Goal: Task Accomplishment & Management: Use online tool/utility

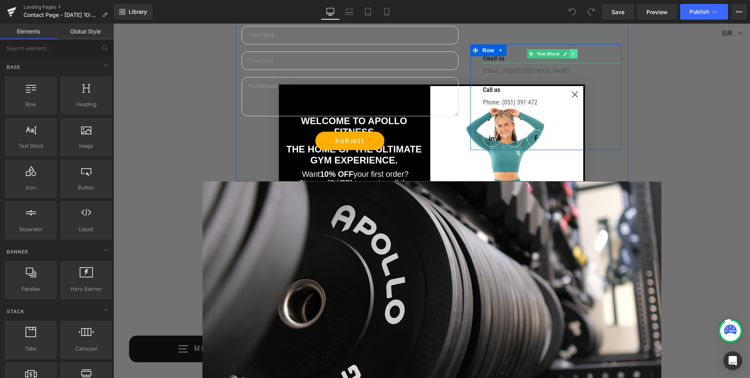
scroll to position [353, 0]
click at [572, 95] on div "Phone: (051) 391 472 Text Block" at bounding box center [552, 105] width 139 height 22
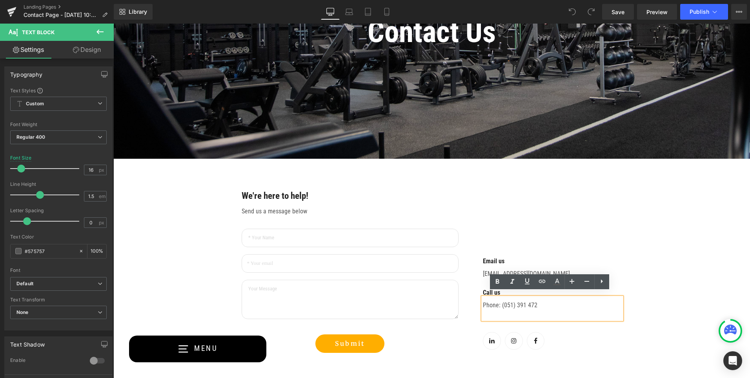
scroll to position [157, 0]
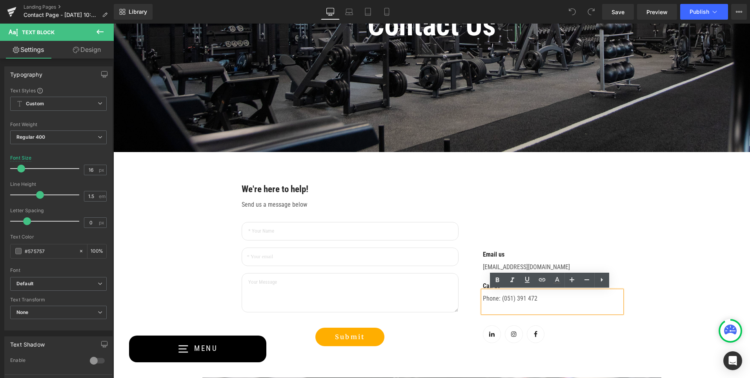
click at [476, 252] on div "Email us Text Block [EMAIL_ADDRESS][DOMAIN_NAME] Text Block Call us Text Block …" at bounding box center [547, 293] width 152 height 106
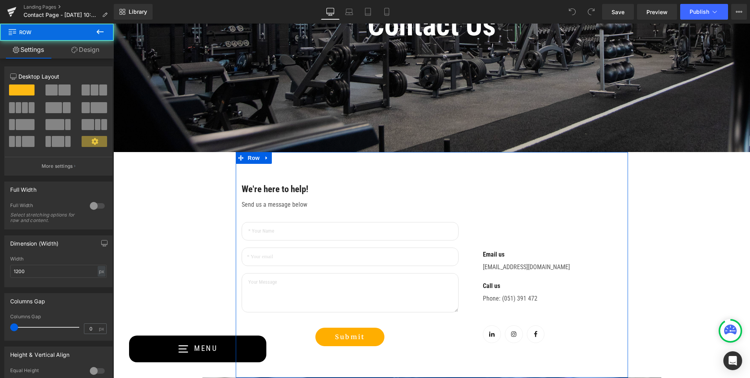
click at [482, 219] on div "Email us Text Block [EMAIL_ADDRESS][DOMAIN_NAME] Text Block Call us Text Block …" at bounding box center [547, 264] width 164 height 162
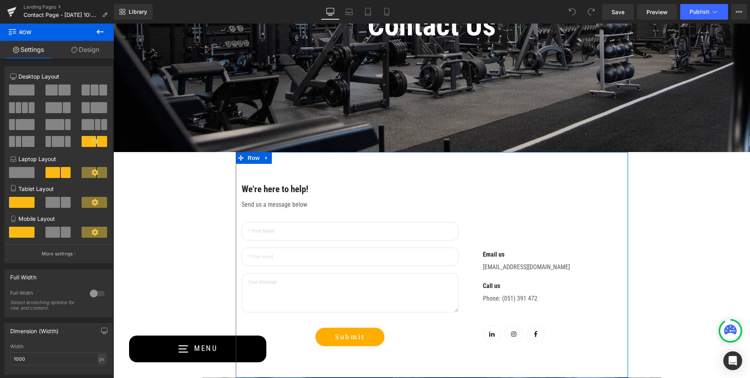
click at [494, 237] on div "Email us Text Block [EMAIL_ADDRESS][DOMAIN_NAME] Text Block Call us Text Block …" at bounding box center [547, 264] width 164 height 162
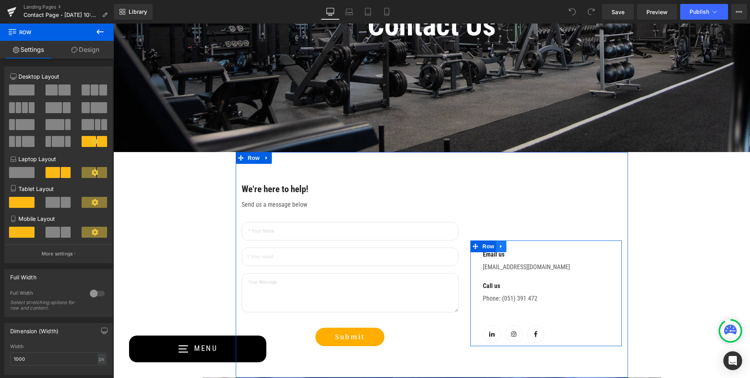
click at [497, 250] on link at bounding box center [502, 246] width 10 height 12
click at [529, 247] on icon at bounding box center [531, 246] width 5 height 6
click at [500, 247] on icon at bounding box center [501, 246] width 5 height 6
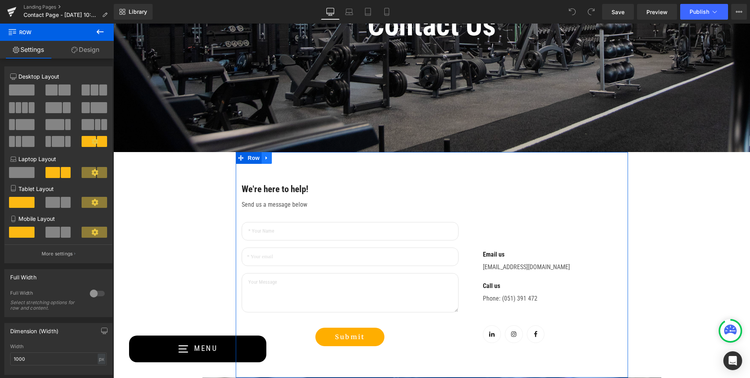
click at [264, 156] on icon at bounding box center [266, 158] width 5 height 6
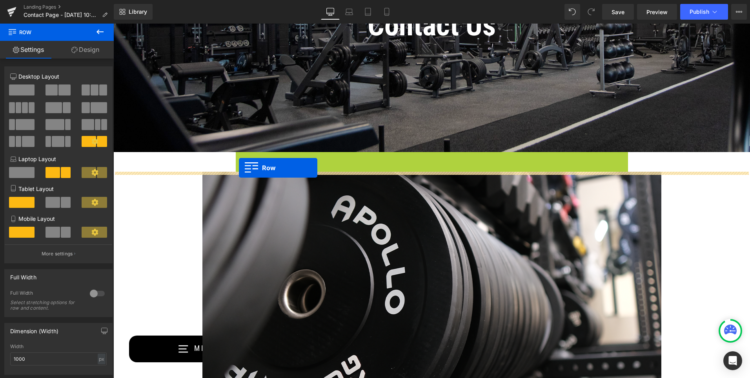
drag, startPoint x: 238, startPoint y: 159, endPoint x: 239, endPoint y: 168, distance: 8.7
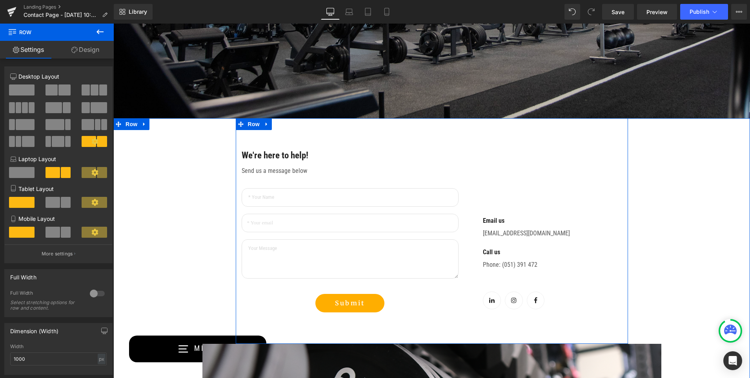
scroll to position [235, 0]
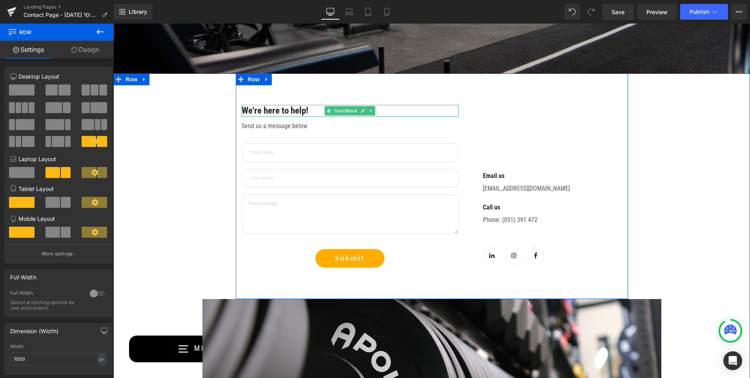
click at [376, 108] on p "We're here to help!" at bounding box center [350, 111] width 217 height 12
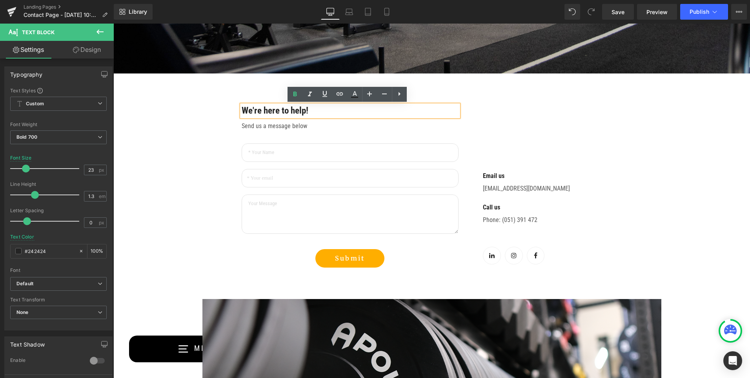
click at [239, 99] on div "We're here to help! Text Block Send us a message below Text Block Text Field Em…" at bounding box center [432, 185] width 392 height 225
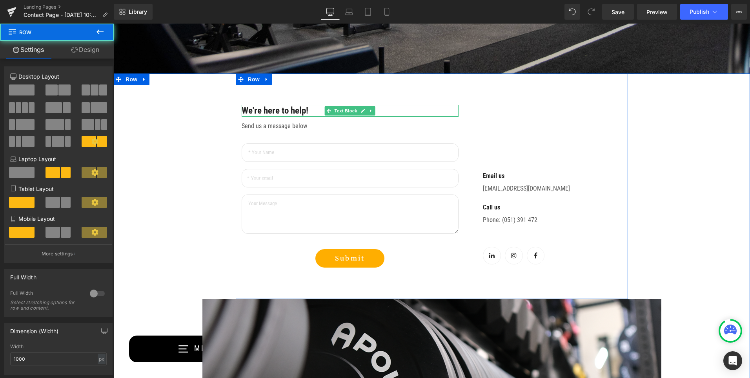
click at [279, 114] on p "We're here to help!" at bounding box center [350, 111] width 217 height 12
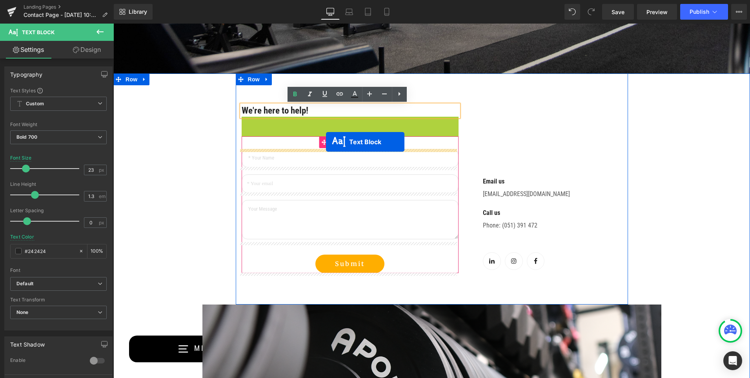
drag, startPoint x: 324, startPoint y: 123, endPoint x: 326, endPoint y: 142, distance: 18.9
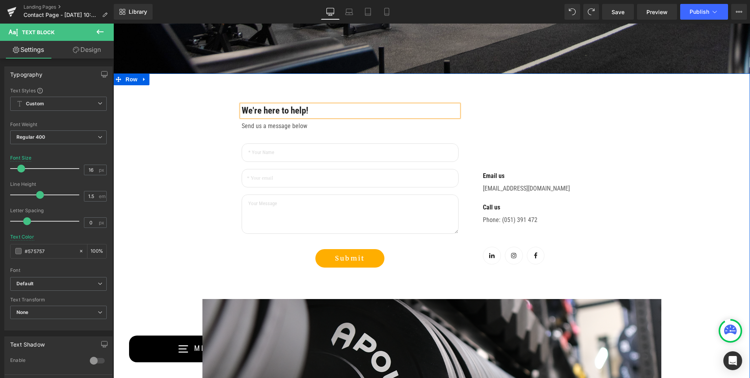
click at [471, 125] on div "Email us Text Block [EMAIL_ADDRESS][DOMAIN_NAME] Text Block Call us Text Block …" at bounding box center [547, 186] width 164 height 162
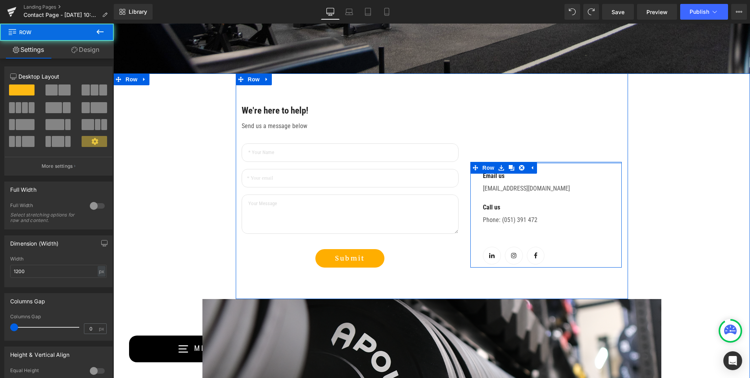
drag, startPoint x: 549, startPoint y: 162, endPoint x: 550, endPoint y: 153, distance: 9.2
click at [550, 153] on div "Email us Text Block [EMAIL_ADDRESS][DOMAIN_NAME] Text Block Call us Text Block …" at bounding box center [547, 186] width 164 height 162
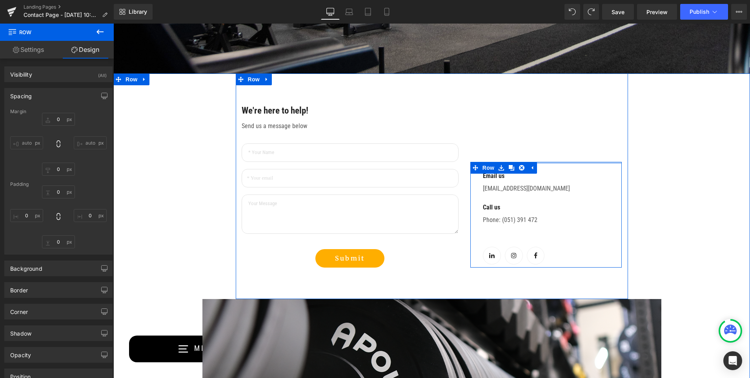
type input "0"
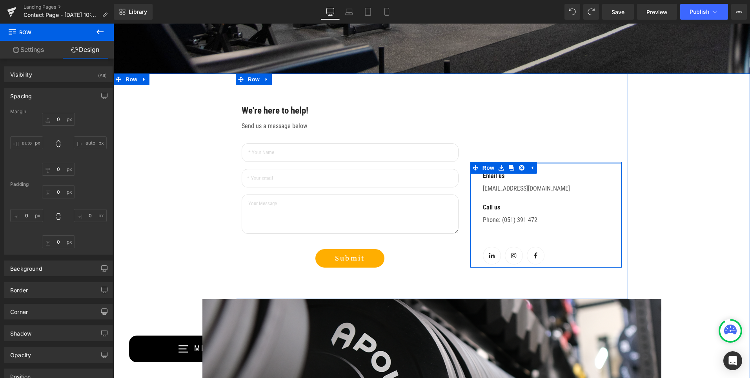
type input "32"
type input "0px"
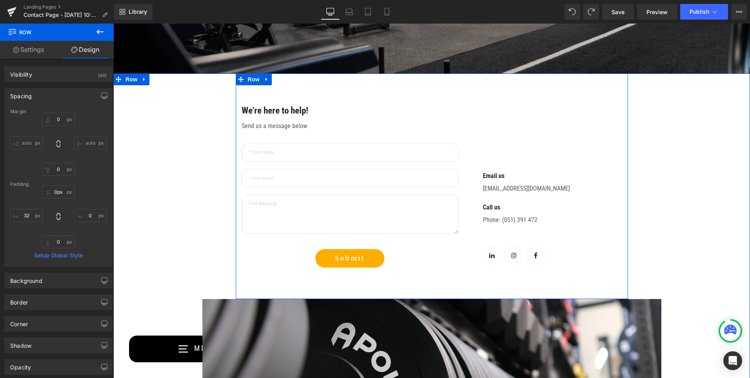
drag, startPoint x: 548, startPoint y: 162, endPoint x: 553, endPoint y: 151, distance: 12.3
click at [553, 151] on div "Email us Text Block [EMAIL_ADDRESS][DOMAIN_NAME] Text Block Call us Text Block …" at bounding box center [547, 186] width 164 height 162
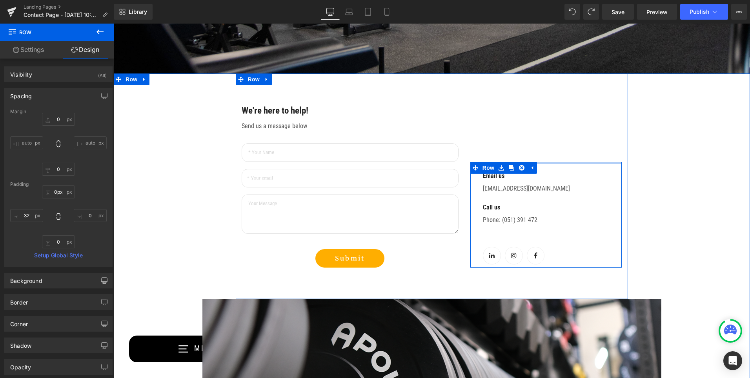
click at [553, 162] on div at bounding box center [547, 163] width 152 height 2
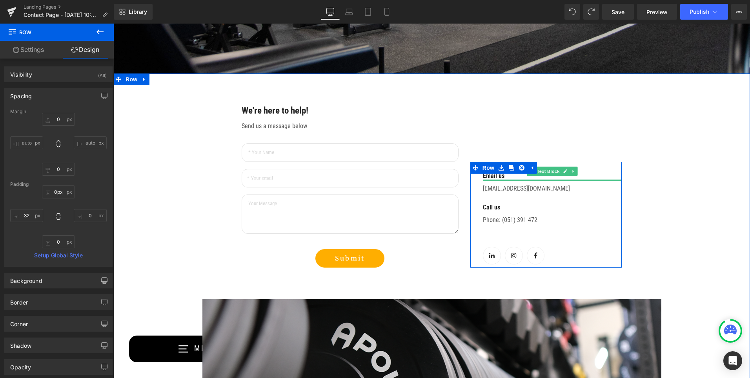
drag, startPoint x: 553, startPoint y: 162, endPoint x: 551, endPoint y: 179, distance: 16.9
click at [551, 179] on div "Email us Text Block [EMAIL_ADDRESS][DOMAIN_NAME] Text Block Call us Text Block …" at bounding box center [547, 215] width 152 height 106
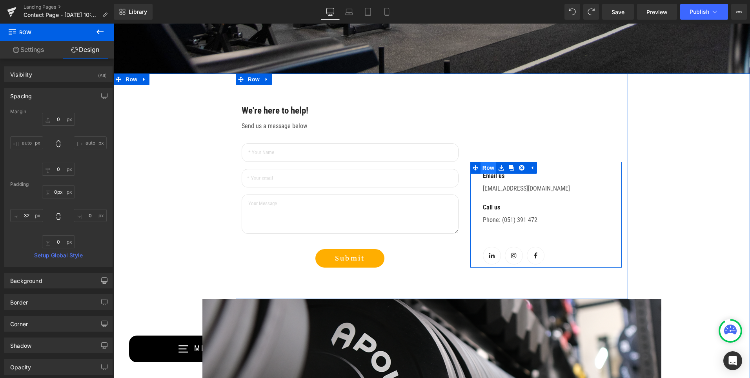
click at [486, 164] on span "Row" at bounding box center [489, 168] width 16 height 12
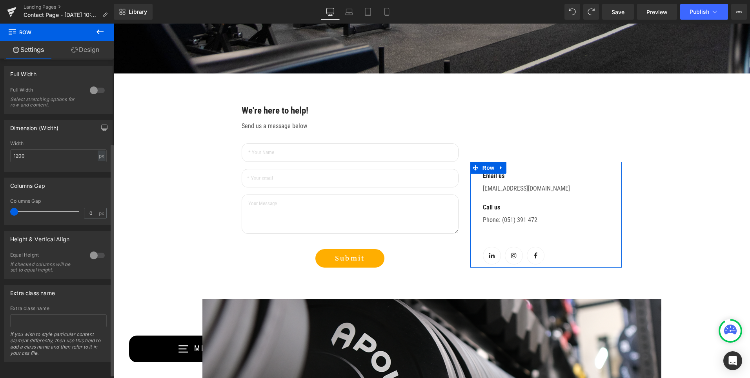
scroll to position [82, 0]
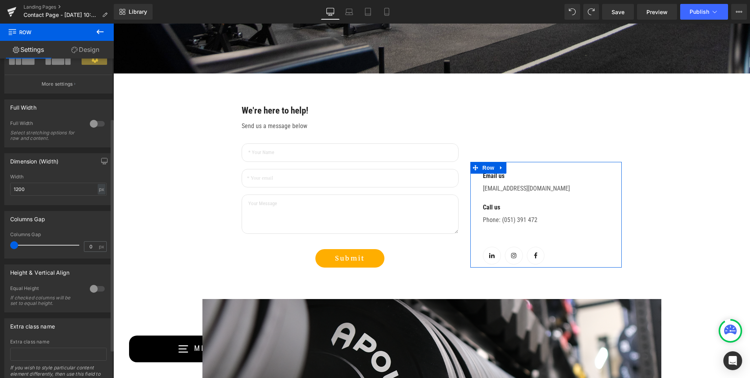
click at [91, 290] on div at bounding box center [97, 288] width 19 height 13
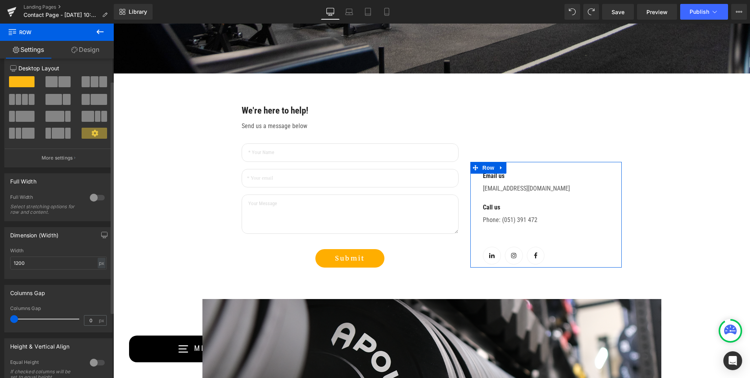
scroll to position [0, 0]
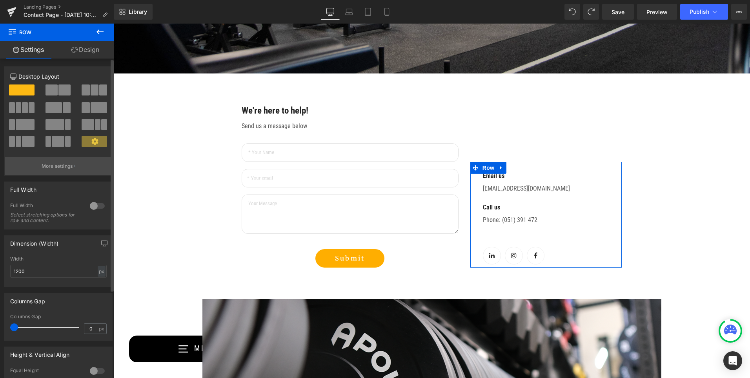
click at [78, 165] on button "More settings" at bounding box center [59, 166] width 108 height 18
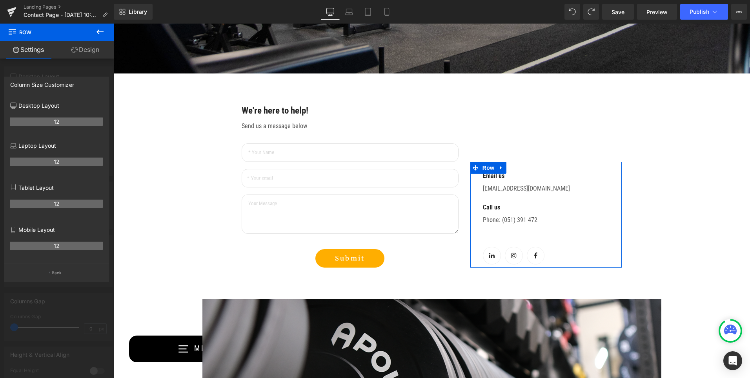
click at [70, 49] on link "Design" at bounding box center [85, 50] width 57 height 18
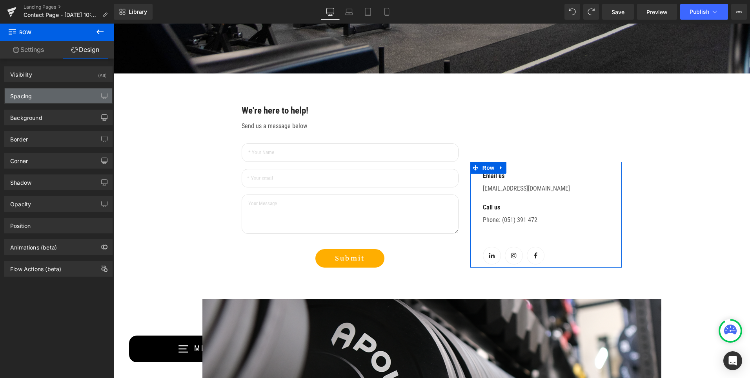
click at [47, 89] on div "Spacing" at bounding box center [59, 95] width 108 height 15
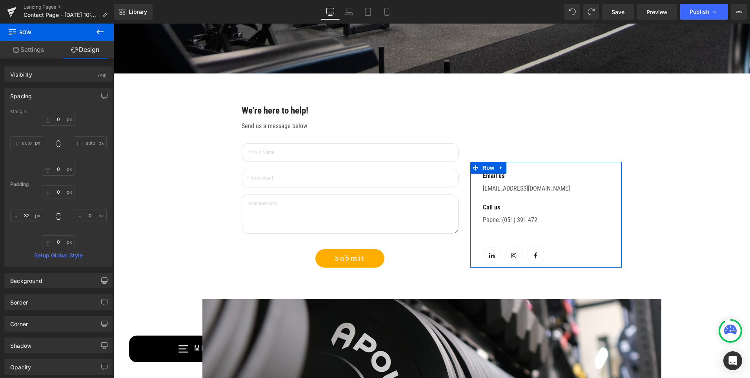
click at [42, 51] on link "Settings" at bounding box center [28, 50] width 57 height 18
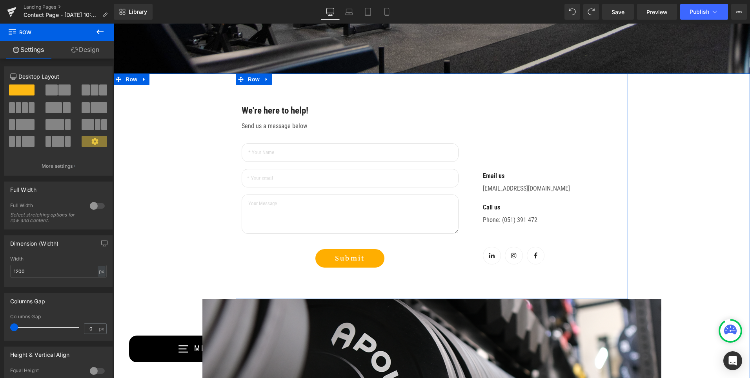
click at [502, 134] on div "Email us Text Block [EMAIL_ADDRESS][DOMAIN_NAME] Text Block Call us Text Block …" at bounding box center [547, 186] width 164 height 162
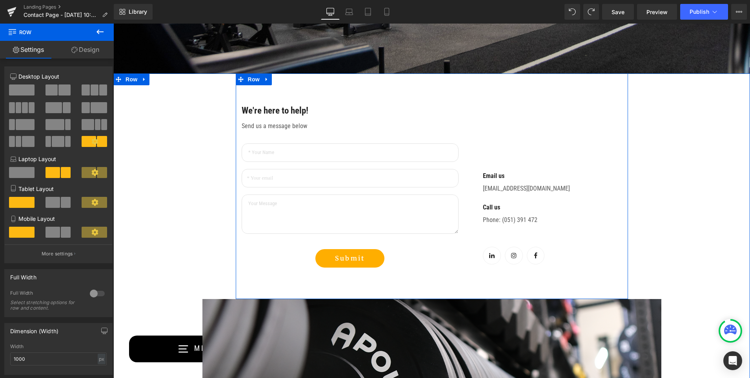
click at [332, 82] on div "We're here to help! Text Block Send us a message below Text Block Text Field Em…" at bounding box center [432, 185] width 392 height 225
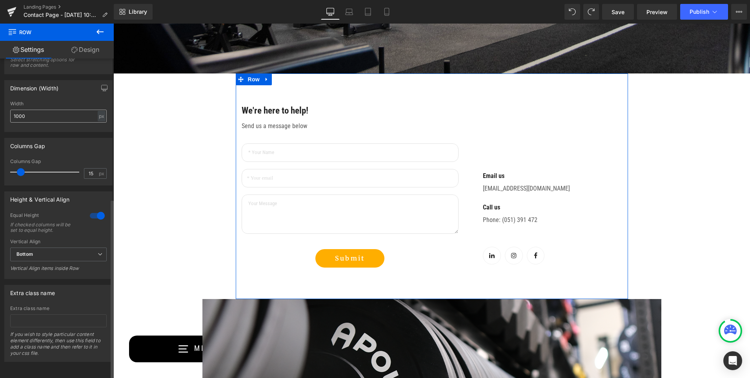
scroll to position [248, 0]
click at [55, 247] on span "Bottom" at bounding box center [58, 254] width 97 height 14
click at [52, 262] on li "Top" at bounding box center [56, 268] width 93 height 12
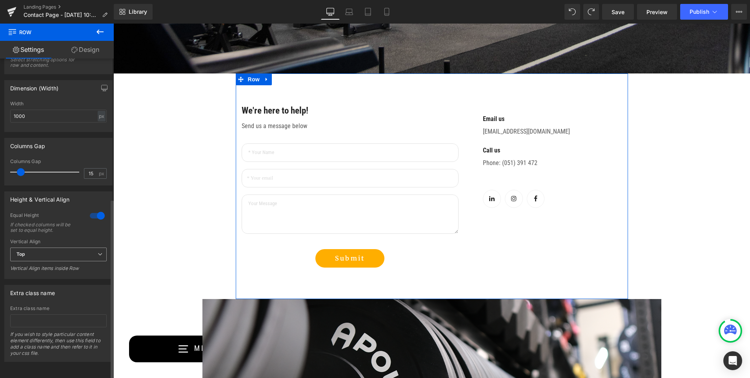
click at [70, 248] on span "Top" at bounding box center [58, 254] width 97 height 14
click at [60, 274] on li "Middle" at bounding box center [56, 280] width 93 height 12
click at [69, 253] on span "Middle" at bounding box center [58, 254] width 97 height 14
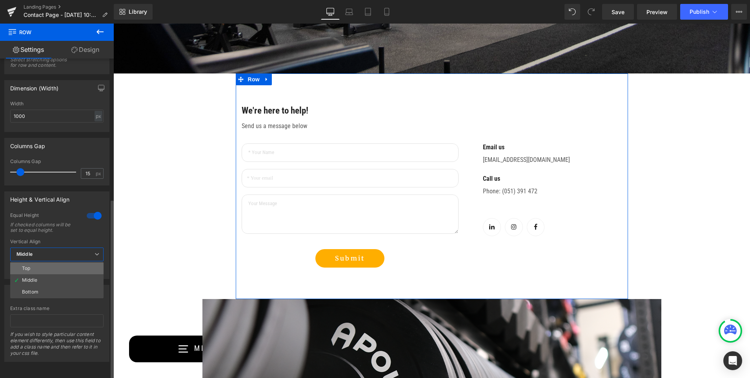
click at [64, 265] on li "Top" at bounding box center [56, 268] width 93 height 12
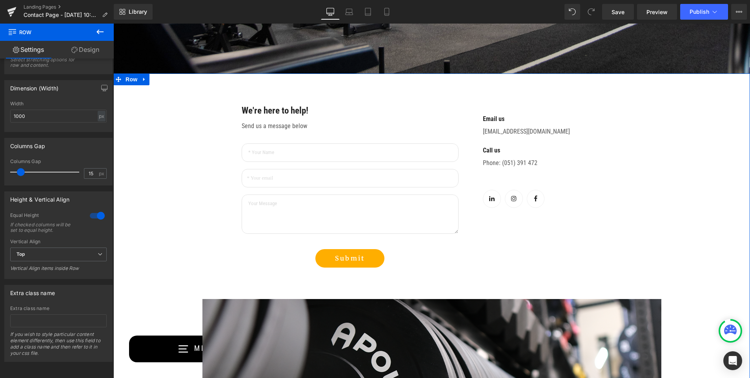
click at [199, 177] on div "We're here to help! Text Block Send us a message below Text Block Text Field Em…" at bounding box center [431, 347] width 637 height 549
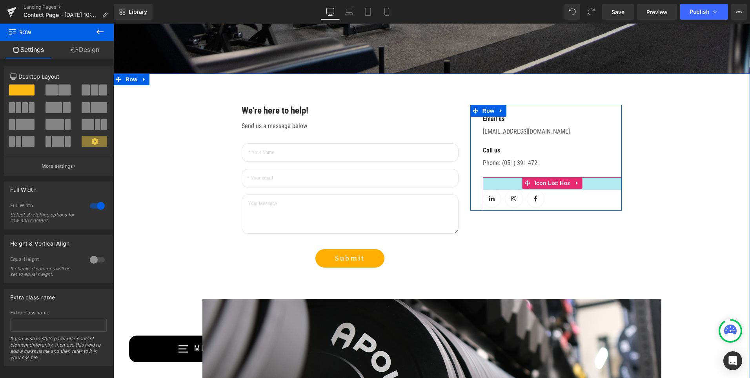
click at [510, 186] on div "32px" at bounding box center [552, 183] width 139 height 13
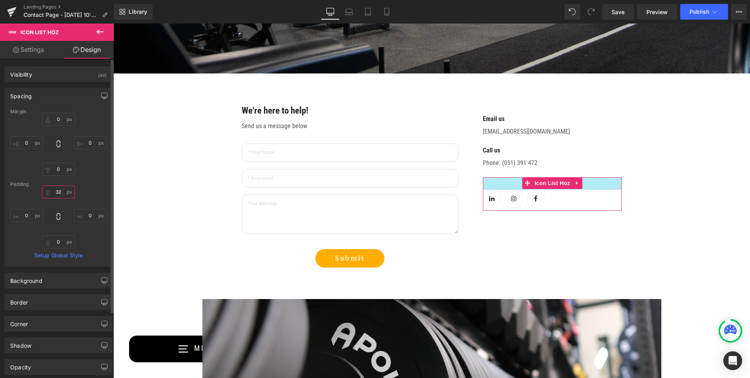
click at [60, 193] on input "32" at bounding box center [58, 191] width 33 height 13
type input "3"
click at [60, 168] on input "0" at bounding box center [58, 168] width 33 height 13
click at [59, 168] on input "0" at bounding box center [58, 168] width 33 height 13
type input "10"
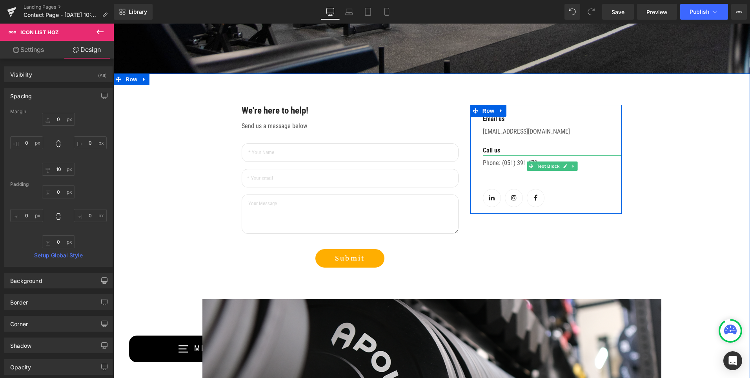
click at [508, 167] on p "Phone: (051) 391 472" at bounding box center [552, 167] width 139 height 19
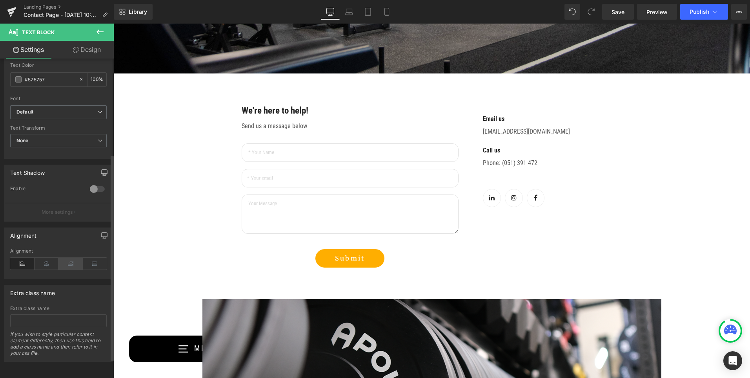
scroll to position [60, 0]
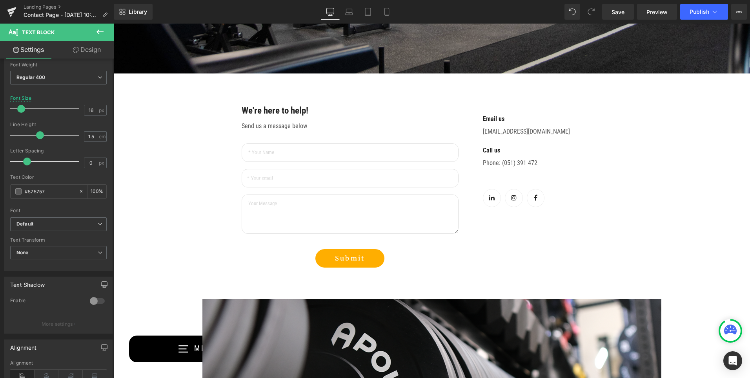
click at [88, 51] on link "Design" at bounding box center [86, 50] width 57 height 18
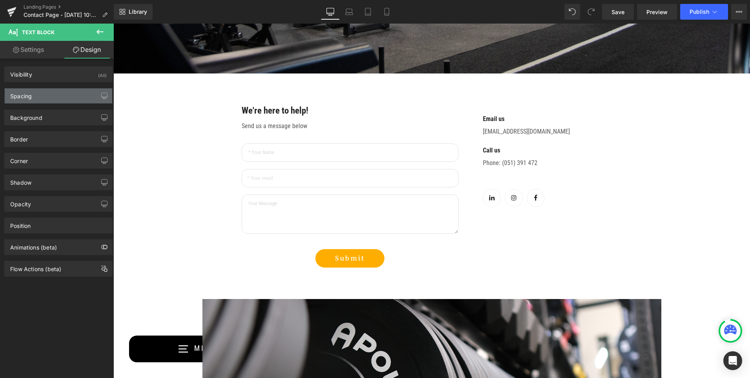
click at [61, 94] on div "Spacing" at bounding box center [59, 95] width 108 height 15
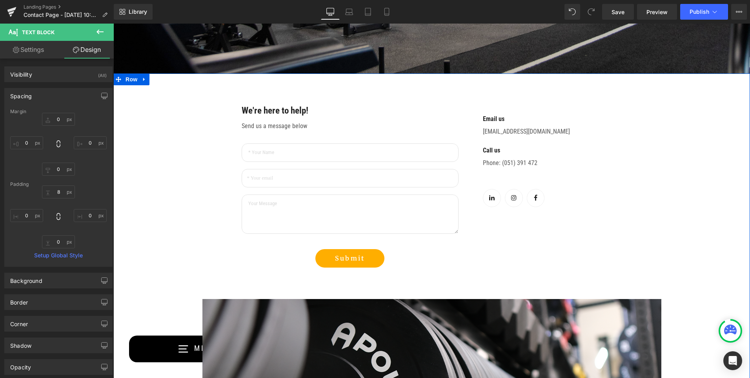
click at [696, 185] on div "We're here to help! Text Block Send us a message below Text Block Text Field Em…" at bounding box center [431, 347] width 637 height 549
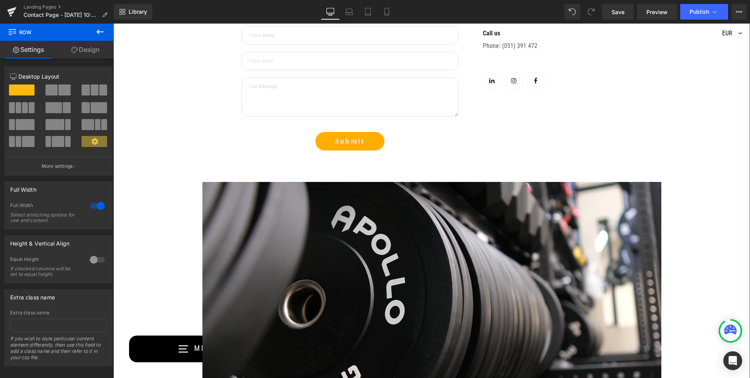
scroll to position [353, 0]
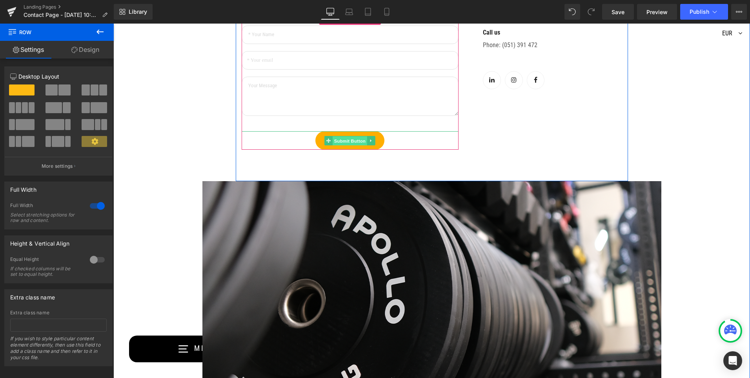
click at [344, 138] on span "Submit Button" at bounding box center [350, 140] width 35 height 9
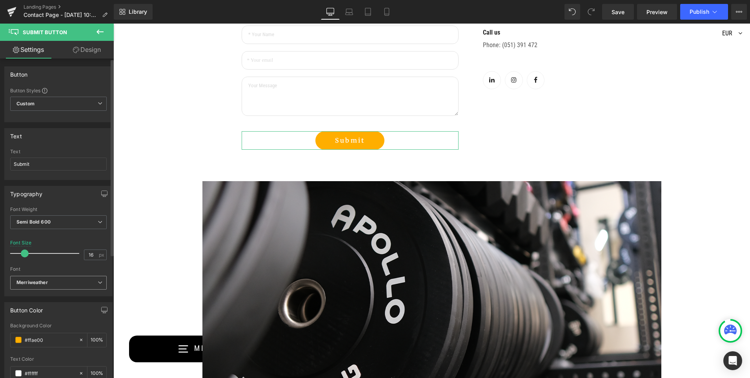
click at [59, 280] on b "Merriweather" at bounding box center [56, 282] width 81 height 7
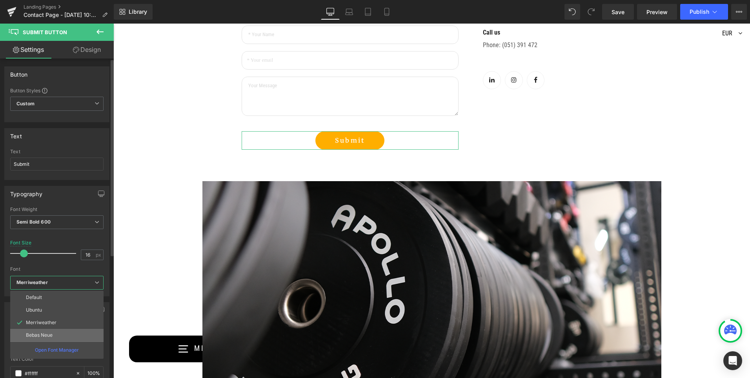
click at [51, 330] on li "Bebas Neue" at bounding box center [56, 335] width 93 height 13
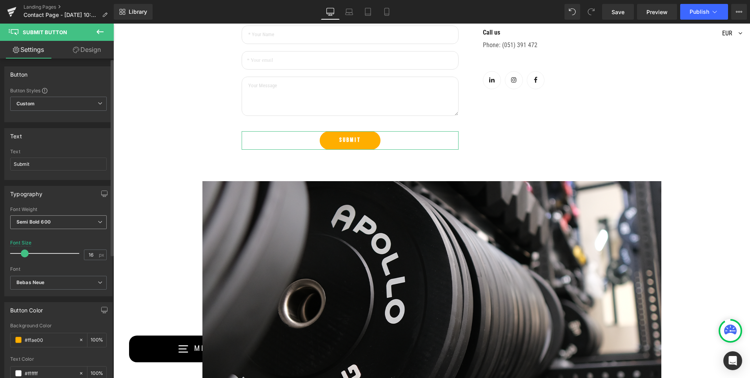
click at [73, 223] on span "Semi Bold 600" at bounding box center [58, 222] width 97 height 14
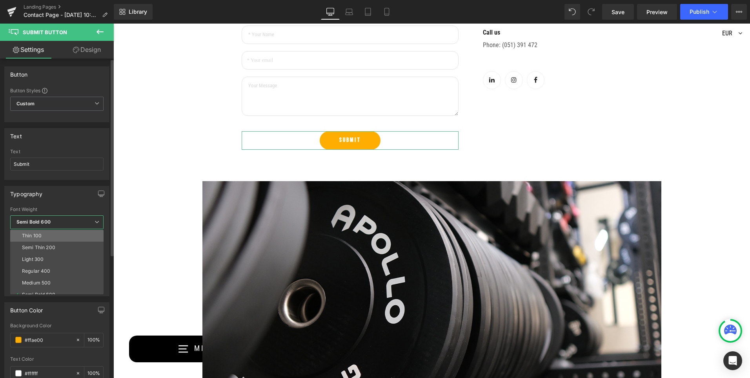
click at [68, 233] on li "Thin 100" at bounding box center [58, 236] width 97 height 12
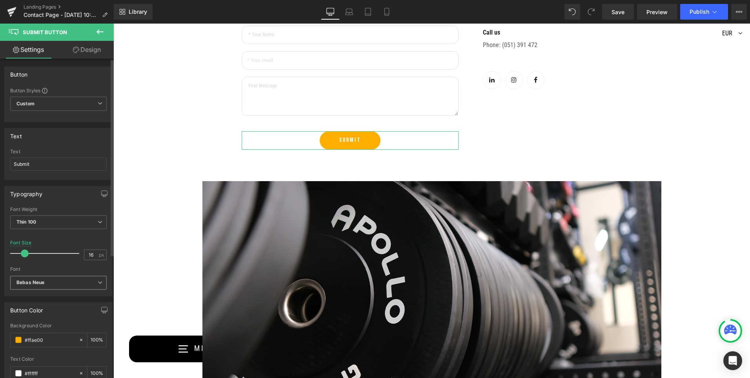
click at [64, 281] on b "Bebas Neue" at bounding box center [56, 282] width 81 height 7
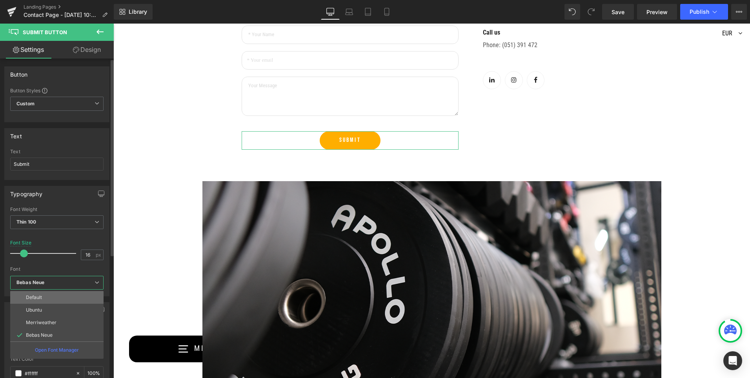
click at [56, 298] on li "Default" at bounding box center [56, 297] width 93 height 13
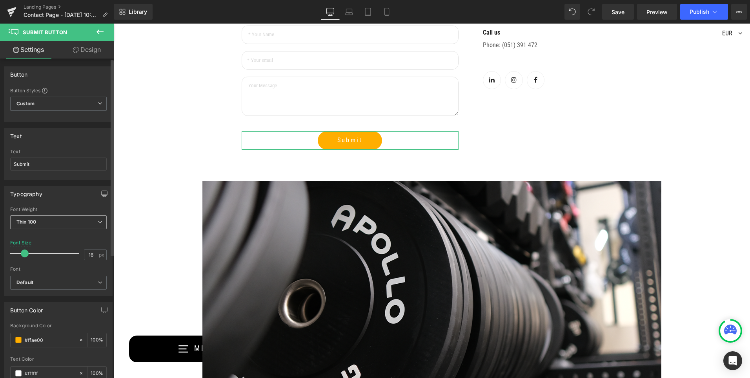
click at [69, 220] on span "Thin 100" at bounding box center [58, 222] width 97 height 14
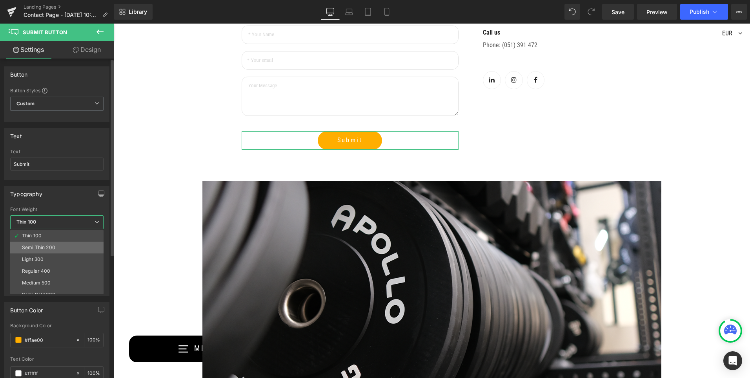
click at [57, 244] on li "Semi Thin 200" at bounding box center [58, 247] width 97 height 12
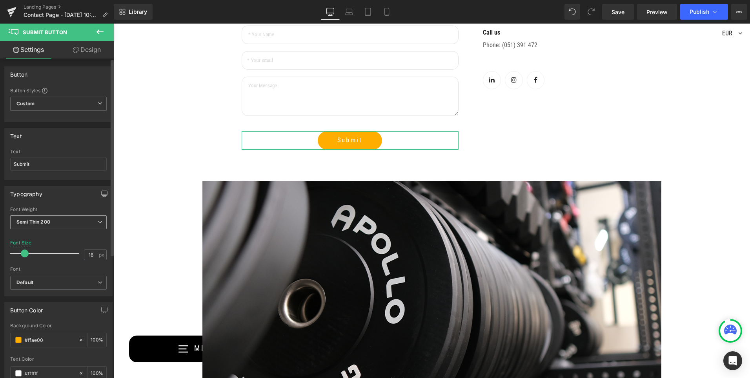
click at [66, 220] on span "Semi Thin 200" at bounding box center [58, 222] width 97 height 14
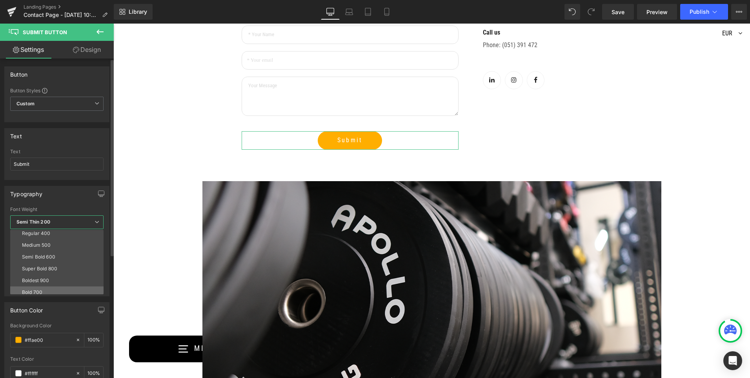
scroll to position [26, 0]
click at [56, 254] on li "Medium 500" at bounding box center [58, 257] width 97 height 12
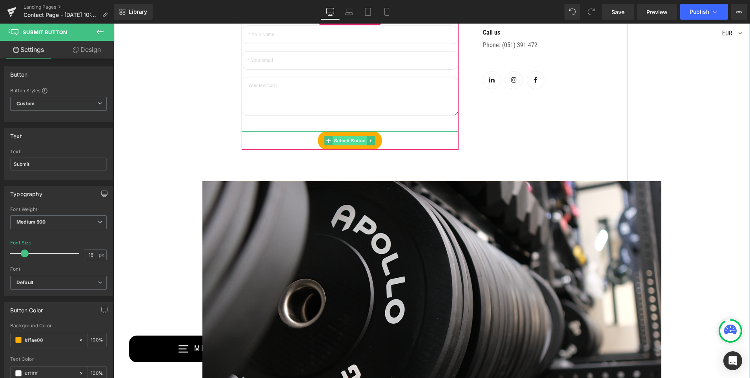
click at [340, 139] on span "Submit Button" at bounding box center [350, 140] width 35 height 9
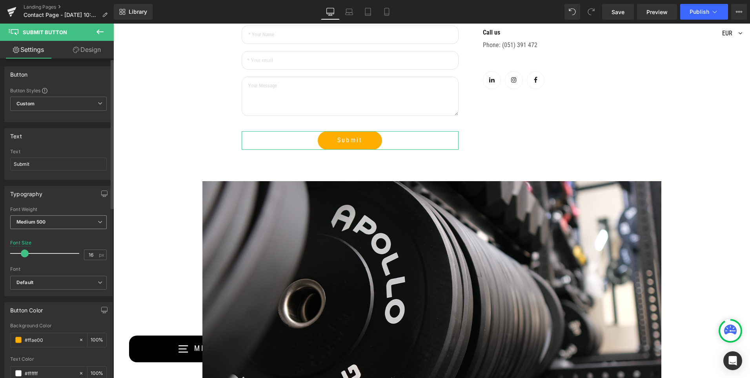
click at [74, 218] on span "Medium 500" at bounding box center [58, 222] width 97 height 14
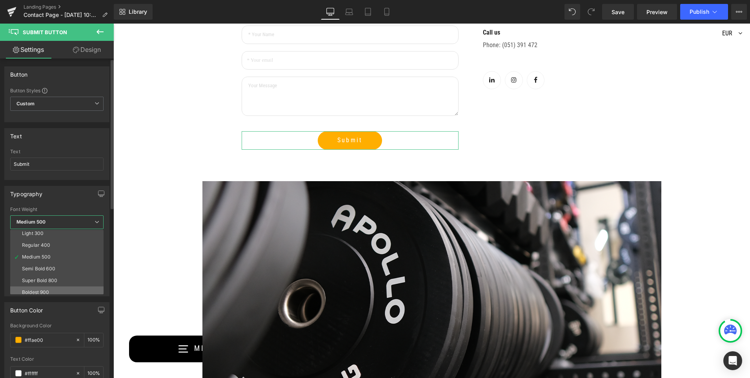
click at [47, 290] on div "Boldest 900" at bounding box center [35, 291] width 27 height 5
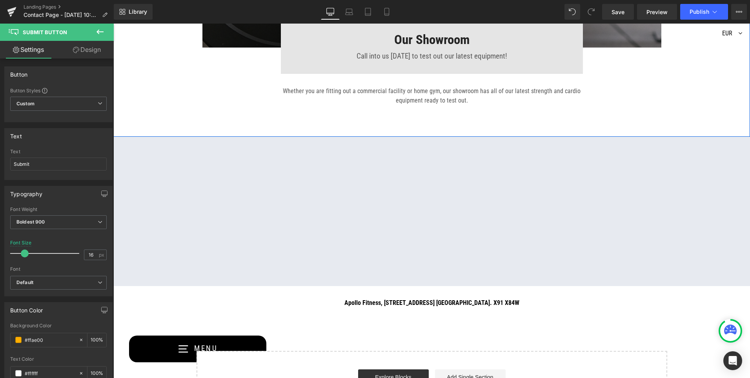
scroll to position [746, 0]
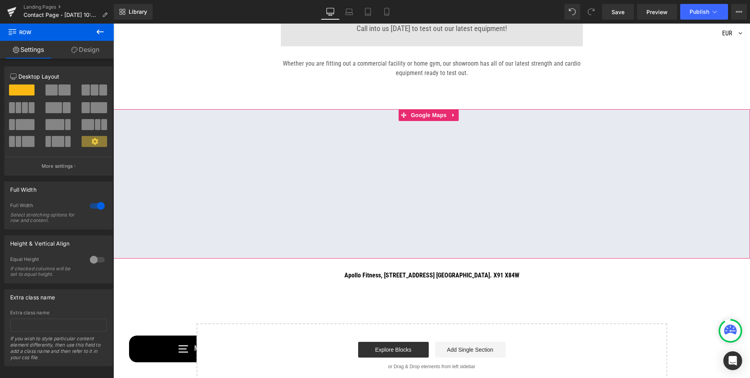
scroll to position [785, 0]
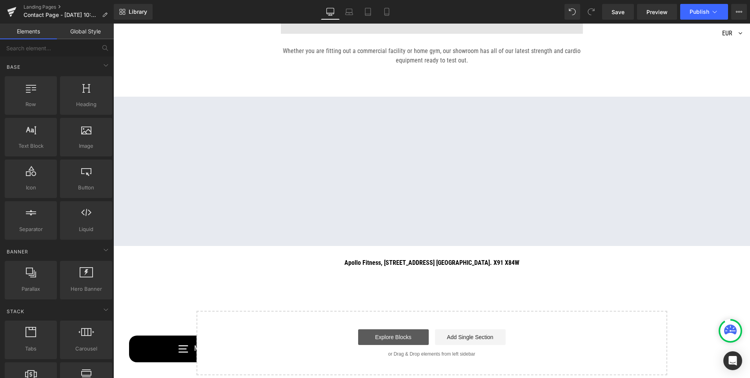
click at [414, 338] on link "Explore Blocks" at bounding box center [393, 337] width 71 height 16
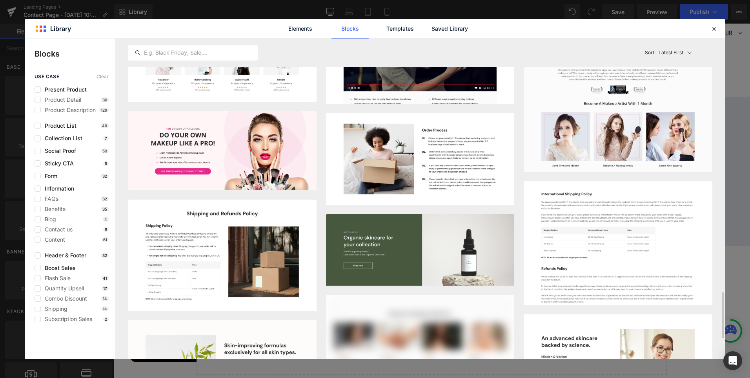
scroll to position [1491, 0]
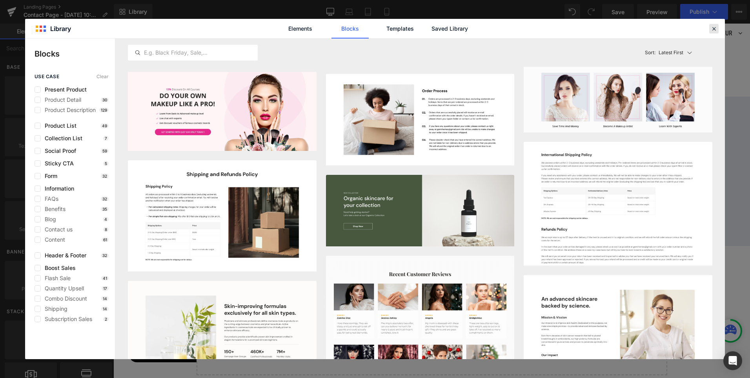
drag, startPoint x: 712, startPoint y: 28, endPoint x: 572, endPoint y: 33, distance: 139.8
click at [712, 28] on icon at bounding box center [714, 28] width 7 height 7
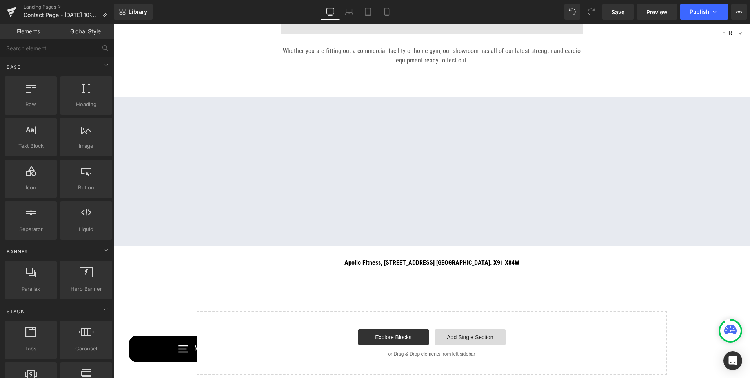
click at [459, 334] on link "Add Single Section" at bounding box center [470, 337] width 71 height 16
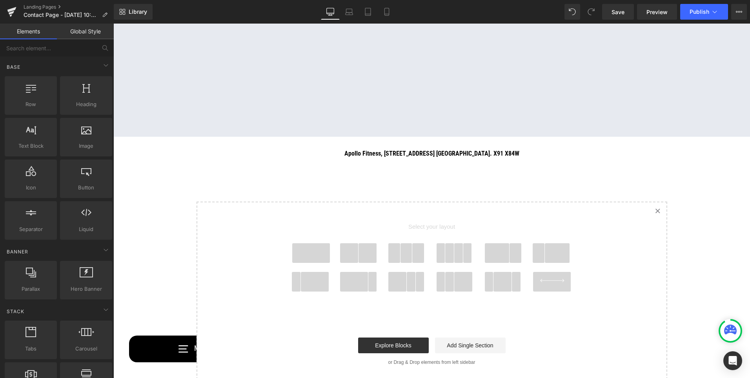
scroll to position [903, 0]
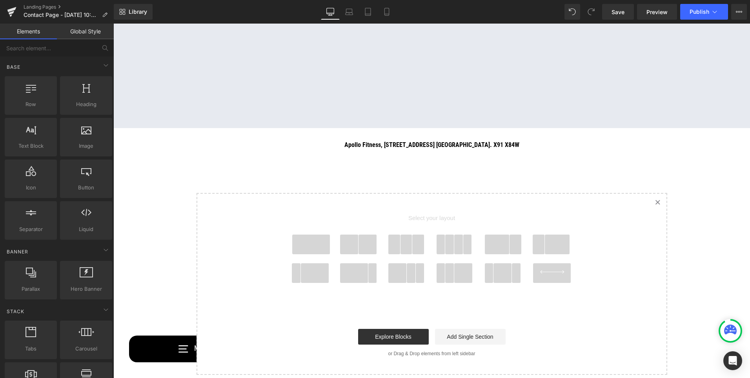
click at [403, 246] on span at bounding box center [407, 244] width 12 height 20
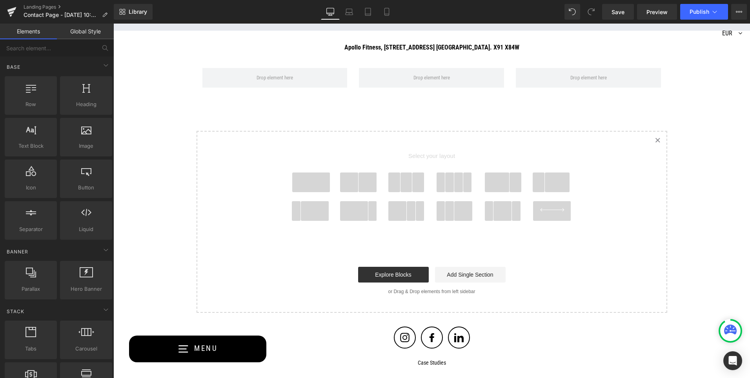
scroll to position [1001, 0]
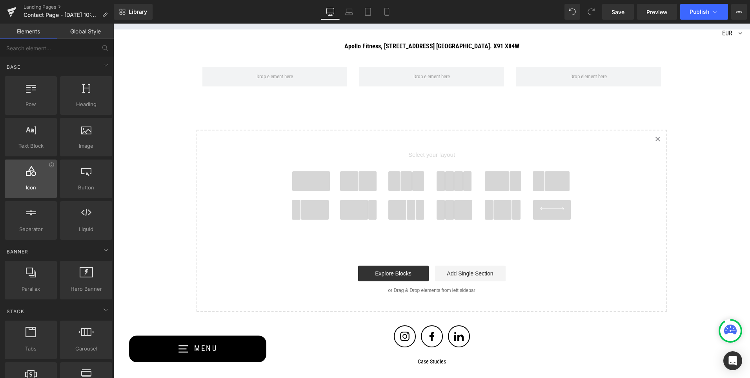
click at [38, 175] on div at bounding box center [30, 175] width 47 height 18
click at [40, 186] on span "Icon" at bounding box center [30, 187] width 47 height 8
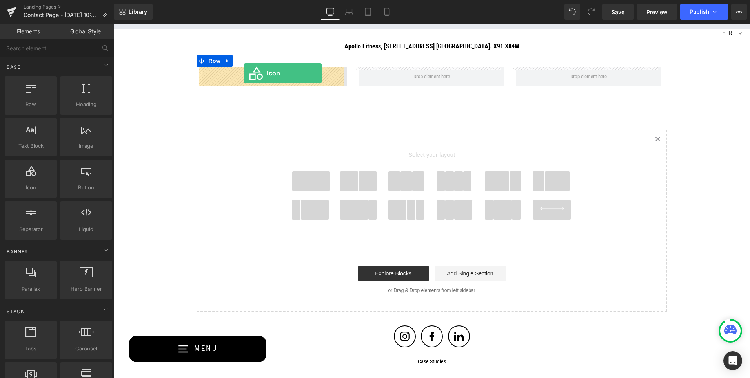
drag, startPoint x: 147, startPoint y: 206, endPoint x: 244, endPoint y: 73, distance: 164.1
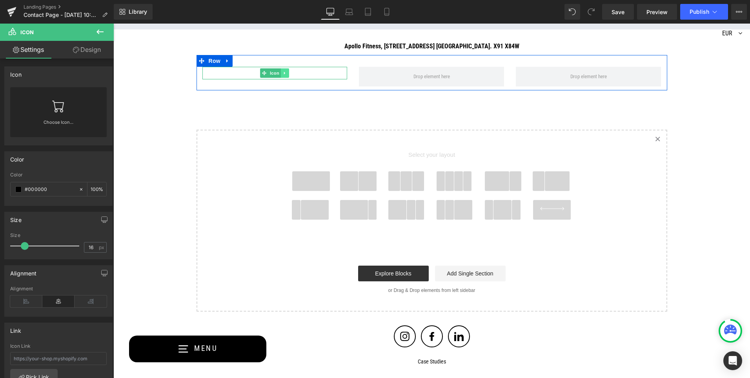
click at [284, 72] on icon at bounding box center [284, 73] width 1 height 3
click at [287, 72] on icon at bounding box center [289, 73] width 4 height 4
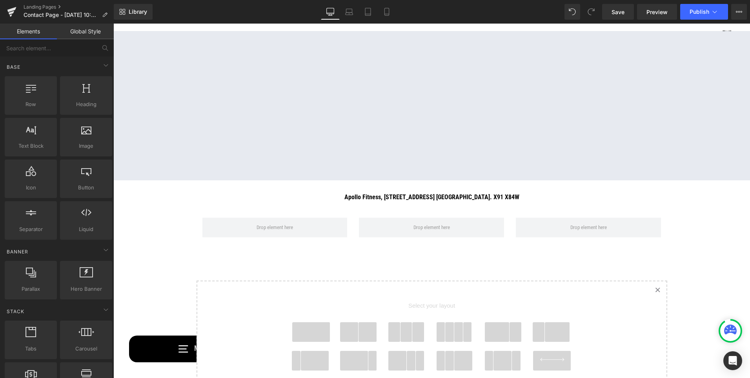
scroll to position [863, 0]
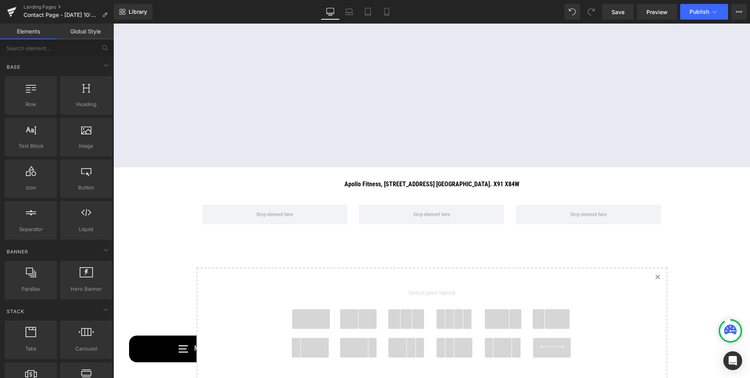
click at [655, 277] on icon "Created with Sketch." at bounding box center [657, 276] width 5 height 5
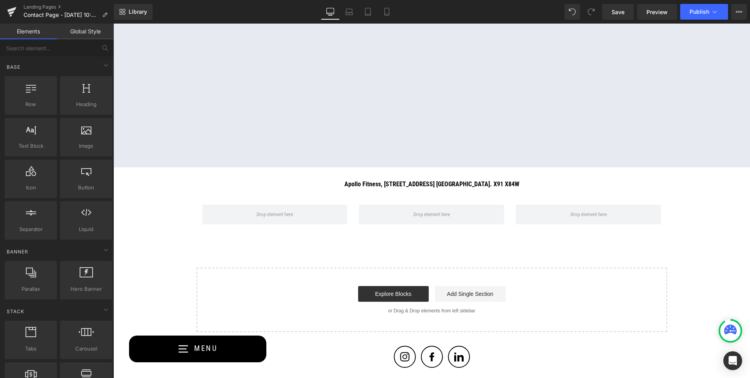
click at [113, 24] on div at bounding box center [113, 24] width 0 height 0
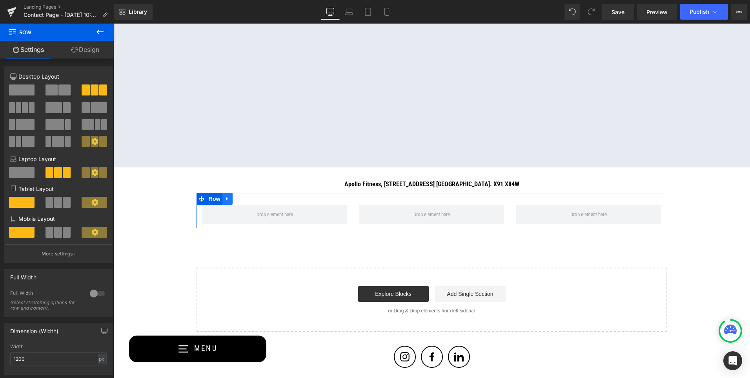
click at [226, 198] on icon at bounding box center [227, 199] width 5 height 6
click at [247, 199] on link at bounding box center [248, 199] width 10 height 12
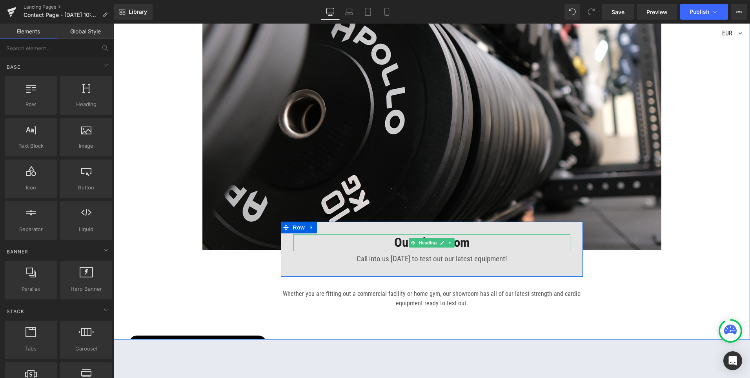
scroll to position [503, 0]
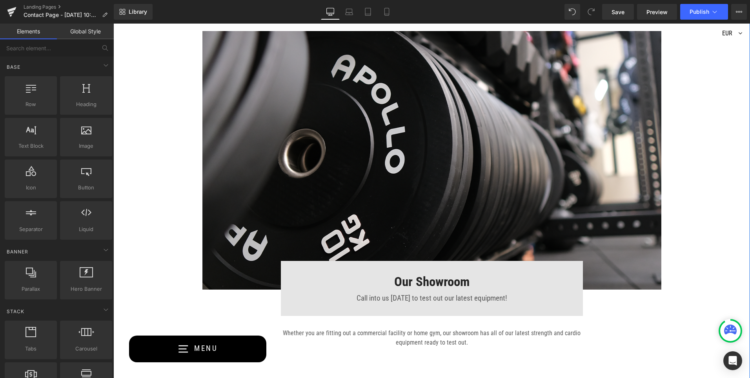
click at [676, 251] on div "We're here to help! Text Block Send us a message below Text Block Text Field Em…" at bounding box center [431, 80] width 637 height 549
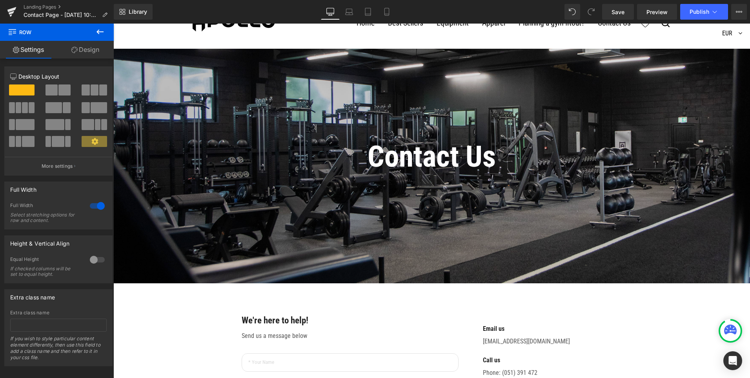
scroll to position [39, 0]
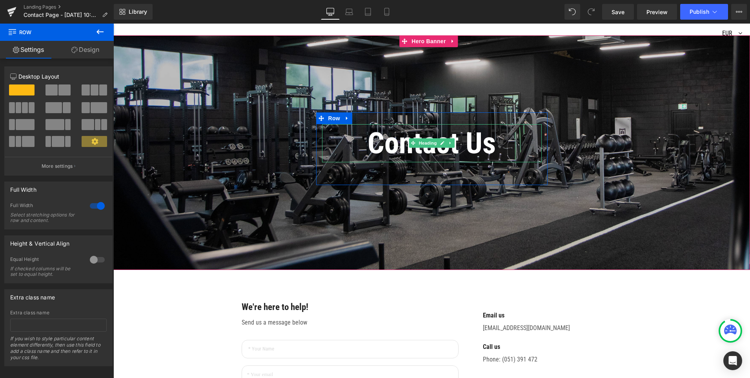
click at [467, 144] on h1 "Contact Us" at bounding box center [432, 143] width 220 height 38
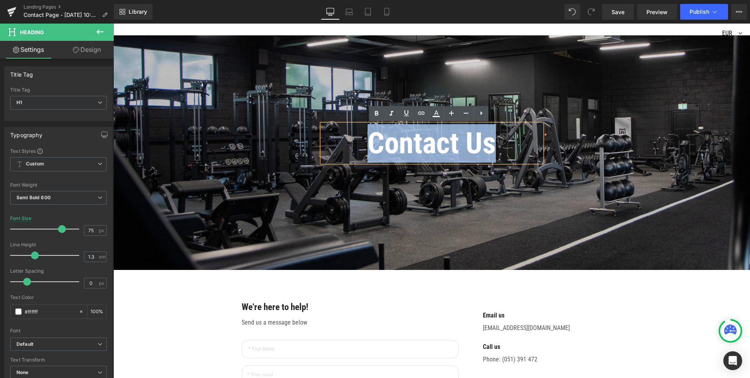
drag, startPoint x: 500, startPoint y: 143, endPoint x: 350, endPoint y: 146, distance: 150.4
click at [350, 146] on h1 "Contact Us" at bounding box center [432, 143] width 220 height 38
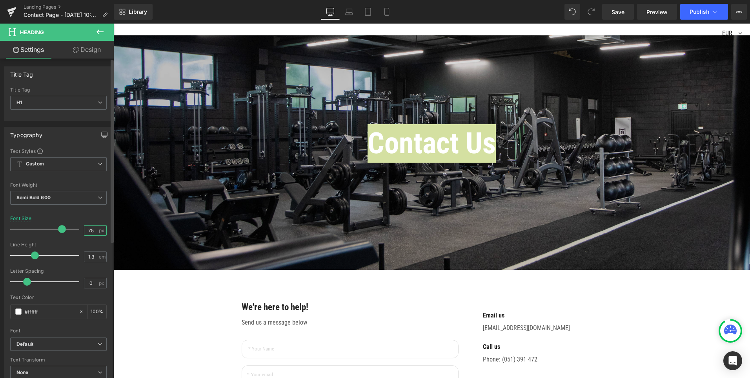
drag, startPoint x: 90, startPoint y: 229, endPoint x: 82, endPoint y: 230, distance: 7.9
click at [84, 230] on input "75" at bounding box center [91, 230] width 14 height 10
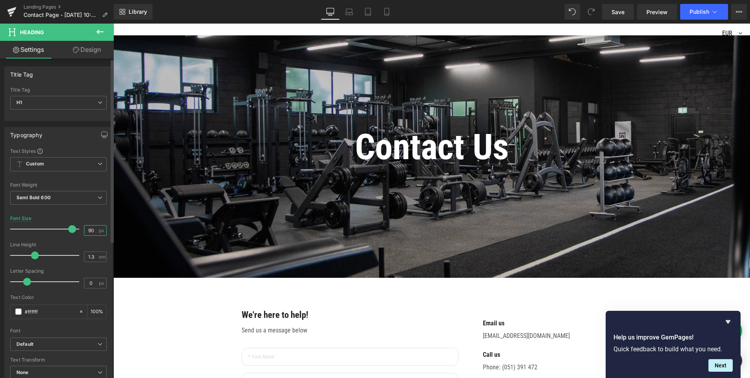
type input "90"
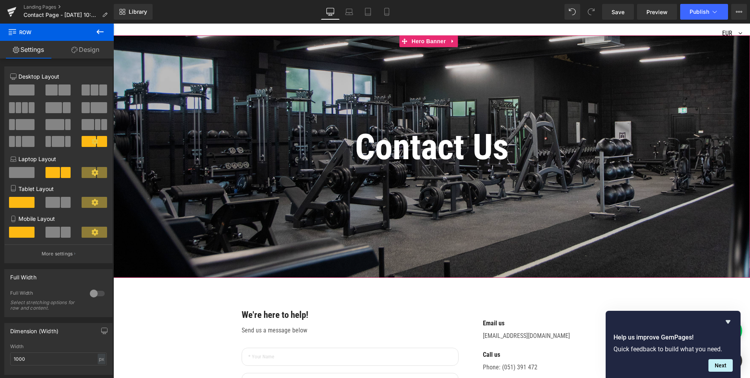
click at [309, 201] on div at bounding box center [431, 156] width 637 height 242
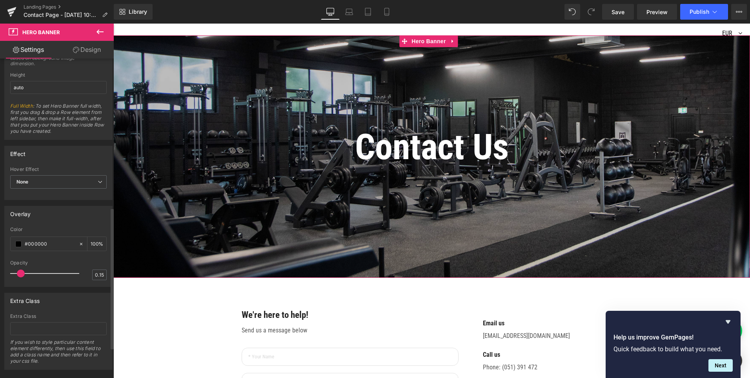
scroll to position [392, 0]
click at [96, 273] on input "0.15" at bounding box center [100, 274] width 14 height 10
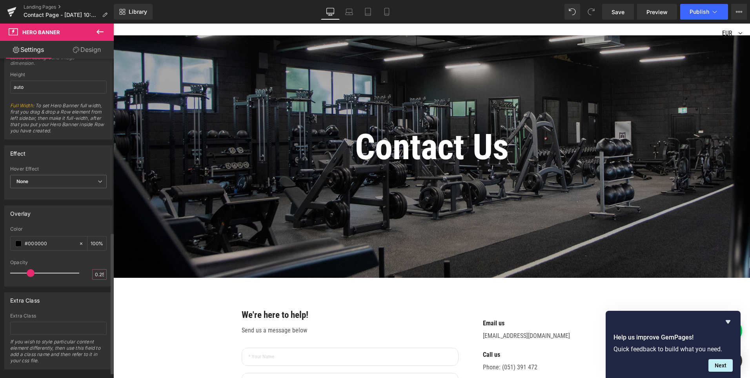
type input "0.25"
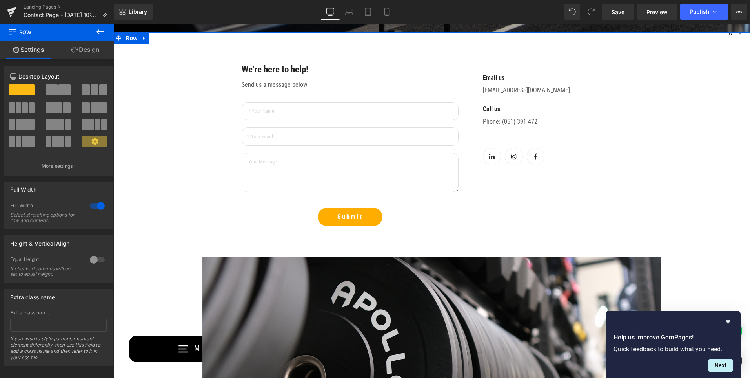
scroll to position [276, 0]
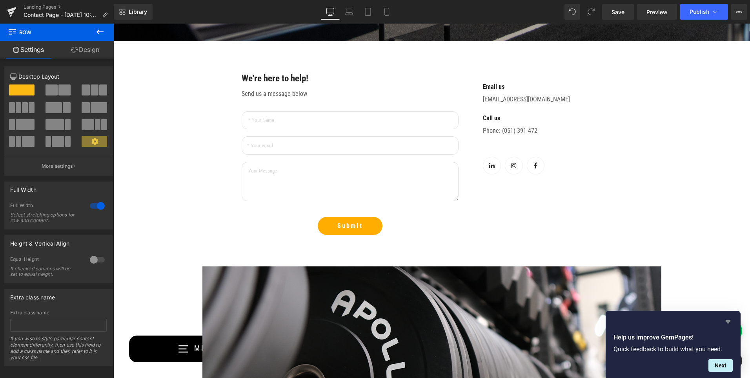
click at [727, 319] on icon "Hide survey" at bounding box center [728, 321] width 9 height 9
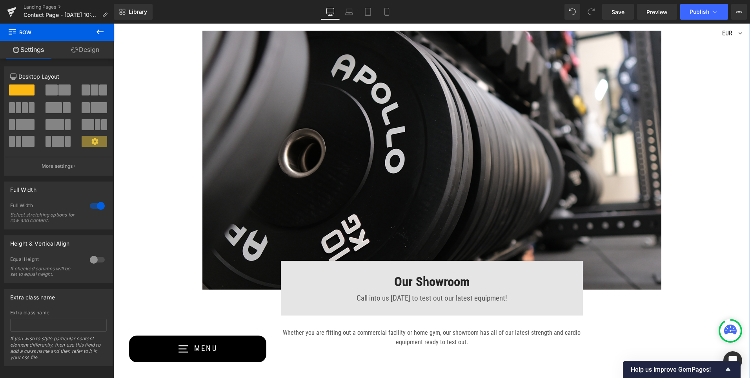
scroll to position [472, 0]
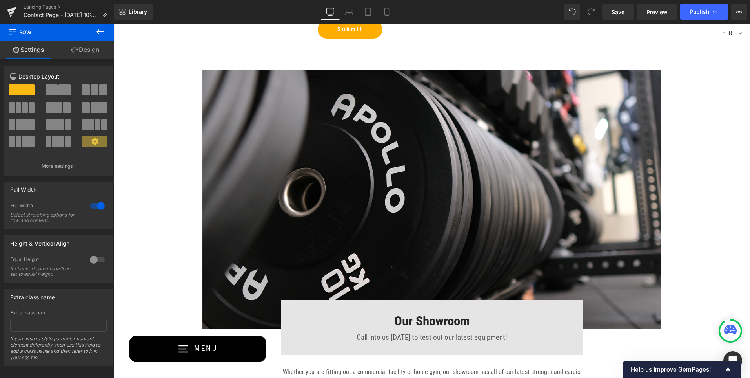
click button "Help us improve GemPages!" at bounding box center [682, 368] width 102 height 9
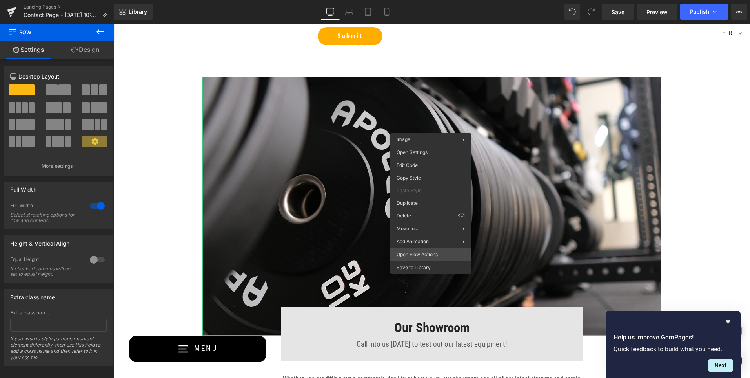
scroll to position [510, 0]
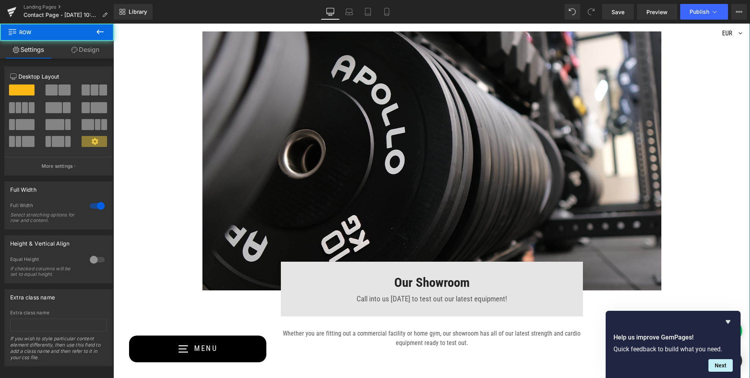
click at [708, 177] on div "We're here to help! Text Block Send us a message below Text Block Text Field Em…" at bounding box center [431, 81] width 637 height 549
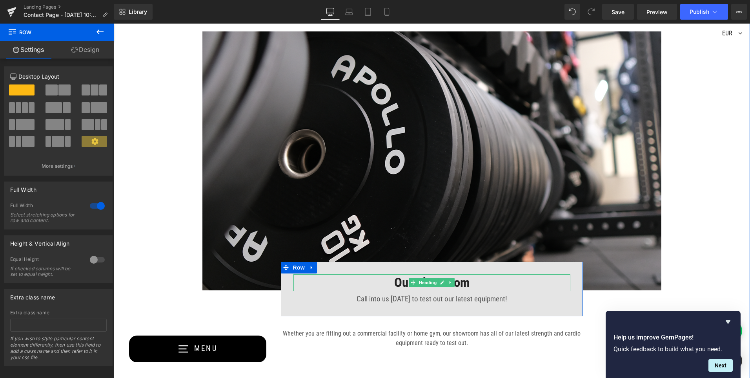
click at [347, 282] on h3 "Our Showroom" at bounding box center [432, 282] width 277 height 17
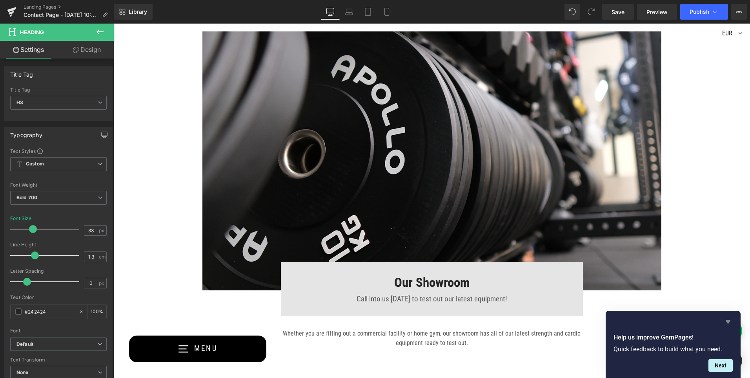
click at [724, 319] on icon "Hide survey" at bounding box center [728, 321] width 9 height 9
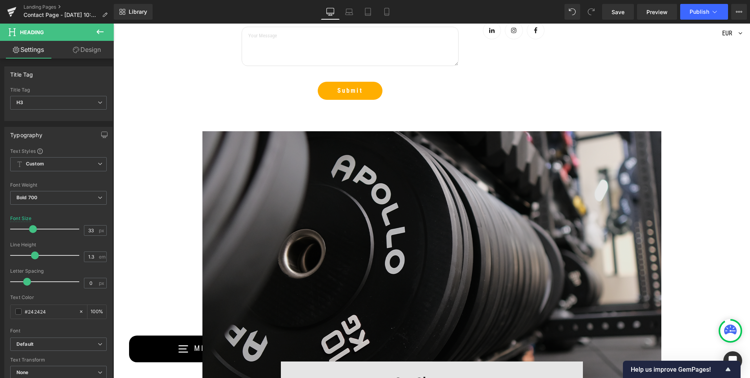
scroll to position [471, 0]
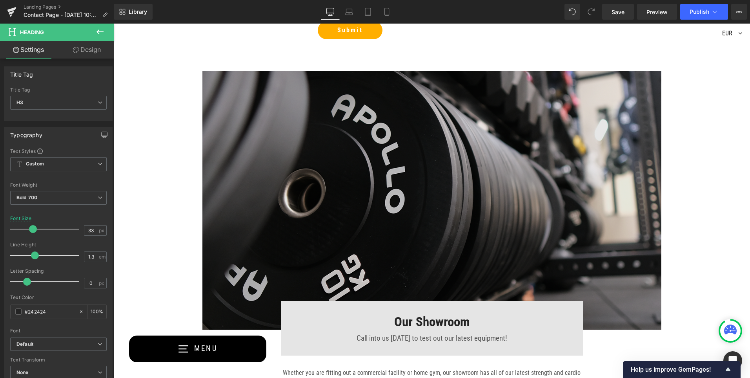
click at [328, 174] on img at bounding box center [432, 200] width 459 height 258
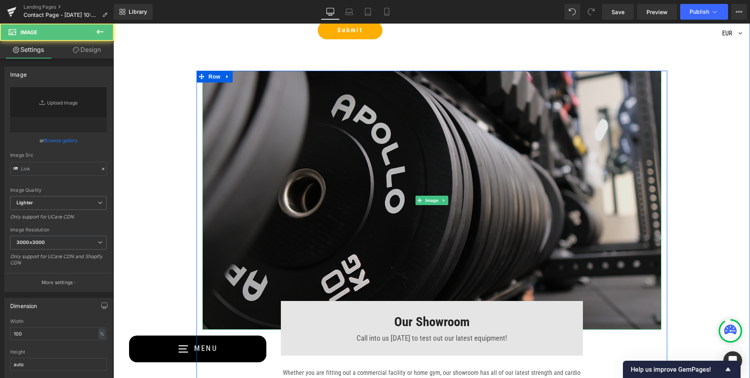
type input "[URL][DOMAIN_NAME]"
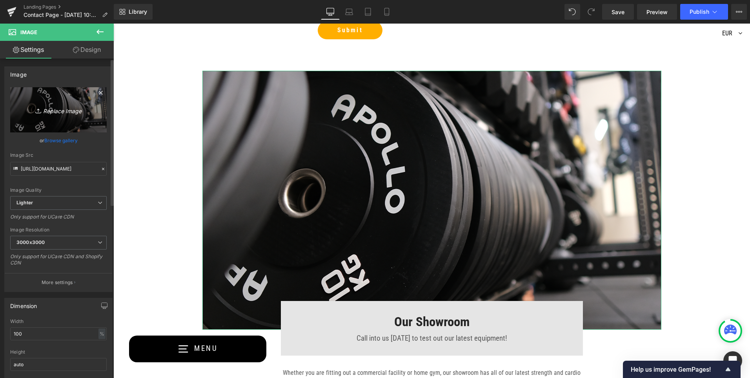
click at [56, 108] on icon "Replace Image" at bounding box center [58, 110] width 63 height 10
type input "C:\fakepath\hqgym copy.jpg"
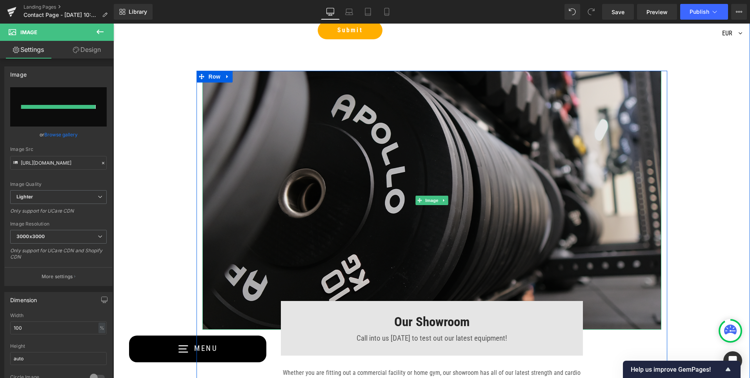
type input "[URL][DOMAIN_NAME]"
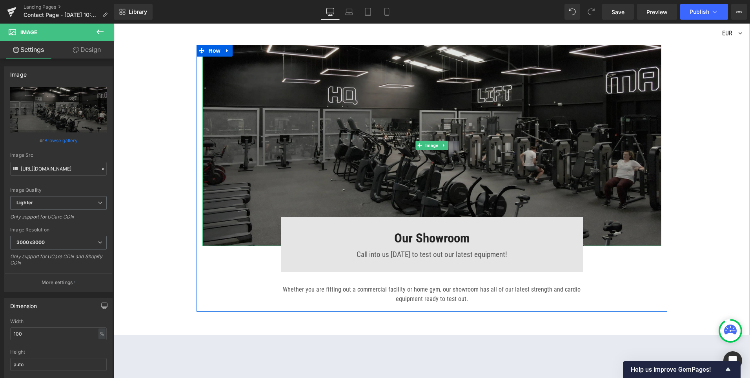
scroll to position [510, 0]
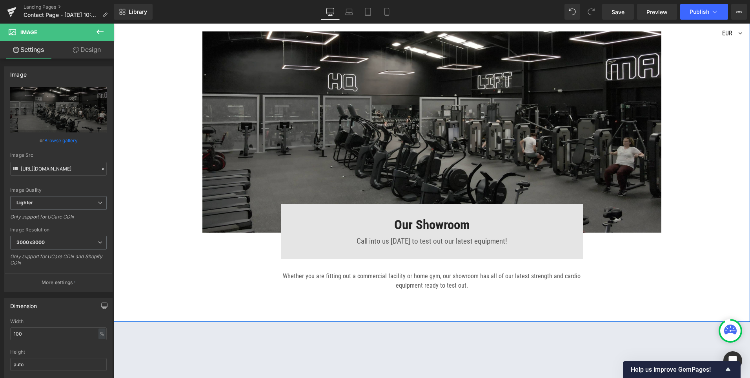
click at [171, 191] on div "We're here to help! Text Block Send us a message below Text Block Text Field Em…" at bounding box center [431, 52] width 637 height 491
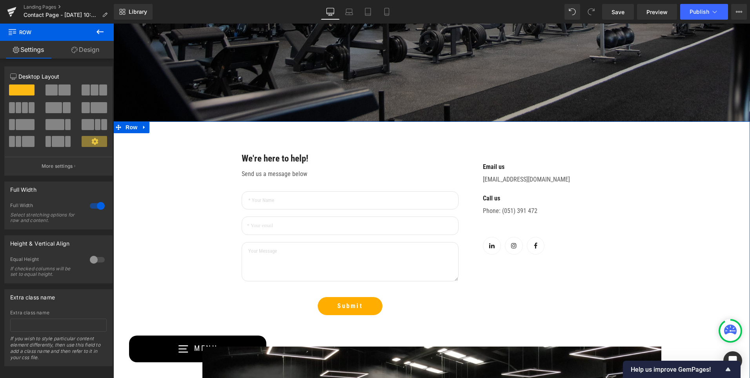
scroll to position [157, 0]
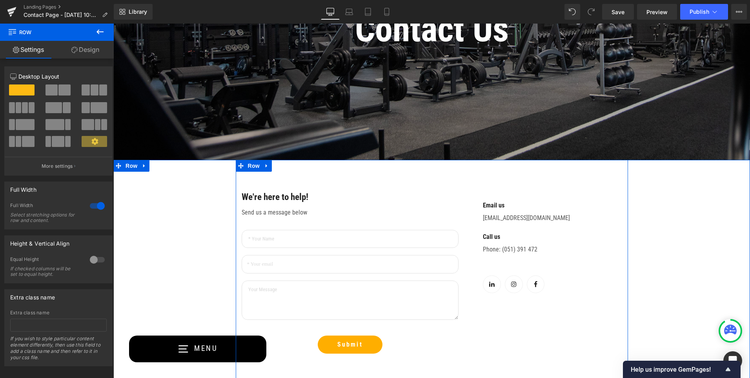
click at [416, 173] on div "We're here to help! Text Block Send us a message below Text Block Text Field Em…" at bounding box center [432, 272] width 392 height 225
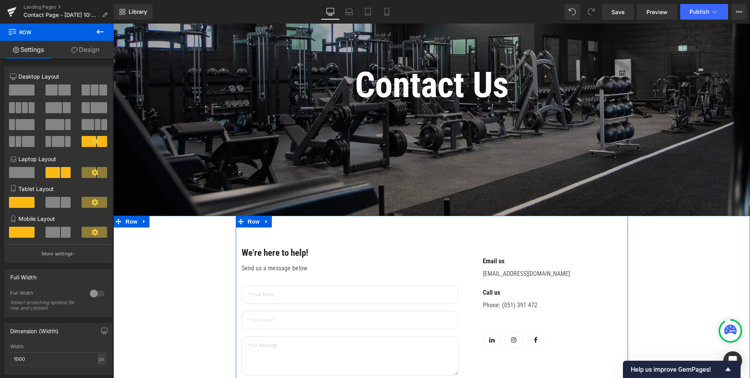
scroll to position [0, 0]
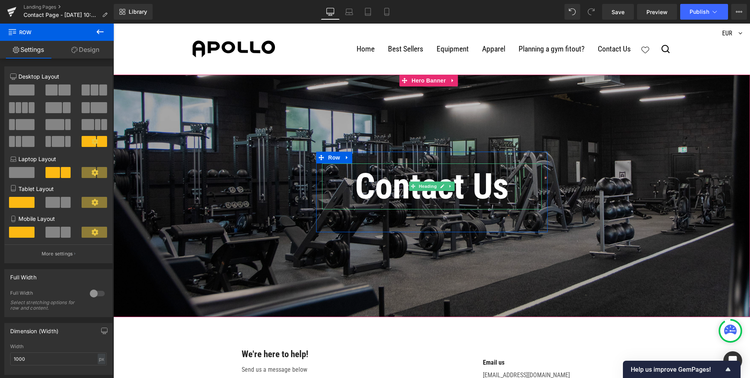
click at [446, 201] on h1 "Contact Us" at bounding box center [432, 186] width 220 height 46
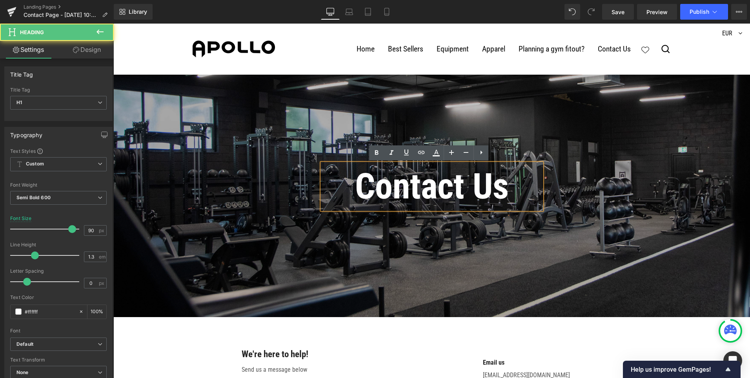
click at [466, 192] on h1 "Contact Us" at bounding box center [432, 186] width 220 height 46
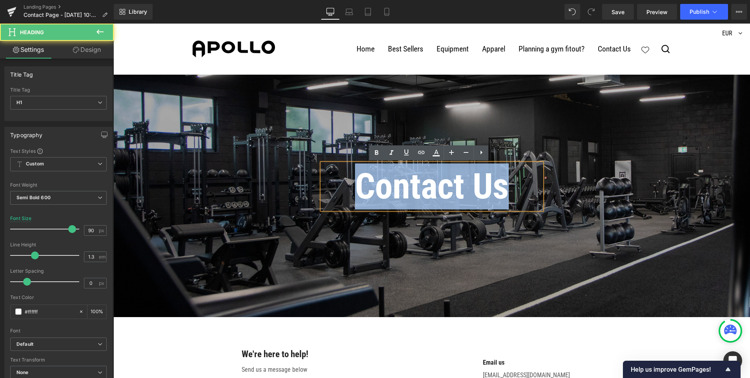
drag, startPoint x: 514, startPoint y: 188, endPoint x: 347, endPoint y: 187, distance: 166.8
click at [347, 187] on h1 "Contact Us" at bounding box center [432, 186] width 220 height 46
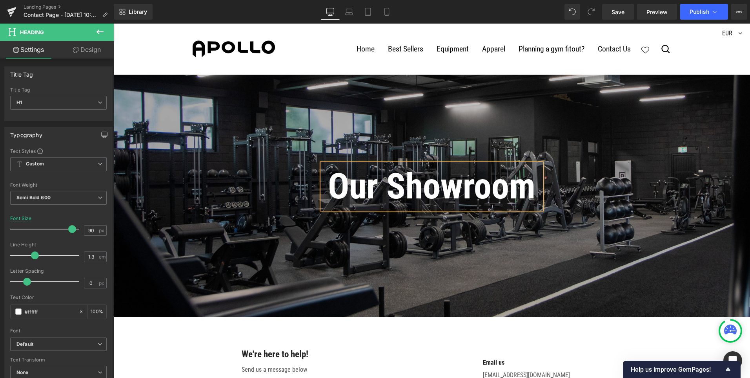
click at [389, 184] on h1 "Our Showroom" at bounding box center [432, 186] width 220 height 46
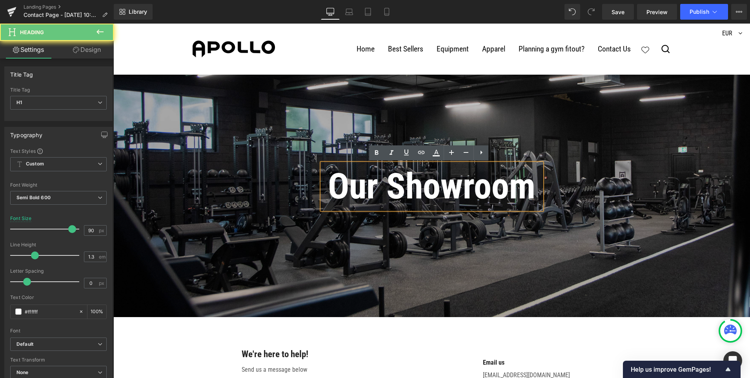
click at [357, 190] on h1 "Our Showroom" at bounding box center [432, 186] width 220 height 46
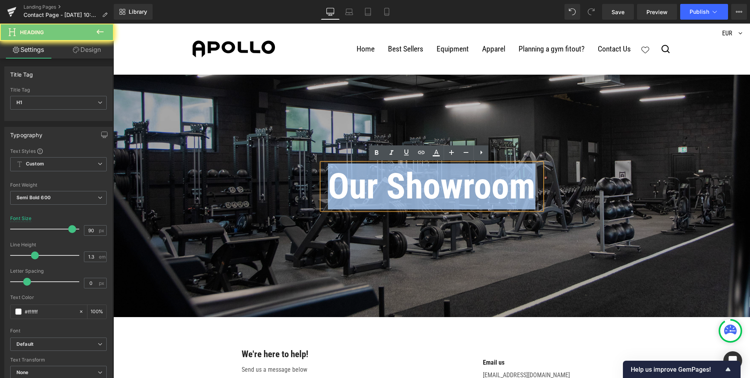
click at [357, 190] on h1 "Our Showroom" at bounding box center [432, 186] width 220 height 46
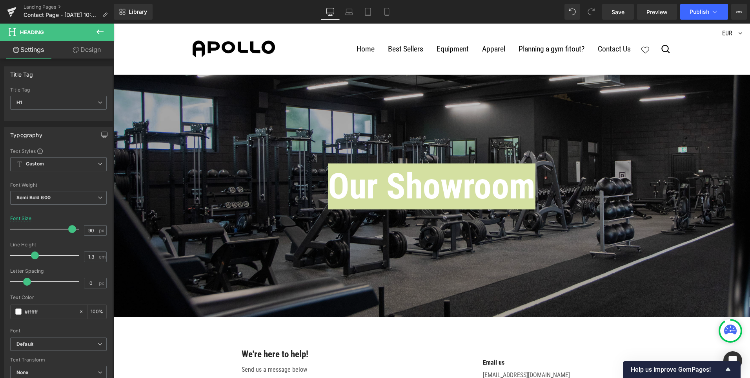
click at [92, 47] on link "Design" at bounding box center [86, 50] width 57 height 18
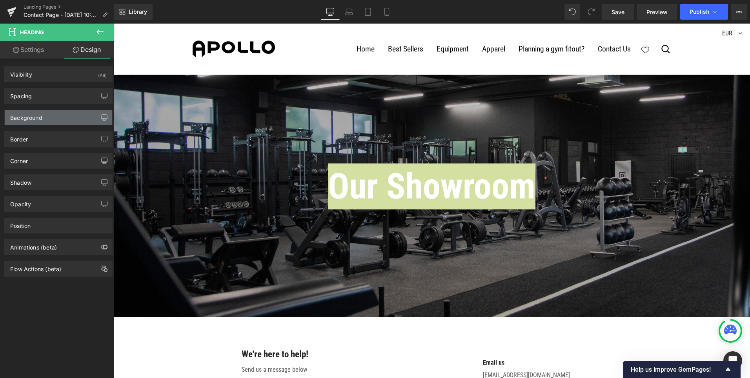
type input "0"
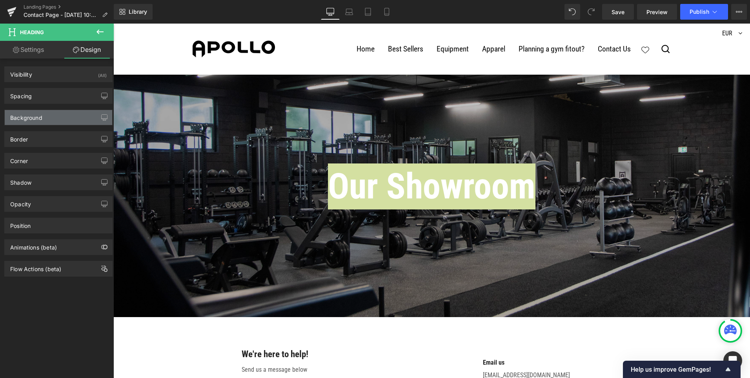
type input "0"
click at [42, 93] on div "Spacing" at bounding box center [59, 95] width 108 height 15
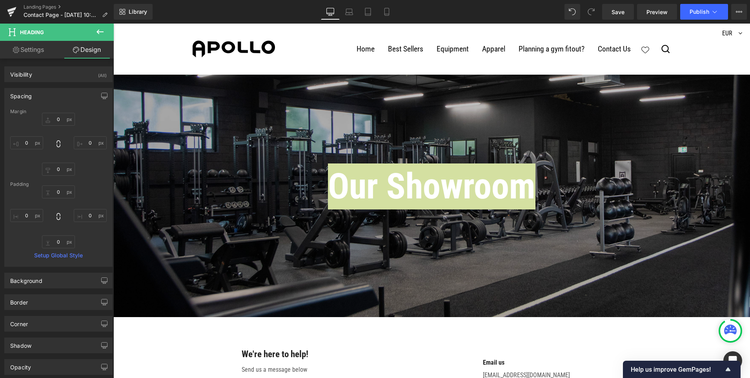
click at [44, 96] on div "Spacing" at bounding box center [59, 95] width 108 height 15
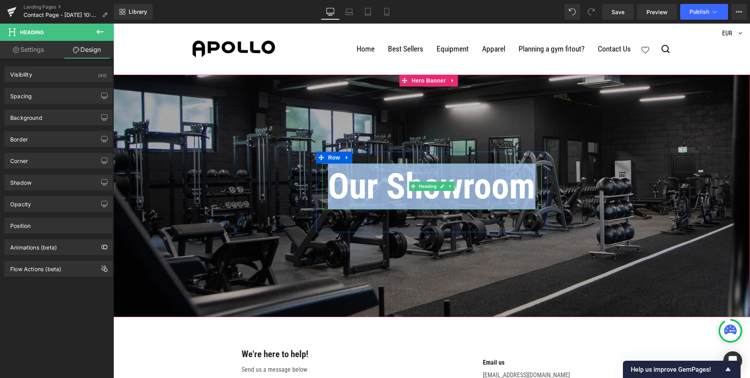
click at [383, 183] on h1 "Our Showroom" at bounding box center [432, 186] width 220 height 46
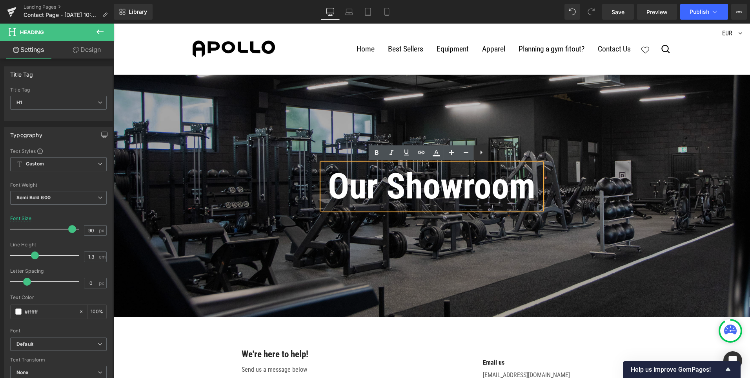
click at [479, 151] on icon at bounding box center [481, 152] width 9 height 9
click at [529, 196] on h1 "Our Showroom" at bounding box center [432, 186] width 220 height 46
click at [503, 201] on h1 "Our Showroom" at bounding box center [432, 186] width 220 height 46
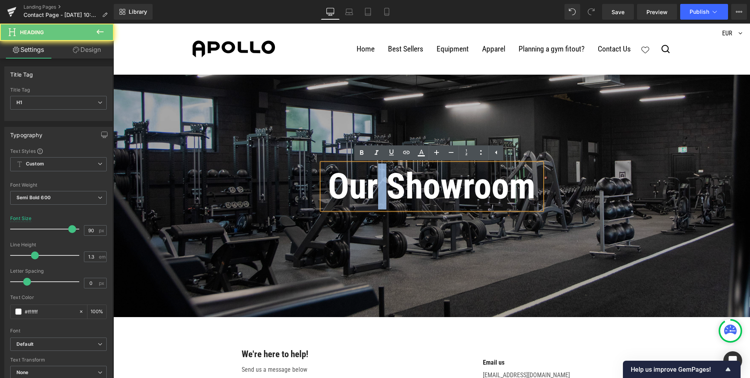
click at [503, 201] on h1 "Our Showroom" at bounding box center [432, 186] width 220 height 46
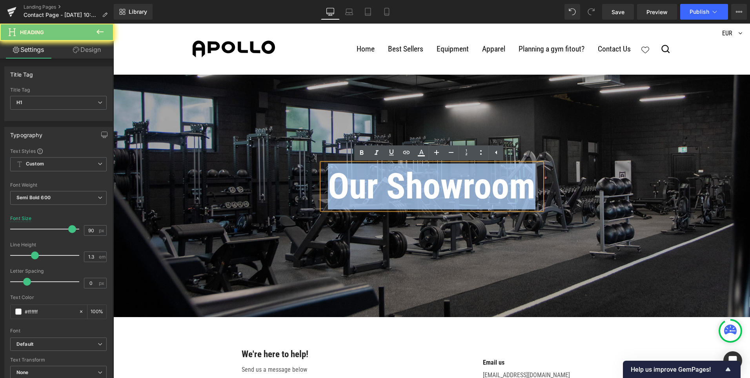
click at [503, 201] on h1 "Our Showroom" at bounding box center [432, 186] width 220 height 46
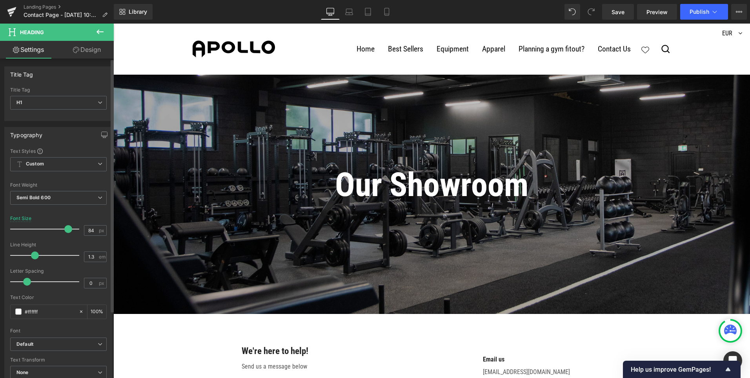
type input "83"
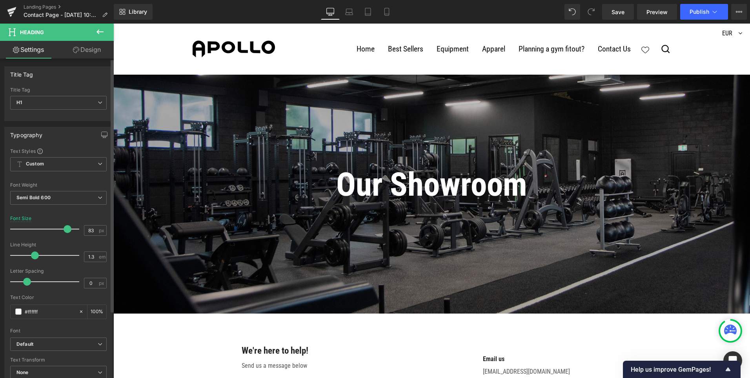
drag, startPoint x: 70, startPoint y: 229, endPoint x: 66, endPoint y: 229, distance: 4.3
click at [66, 229] on span at bounding box center [68, 229] width 8 height 8
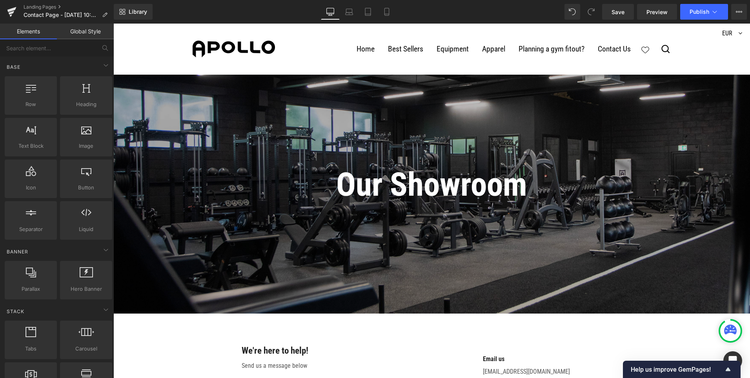
click at [167, 55] on header "Home Best Sellers Equipment Cardio [GEOGRAPHIC_DATA] Exercise Bikes" at bounding box center [431, 49] width 637 height 51
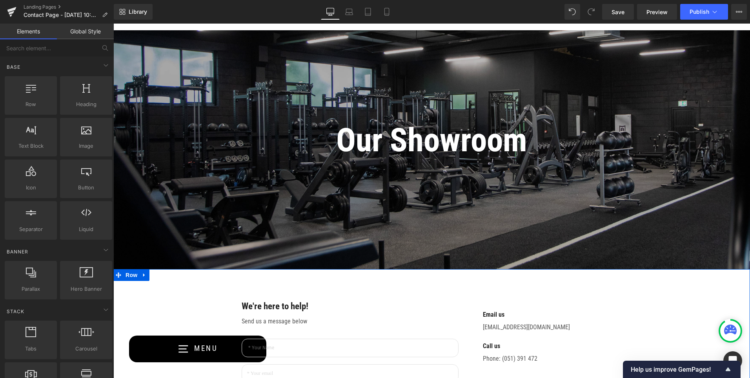
scroll to position [39, 0]
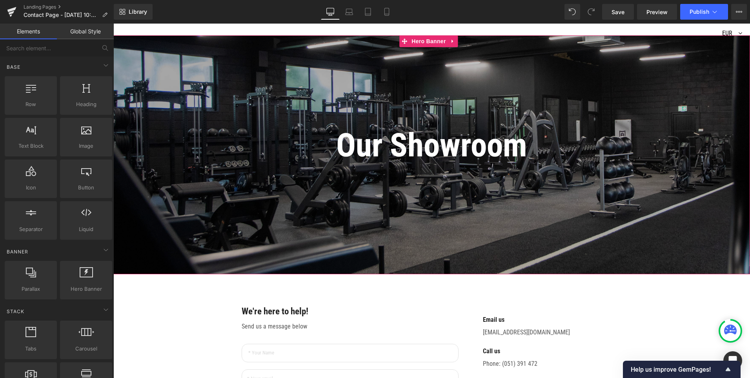
click at [206, 150] on span "Our Showroom Heading Text Block Row" at bounding box center [431, 150] width 637 height 77
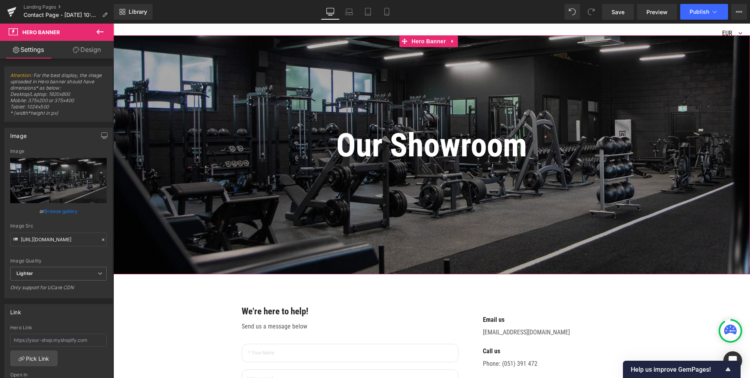
click at [65, 212] on link "Browse gallery" at bounding box center [60, 211] width 33 height 14
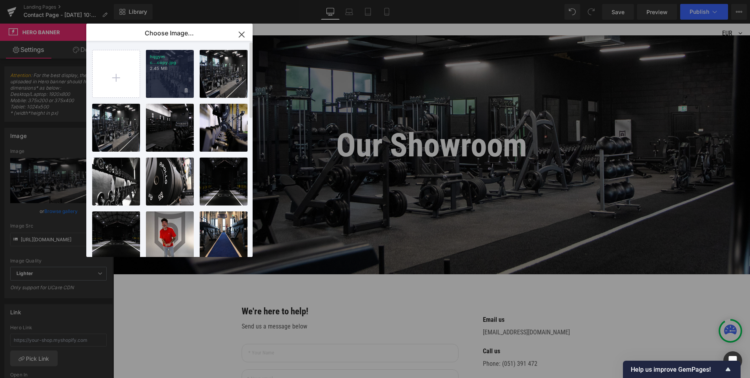
click at [170, 82] on div "hqgym c...copy.jpg 2.45 MB" at bounding box center [170, 74] width 48 height 48
type input "[URL][DOMAIN_NAME]"
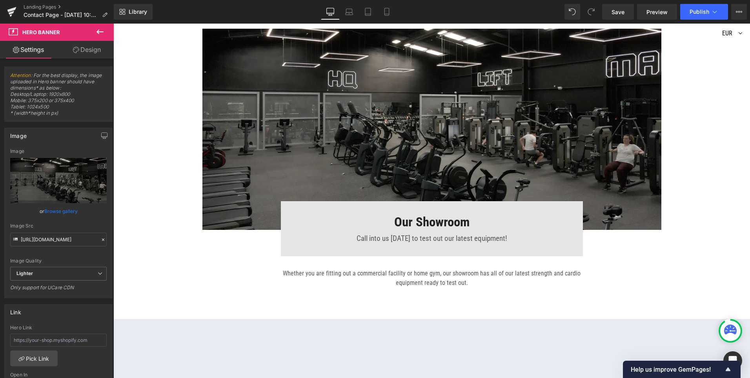
scroll to position [510, 0]
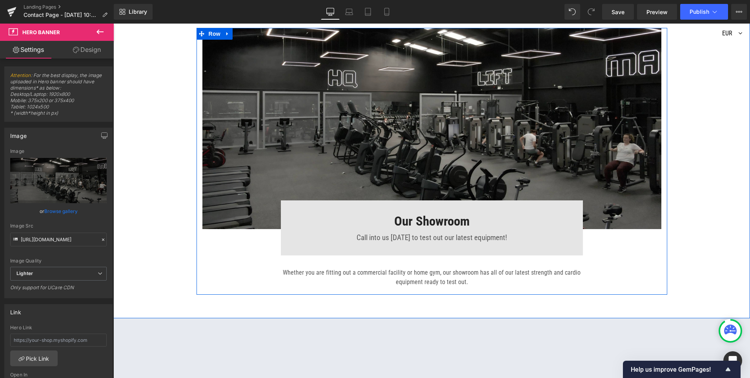
click at [246, 255] on div "Image Our Showroom Heading Call into us [DATE] to test out our latest equipment…" at bounding box center [432, 159] width 471 height 262
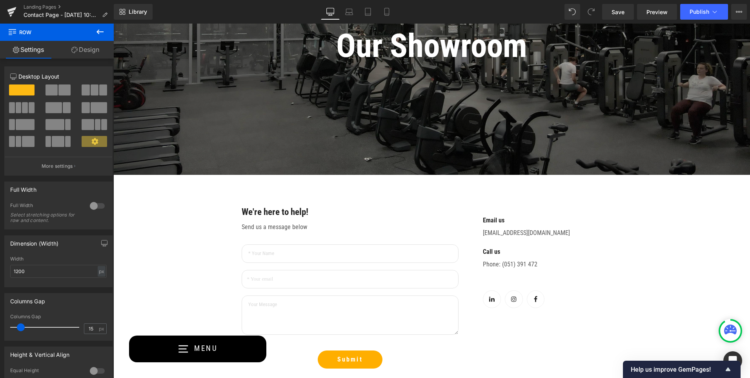
scroll to position [118, 0]
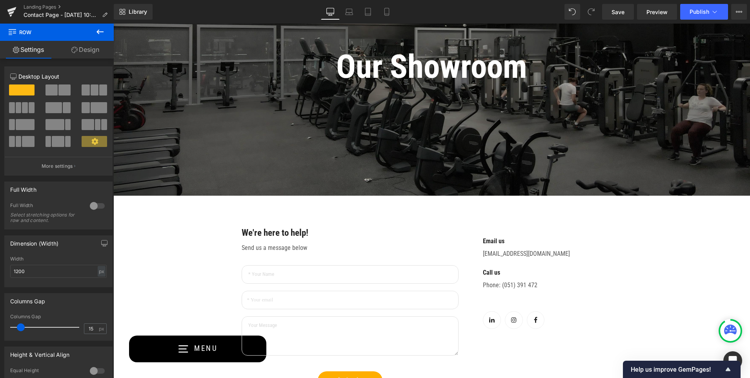
click at [274, 221] on div "We're here to help! Text Block Send us a message below Text Block Text Field Em…" at bounding box center [432, 307] width 392 height 225
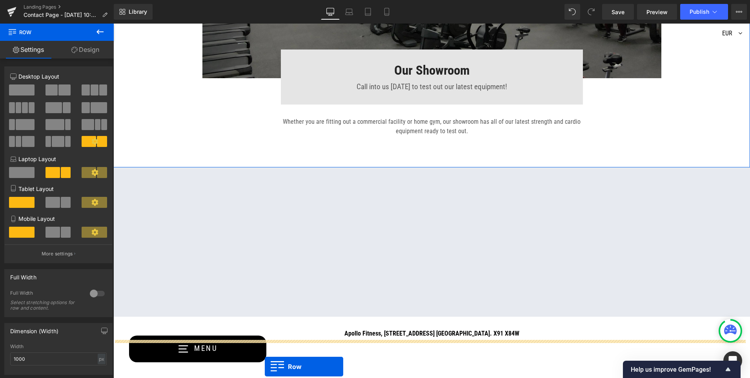
scroll to position [487, 0]
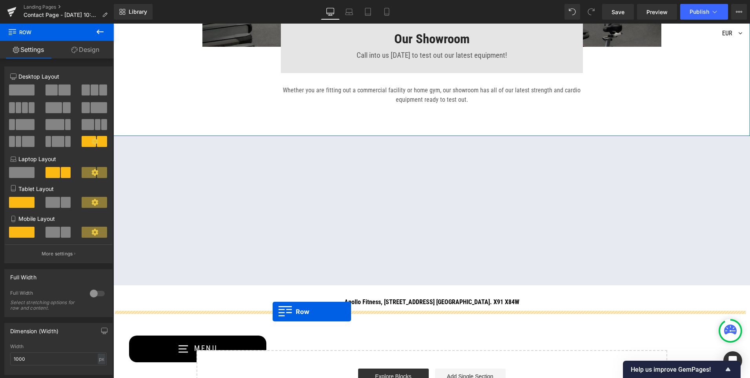
drag, startPoint x: 237, startPoint y: 203, endPoint x: 273, endPoint y: 311, distance: 113.7
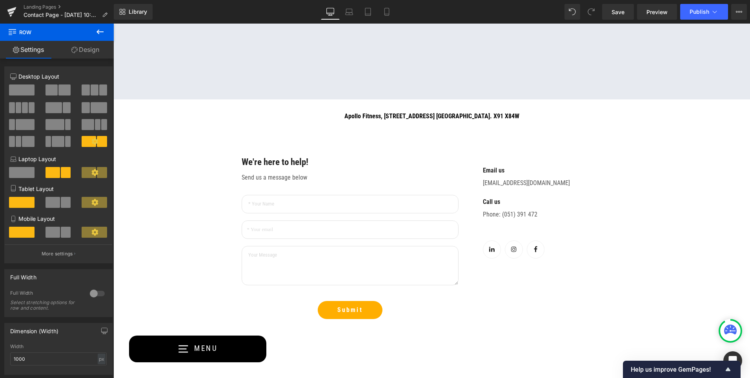
scroll to position [663, 0]
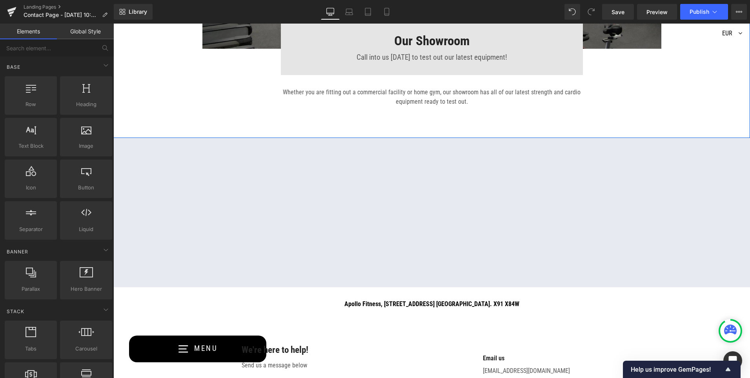
scroll to position [450, 0]
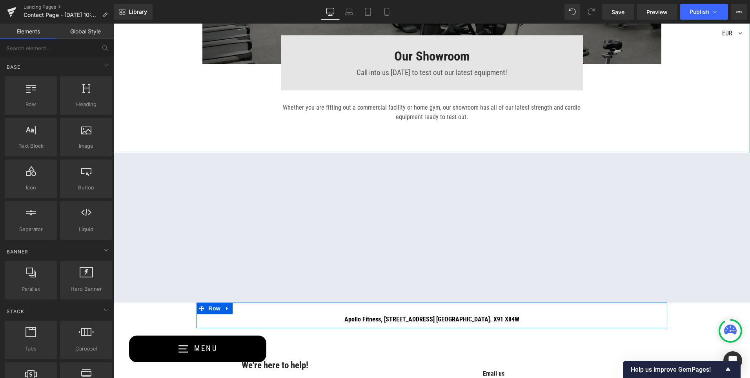
click at [345, 318] on strong "Apollo Fitness, [STREET_ADDRESS] [GEOGRAPHIC_DATA]. X91 X84W" at bounding box center [432, 318] width 175 height 7
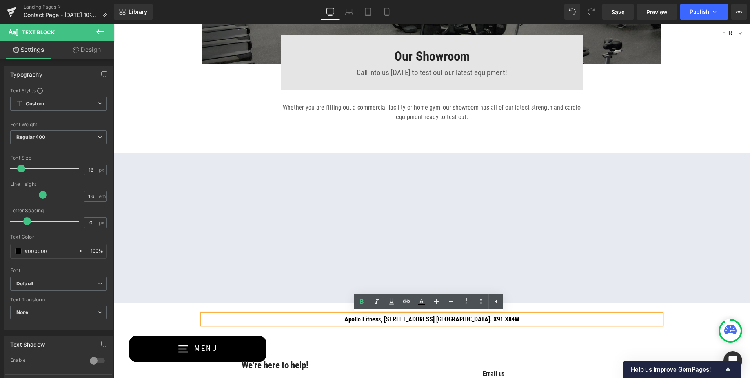
click at [219, 321] on p "Apollo Fitness, [STREET_ADDRESS] [GEOGRAPHIC_DATA]. X91 X84W" at bounding box center [432, 319] width 459 height 10
click at [345, 317] on strong "Apollo Fitness, [STREET_ADDRESS] [GEOGRAPHIC_DATA]. X91 X84W" at bounding box center [432, 318] width 175 height 7
click at [159, 318] on div "Our Showroom Heading Text Block Row Hero Banner 196px 216px Image Our Showroom …" at bounding box center [431, 141] width 637 height 1032
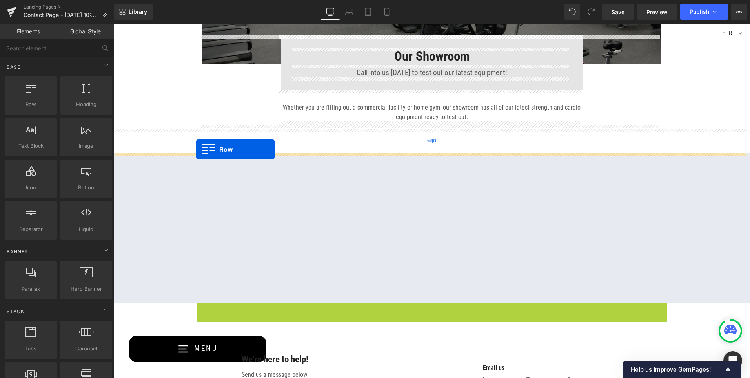
drag, startPoint x: 198, startPoint y: 309, endPoint x: 196, endPoint y: 149, distance: 160.1
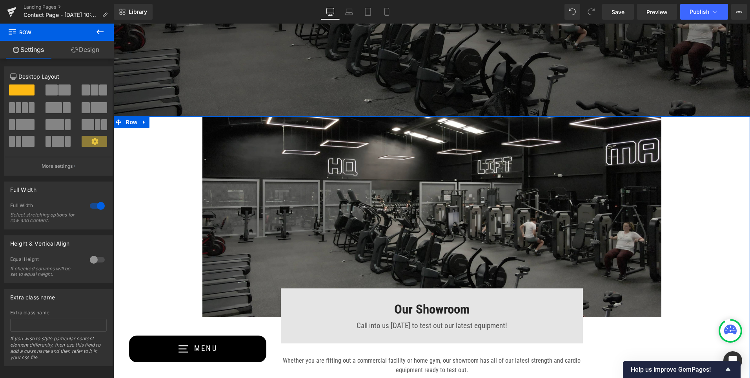
scroll to position [196, 0]
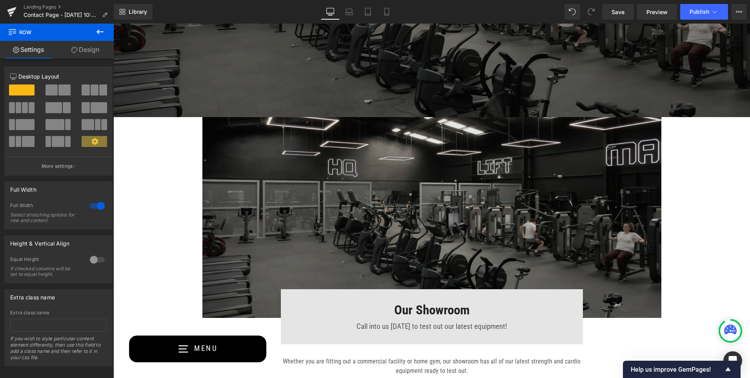
click at [369, 196] on img at bounding box center [432, 217] width 459 height 201
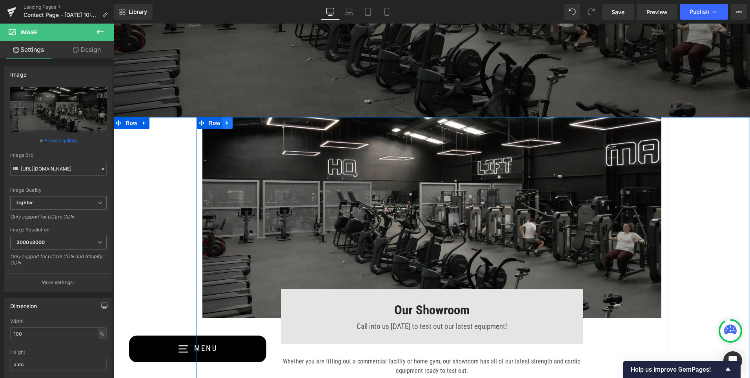
click at [223, 122] on link at bounding box center [228, 123] width 10 height 12
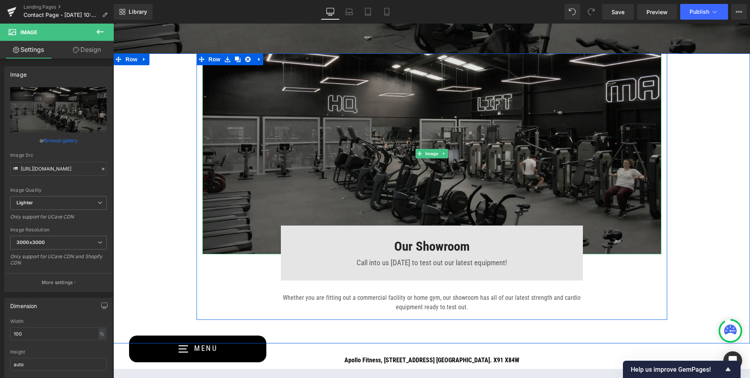
scroll to position [353, 0]
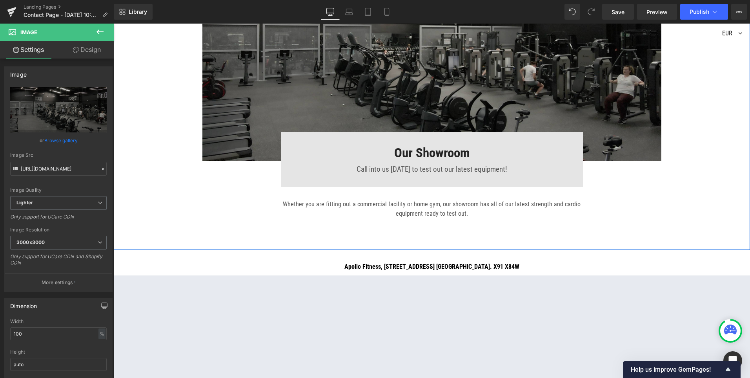
click at [147, 132] on div "Image Our Showroom Heading Call into us [DATE] to test out our latest equipment…" at bounding box center [431, 93] width 637 height 266
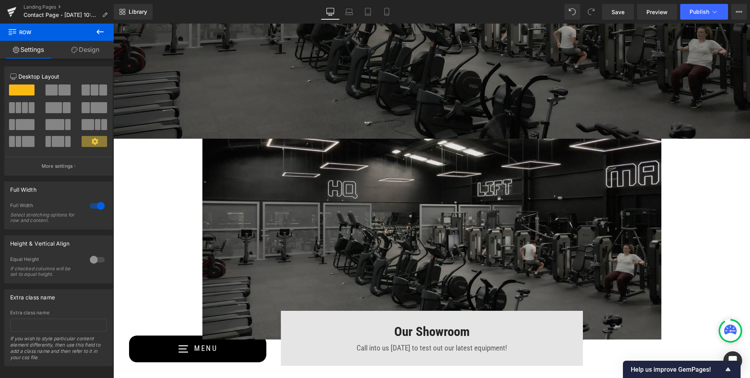
scroll to position [196, 0]
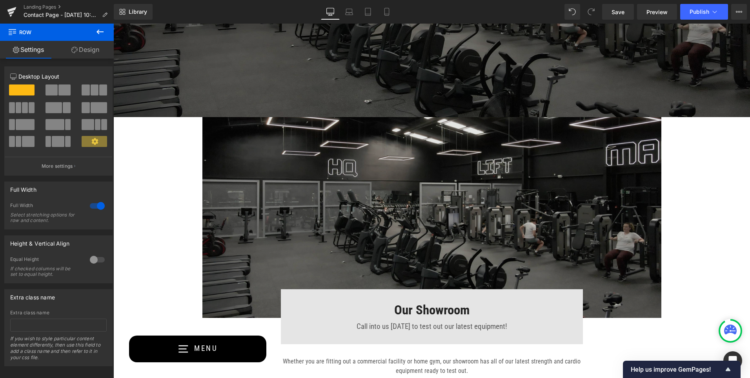
click at [366, 193] on img at bounding box center [432, 217] width 459 height 201
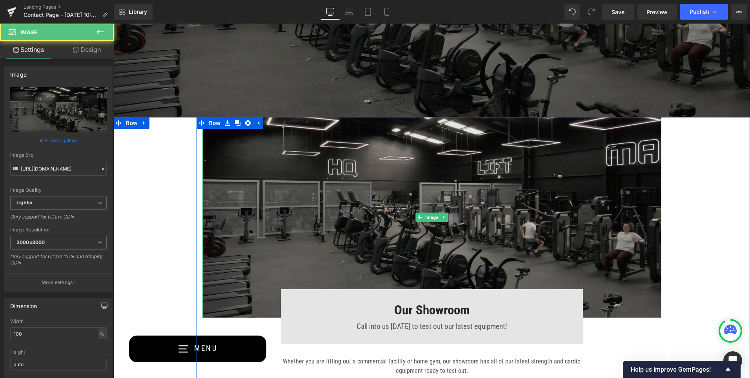
click at [462, 231] on img at bounding box center [432, 217] width 459 height 201
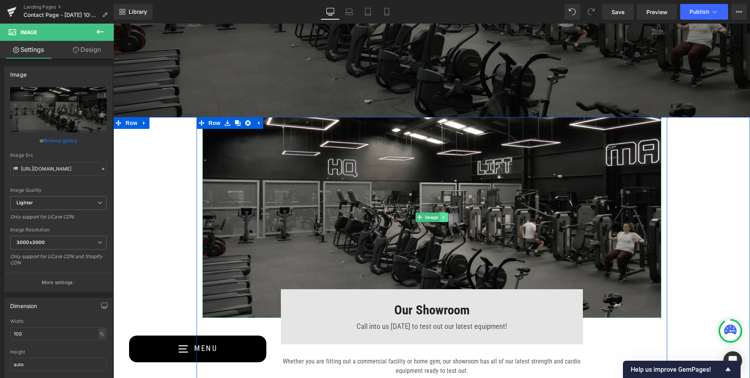
click at [442, 219] on icon at bounding box center [444, 217] width 4 height 5
click at [446, 217] on icon at bounding box center [448, 217] width 4 height 5
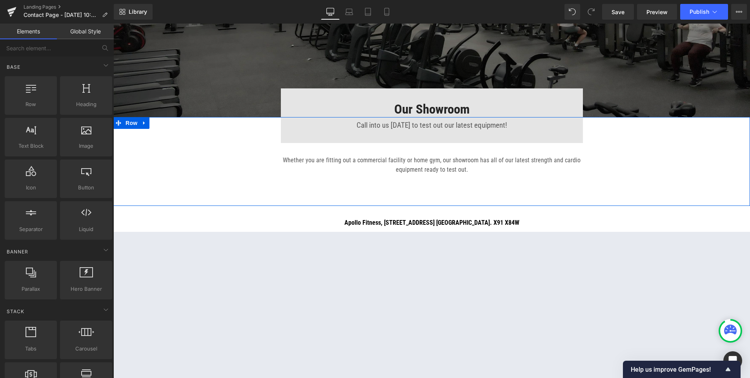
click at [168, 168] on div "Our Showroom Heading Call into us [DATE] to test out our latest equipment! Text…" at bounding box center [431, 150] width 637 height 66
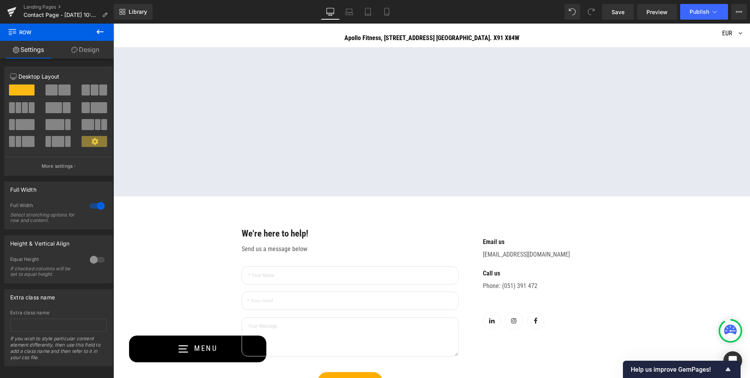
scroll to position [392, 0]
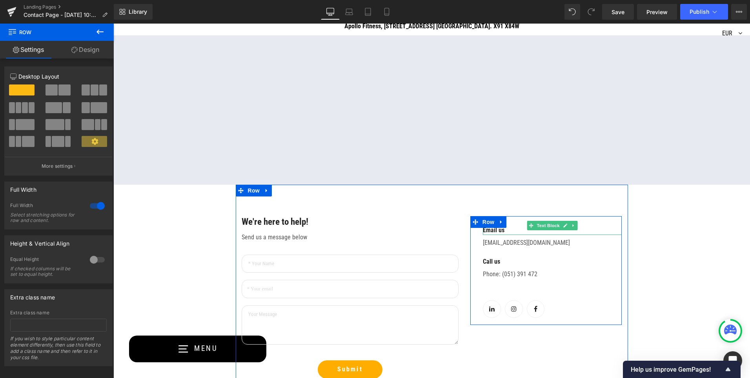
click at [507, 225] on p "Email us" at bounding box center [552, 229] width 139 height 9
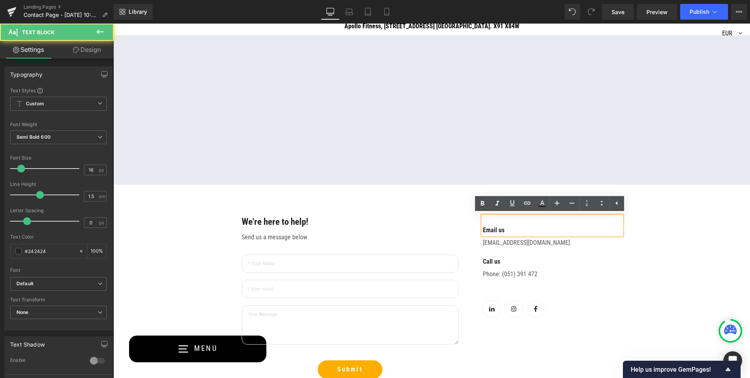
click at [506, 231] on p "Email us" at bounding box center [552, 229] width 139 height 9
click at [483, 219] on div "Email us" at bounding box center [552, 225] width 139 height 19
click at [483, 218] on div "Email us" at bounding box center [552, 225] width 139 height 19
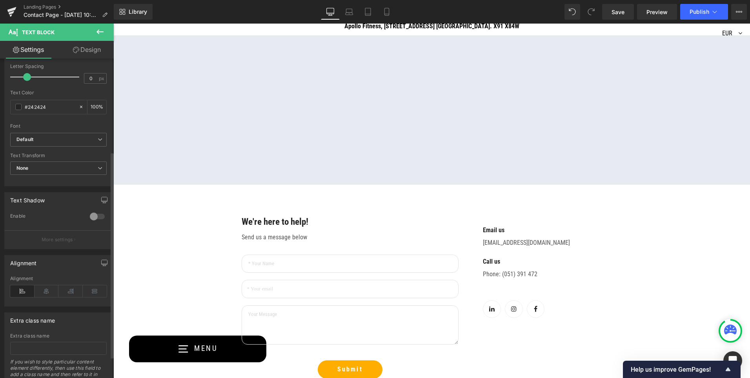
scroll to position [157, 0]
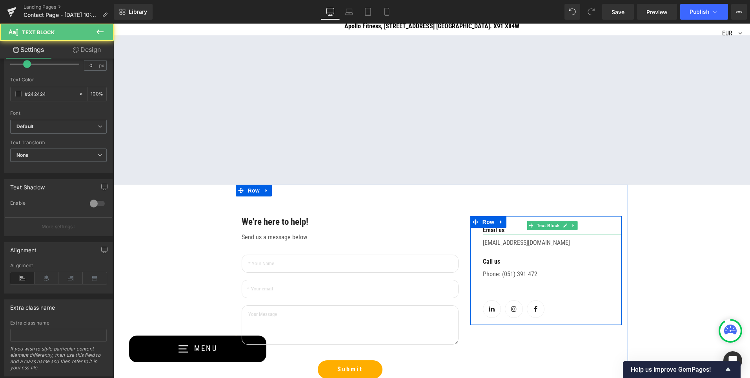
click at [519, 219] on div "Email us" at bounding box center [552, 225] width 139 height 19
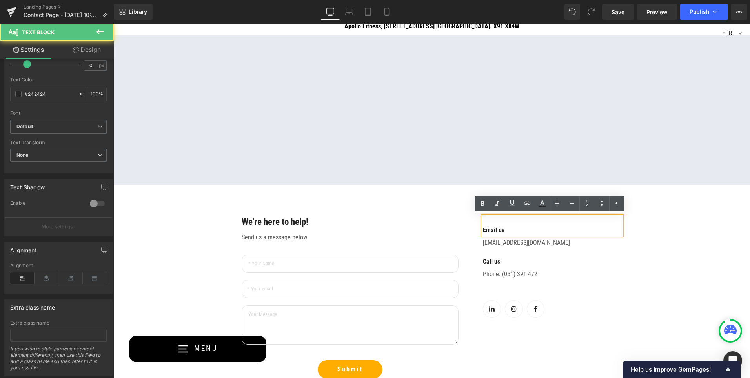
click at [502, 222] on div "Email us" at bounding box center [552, 225] width 139 height 19
click at [507, 222] on div "Email us" at bounding box center [552, 225] width 139 height 19
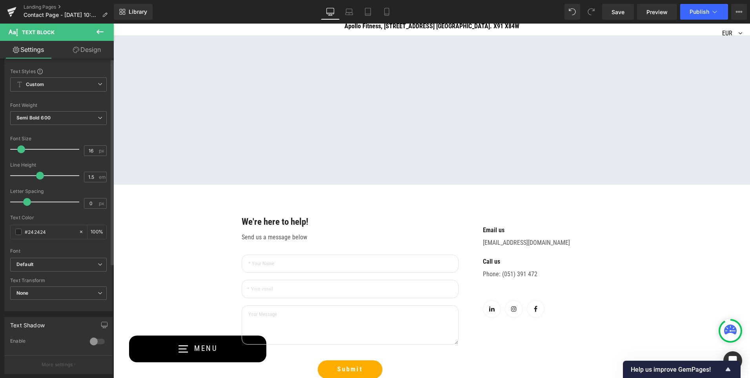
scroll to position [0, 0]
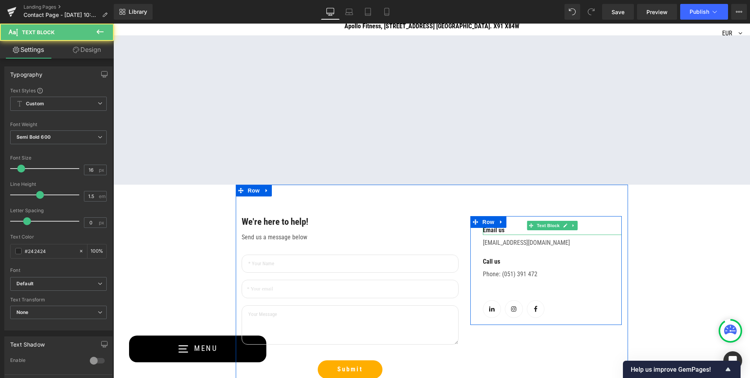
click at [518, 228] on p "Email us" at bounding box center [552, 229] width 139 height 9
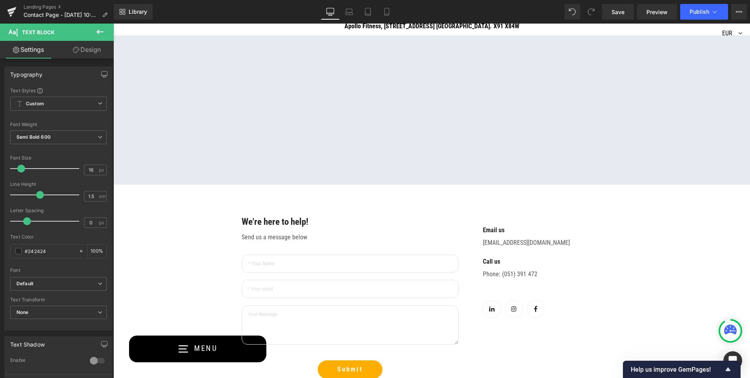
click at [83, 52] on link "Design" at bounding box center [86, 50] width 57 height 18
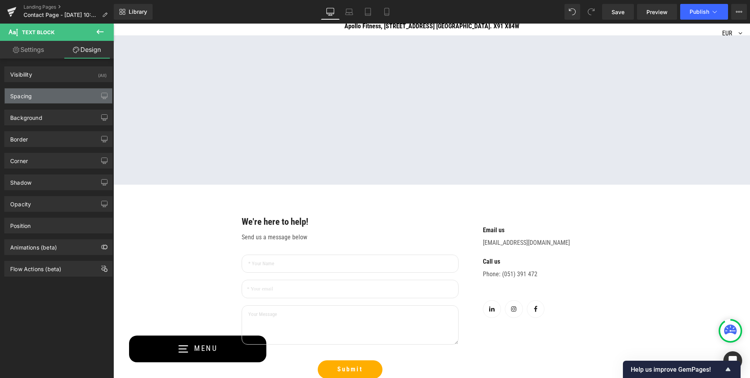
type input "0"
type input "24"
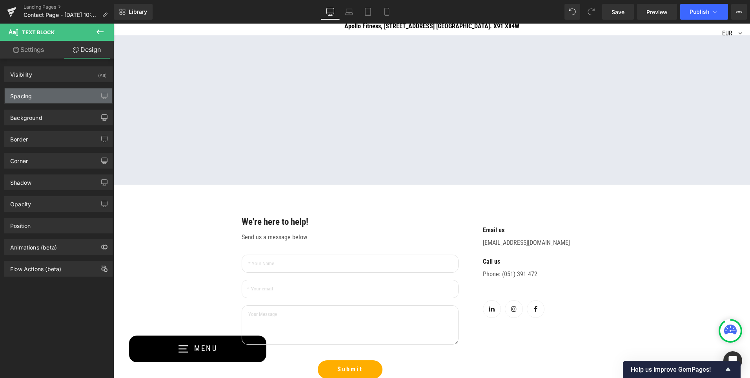
type input "0"
click at [61, 98] on div "Spacing" at bounding box center [59, 95] width 108 height 15
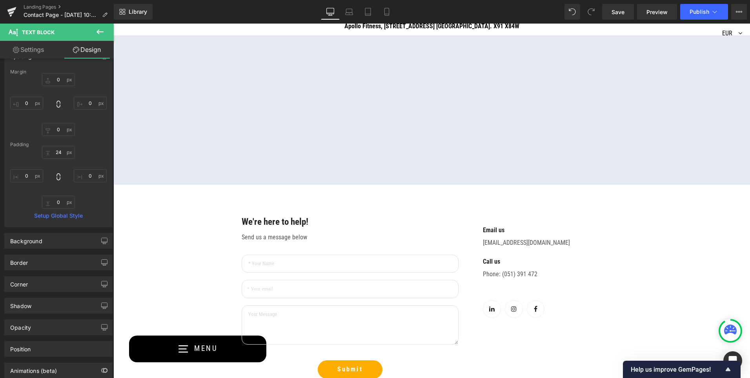
scroll to position [39, 0]
click at [62, 153] on input "24" at bounding box center [58, 152] width 33 height 13
type input "2"
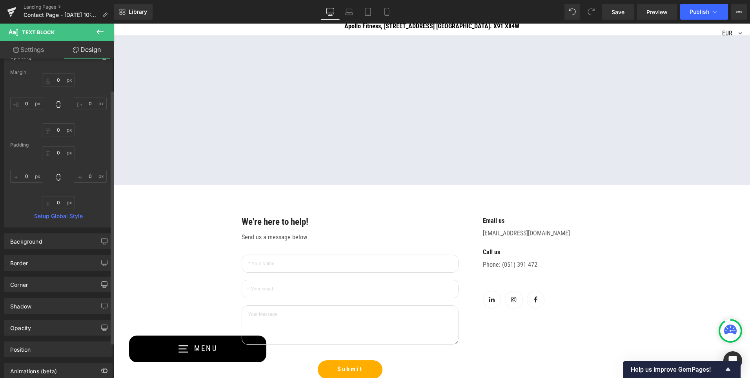
click at [88, 149] on div "0px 0 0px 0 0px 0" at bounding box center [58, 177] width 97 height 63
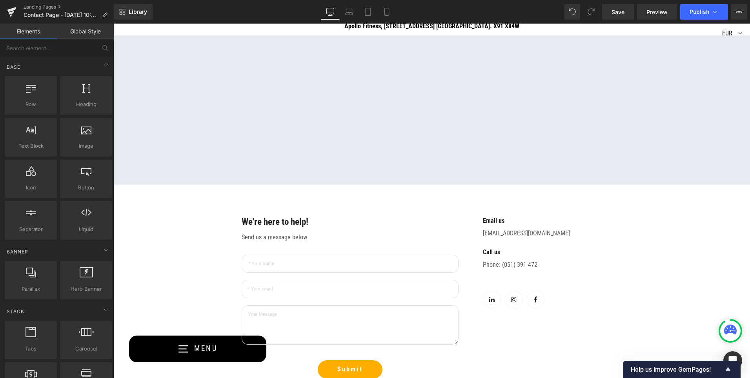
click at [165, 223] on div "Our Showroom Heading Text Block Row Hero Banner 196px 216px Our Showroom Headin…" at bounding box center [431, 97] width 637 height 831
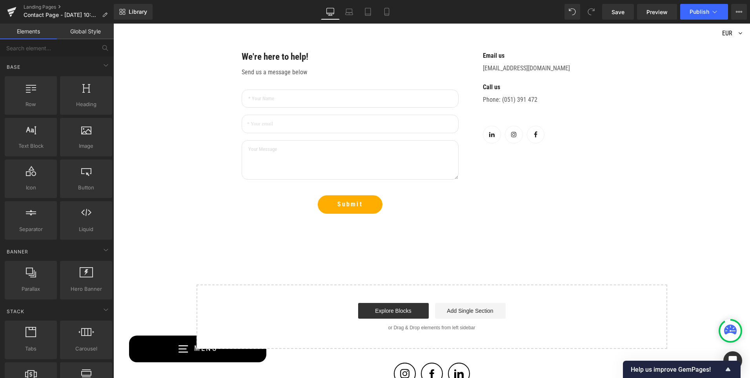
scroll to position [563, 0]
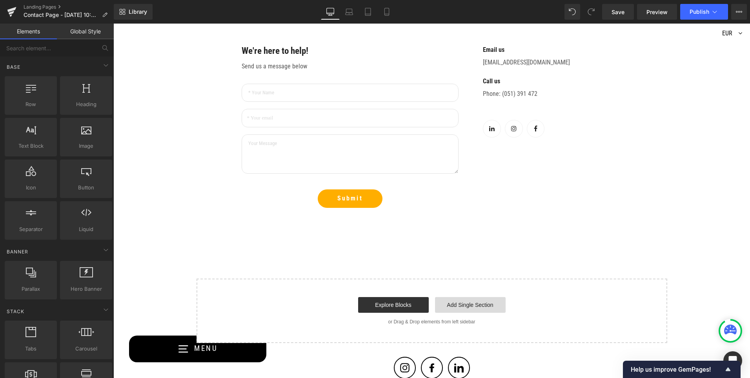
click at [445, 301] on link "Add Single Section" at bounding box center [470, 305] width 71 height 16
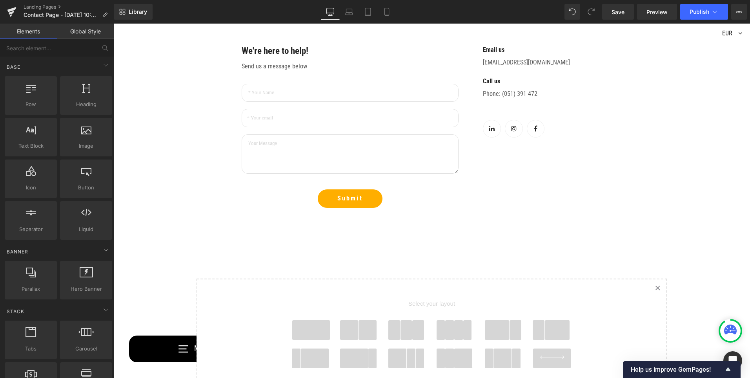
click at [359, 334] on span at bounding box center [368, 330] width 18 height 20
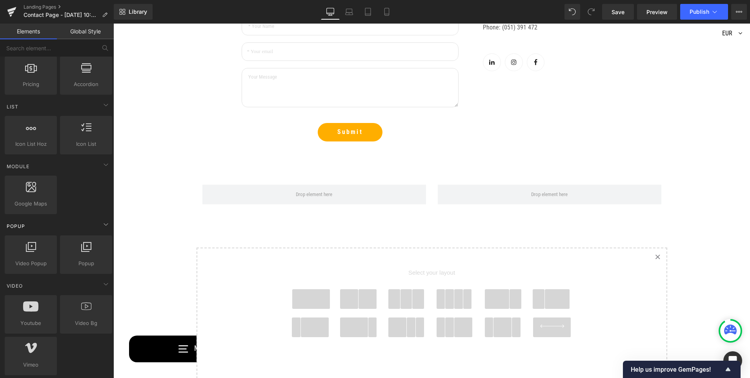
scroll to position [314, 0]
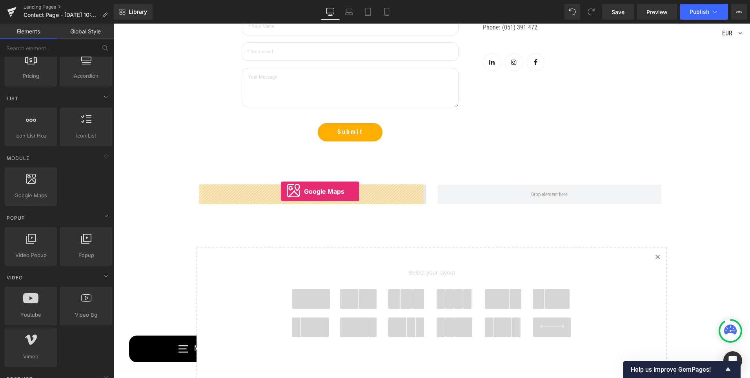
drag, startPoint x: 135, startPoint y: 207, endPoint x: 281, endPoint y: 191, distance: 146.5
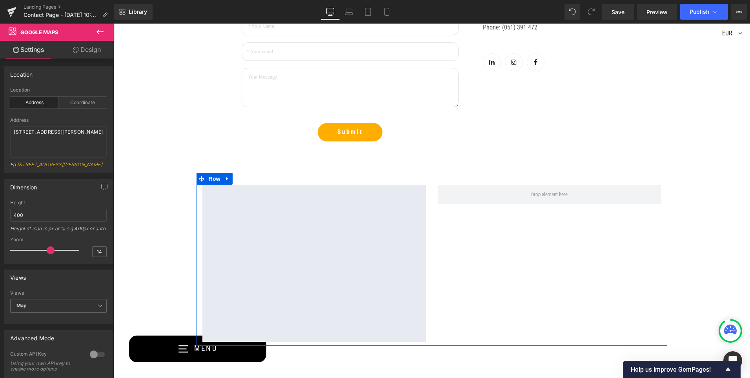
click at [198, 226] on div "Google Maps" at bounding box center [314, 262] width 235 height 157
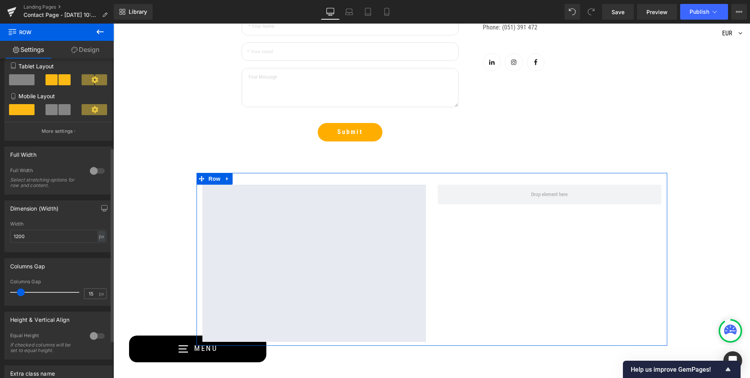
scroll to position [157, 0]
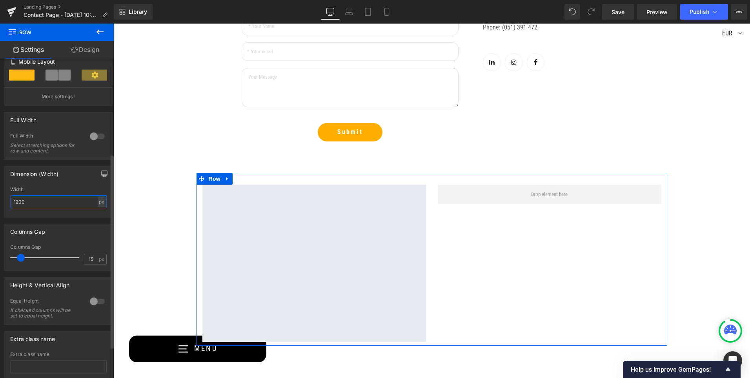
drag, startPoint x: 34, startPoint y: 202, endPoint x: 4, endPoint y: 201, distance: 29.5
click at [4, 201] on div "Dimension (Width) 1200px Width 1200 px % px" at bounding box center [58, 192] width 108 height 52
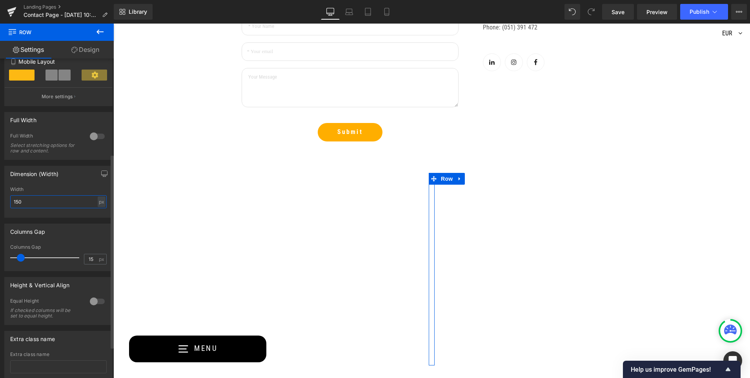
type input "1500"
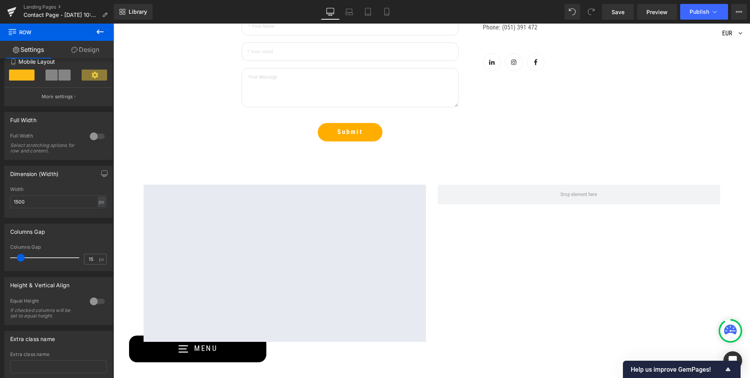
click at [169, 135] on div "Our Showroom Heading Text Block Row Hero Banner 196px 216px Our Showroom Headin…" at bounding box center [431, 5] width 637 height 1121
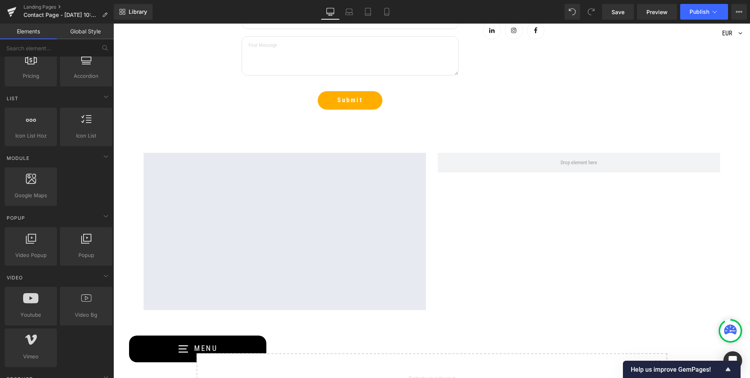
scroll to position [747, 0]
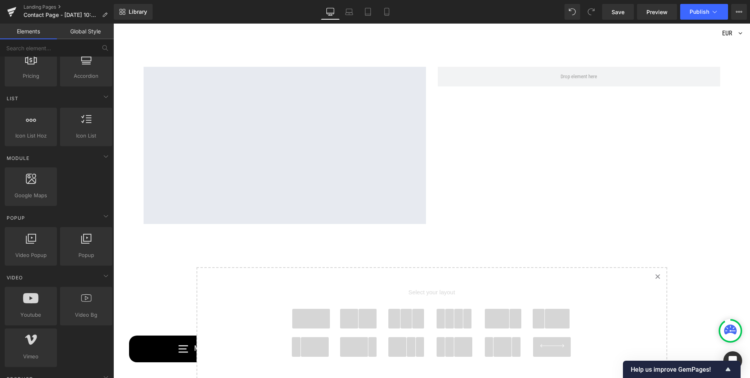
click at [29, 26] on link "Elements" at bounding box center [28, 32] width 57 height 16
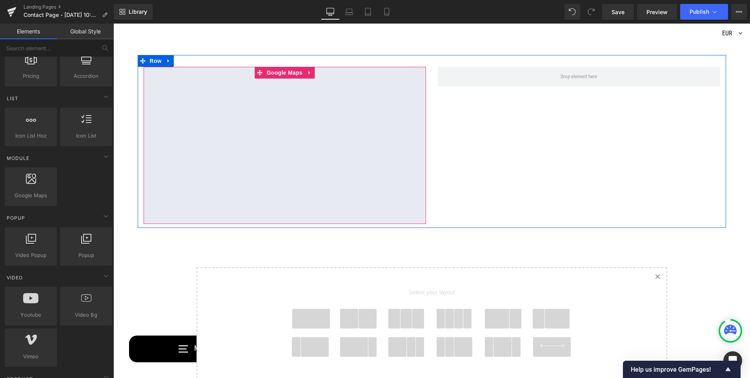
click at [328, 135] on div at bounding box center [285, 145] width 283 height 157
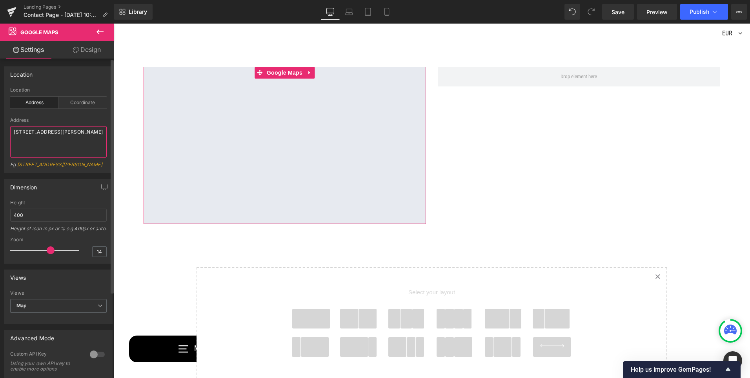
drag, startPoint x: 45, startPoint y: 141, endPoint x: 3, endPoint y: 131, distance: 43.0
click at [3, 131] on div "Location address Location Address Coordinate Address [STREET_ADDRESS][GEOGRAPHI…" at bounding box center [58, 116] width 117 height 113
type textarea "Apollo fitness"
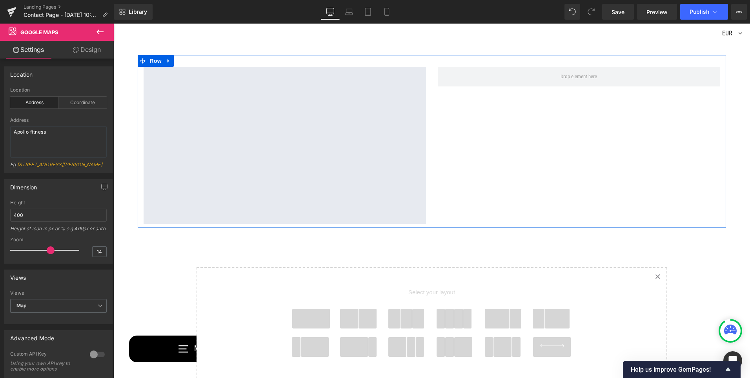
click at [484, 141] on div "Google Maps Row" at bounding box center [432, 141] width 589 height 173
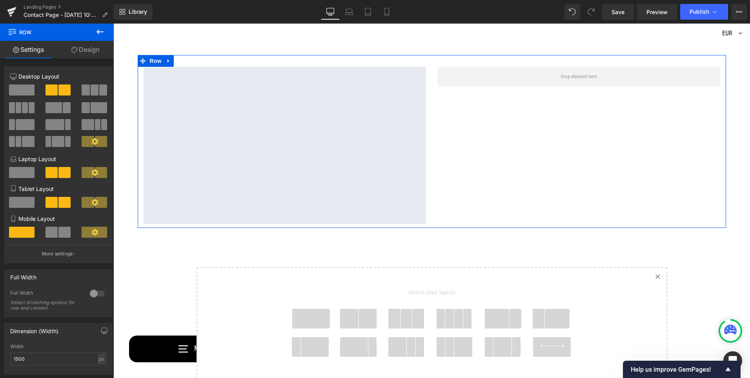
click at [433, 219] on div "Google Maps Row" at bounding box center [432, 141] width 589 height 173
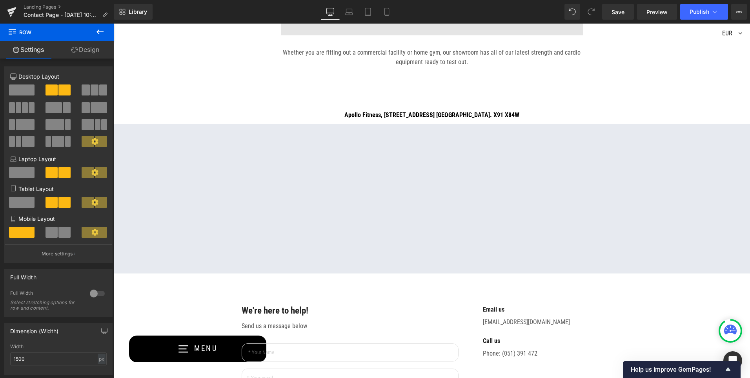
scroll to position [316, 0]
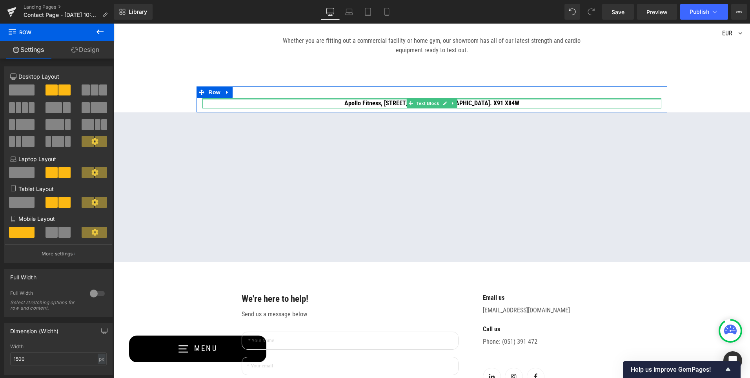
click at [458, 99] on div at bounding box center [432, 99] width 459 height 2
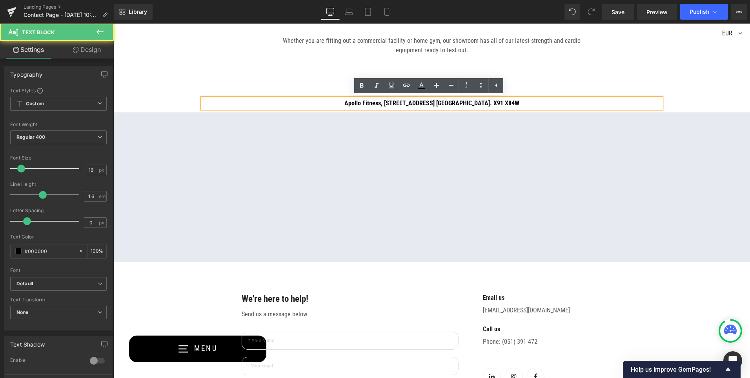
drag, startPoint x: 555, startPoint y: 102, endPoint x: 287, endPoint y: 100, distance: 267.7
click at [287, 100] on p "Apollo Fitness, [STREET_ADDRESS] [GEOGRAPHIC_DATA]. X91 X84W" at bounding box center [432, 103] width 459 height 10
copy strong "Apollo Fitness, [STREET_ADDRESS] [GEOGRAPHIC_DATA]. X91 X84W"
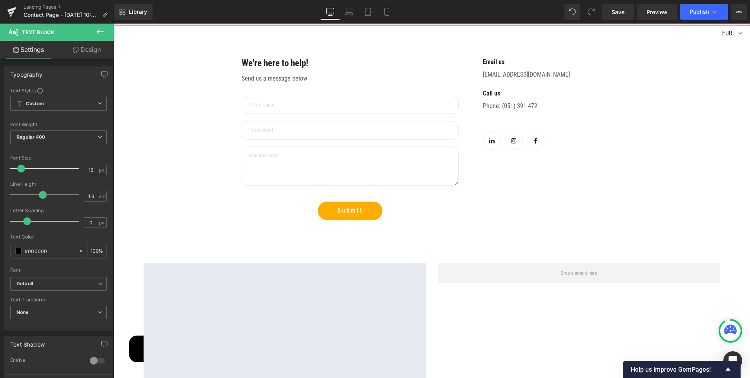
scroll to position [669, 0]
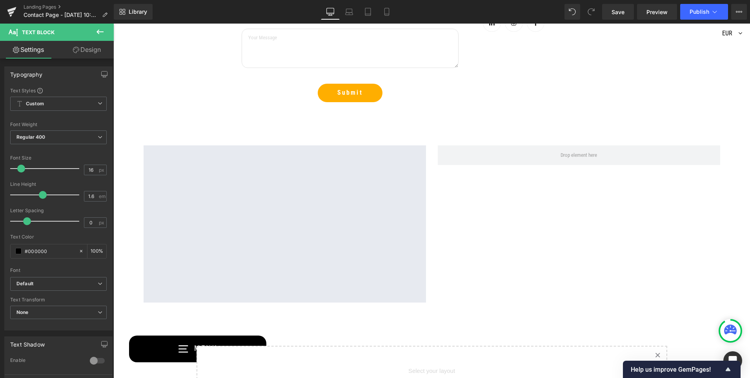
click at [86, 46] on link "Design" at bounding box center [86, 50] width 57 height 18
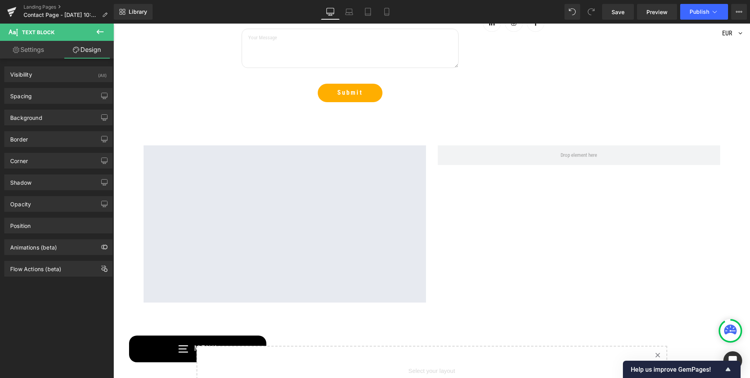
drag, startPoint x: 532, startPoint y: 149, endPoint x: 429, endPoint y: 141, distance: 103.1
click at [532, 150] on span at bounding box center [579, 155] width 283 height 20
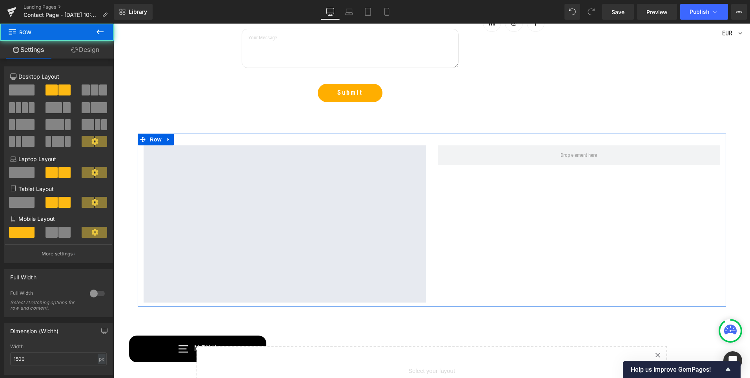
click at [75, 49] on icon at bounding box center [74, 50] width 6 height 6
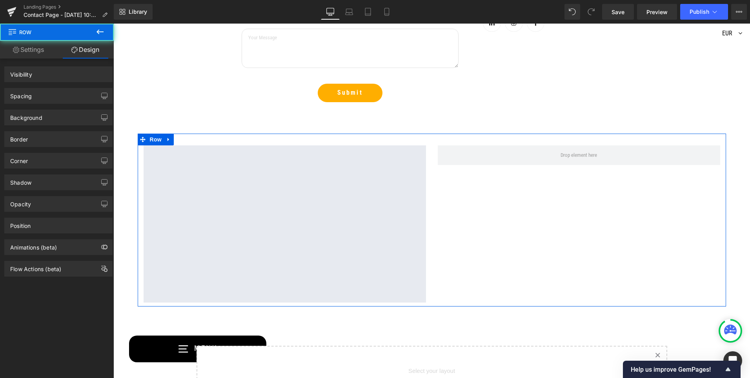
click at [24, 58] on link "Settings" at bounding box center [28, 50] width 57 height 18
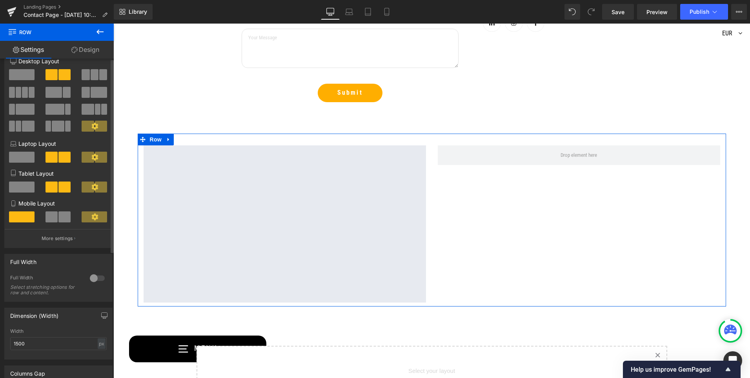
scroll to position [0, 0]
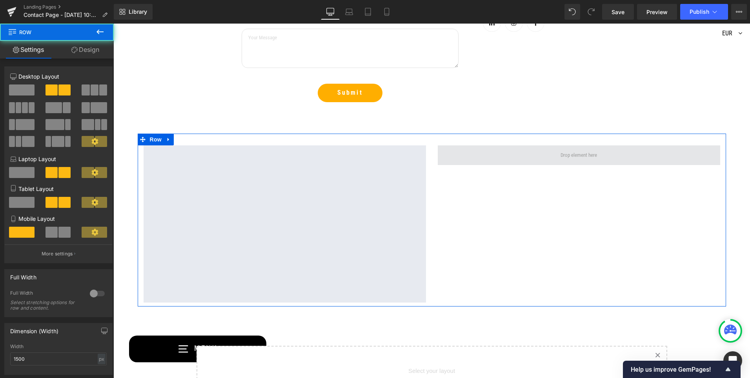
click at [505, 152] on span at bounding box center [579, 155] width 283 height 20
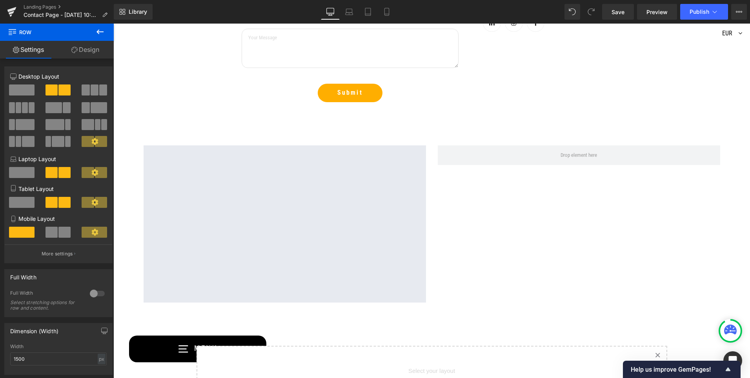
click at [38, 38] on span "Row" at bounding box center [47, 32] width 78 height 17
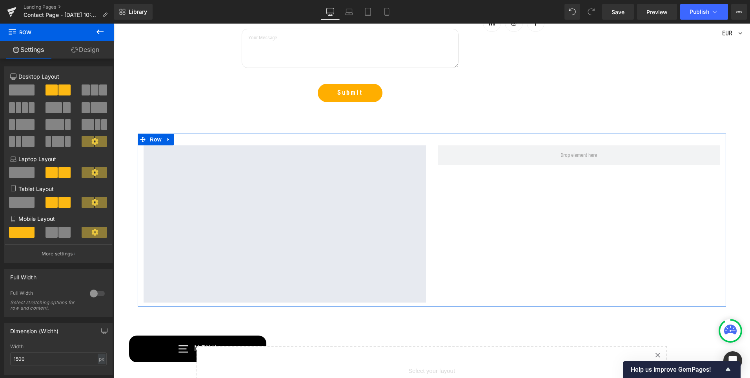
click at [38, 54] on link "Settings" at bounding box center [28, 50] width 57 height 18
click at [82, 51] on link "Design" at bounding box center [85, 50] width 57 height 18
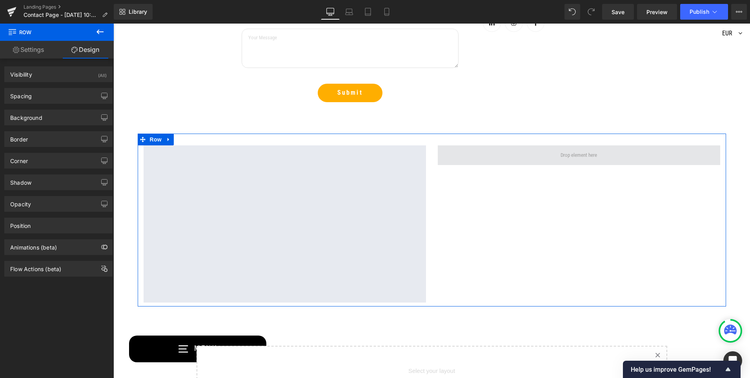
click at [549, 162] on span at bounding box center [579, 155] width 283 height 20
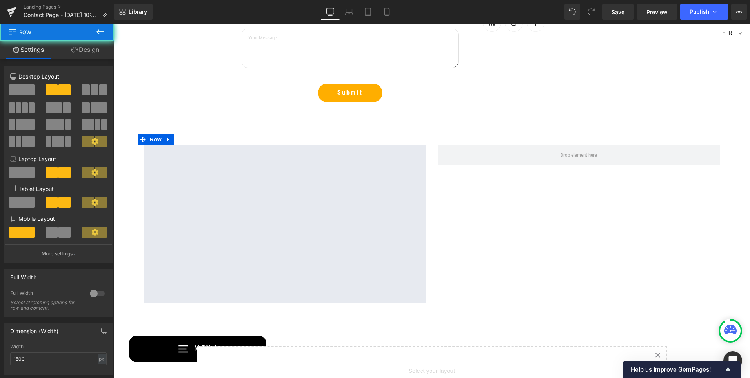
drag, startPoint x: 520, startPoint y: 223, endPoint x: 509, endPoint y: 224, distance: 11.0
click at [518, 224] on div "Google Maps Row" at bounding box center [432, 219] width 589 height 173
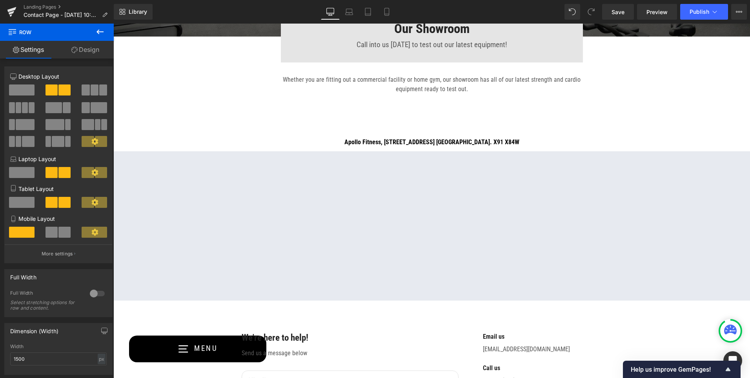
scroll to position [276, 0]
click at [405, 143] on div "Apollo Fitness, [STREET_ADDRESS] [GEOGRAPHIC_DATA]. X91 X84W Text Block" at bounding box center [432, 142] width 459 height 10
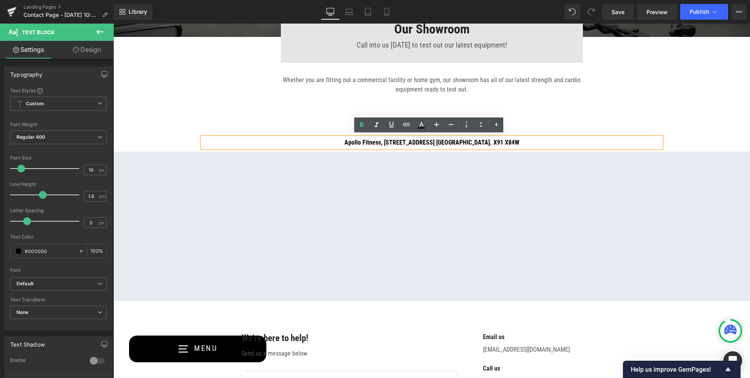
click at [310, 123] on div "Our Showroom Heading Call into us [DATE] to test out our latest equipment! Text…" at bounding box center [431, 81] width 637 height 89
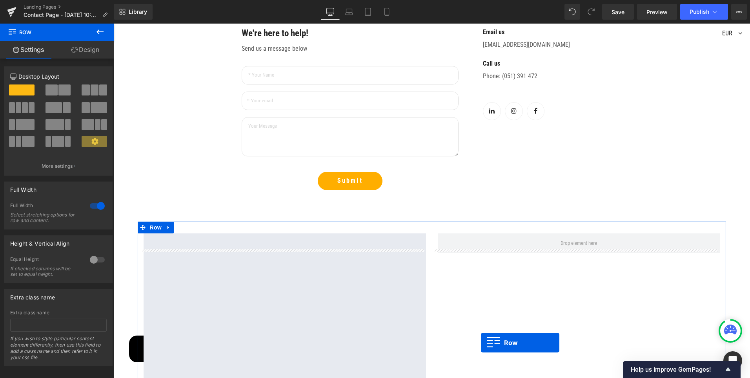
scroll to position [582, 0]
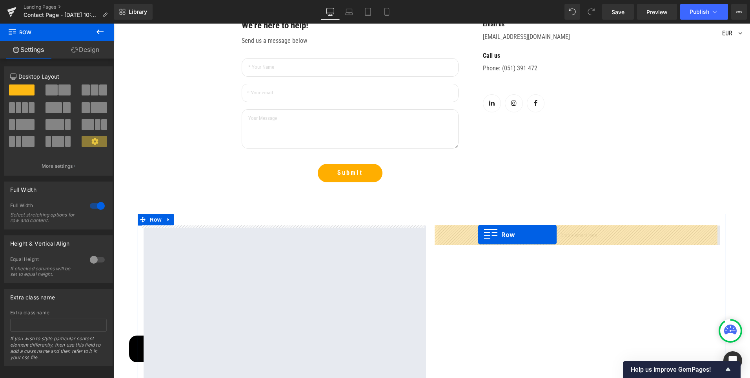
drag, startPoint x: 199, startPoint y: 129, endPoint x: 478, endPoint y: 234, distance: 298.7
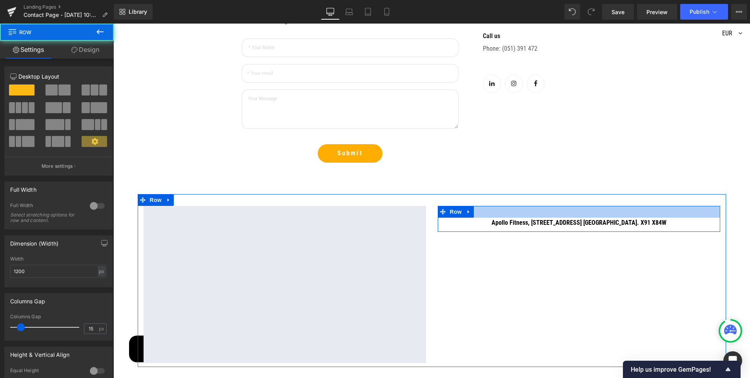
scroll to position [563, 0]
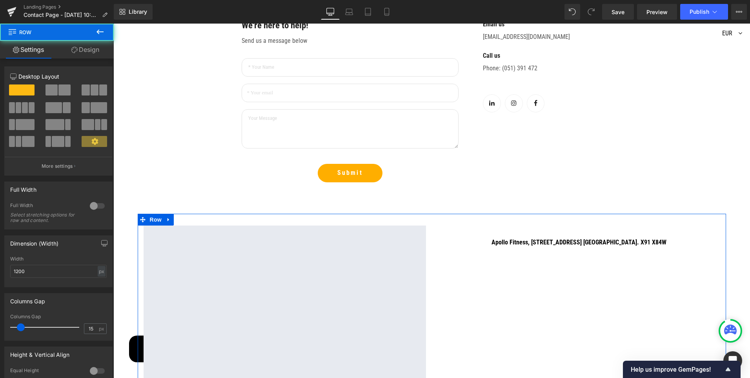
click at [498, 275] on div "Google Maps Apollo Fitness, [STREET_ADDRESS] [GEOGRAPHIC_DATA]. X91 X84W Text B…" at bounding box center [432, 300] width 589 height 173
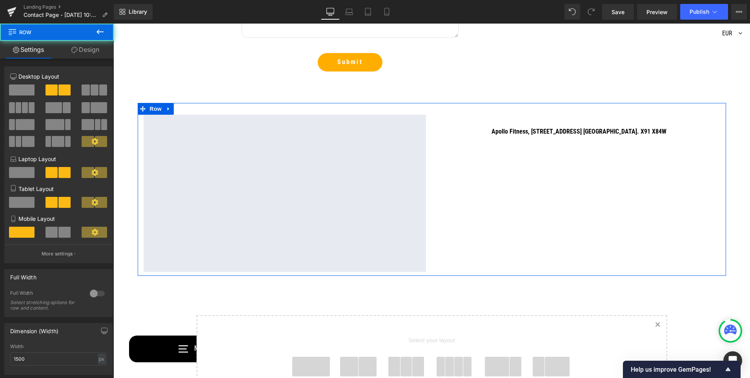
scroll to position [681, 0]
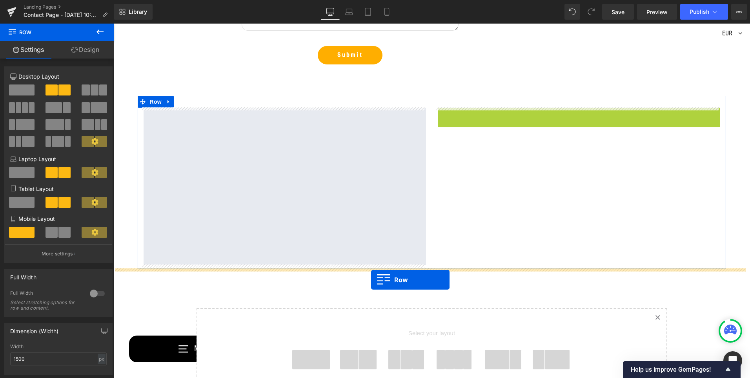
drag, startPoint x: 440, startPoint y: 110, endPoint x: 371, endPoint y: 279, distance: 182.4
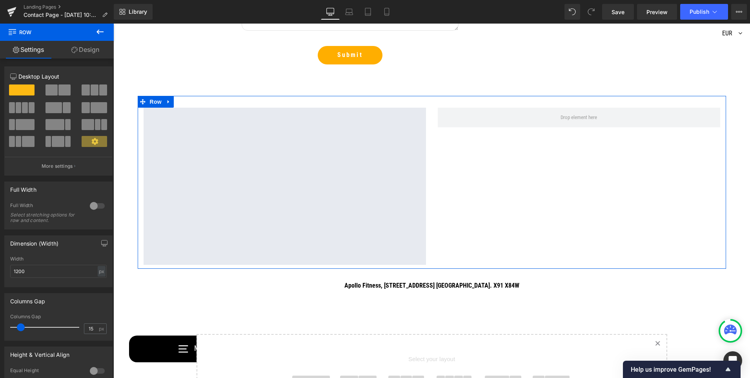
click at [490, 203] on div "Google Maps Row" at bounding box center [432, 182] width 589 height 173
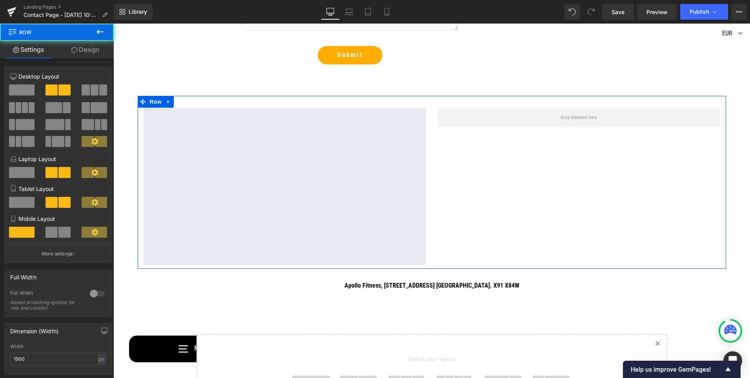
click at [492, 198] on div "Google Maps Row" at bounding box center [432, 182] width 589 height 173
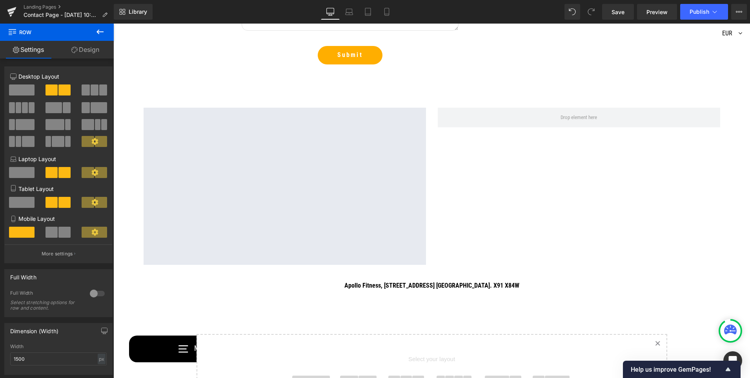
click at [113, 24] on div "80px" at bounding box center [113, 24] width 0 height 0
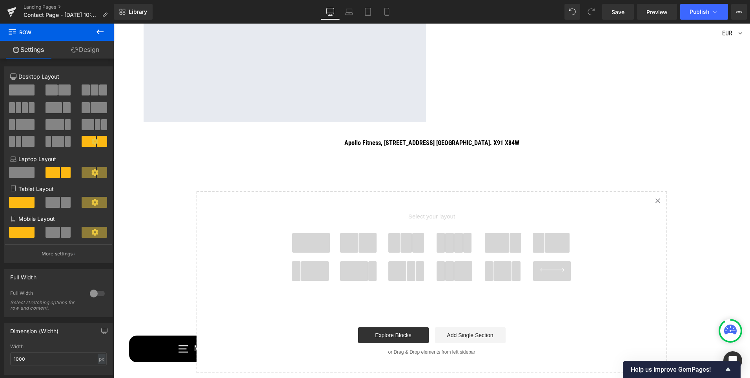
scroll to position [798, 0]
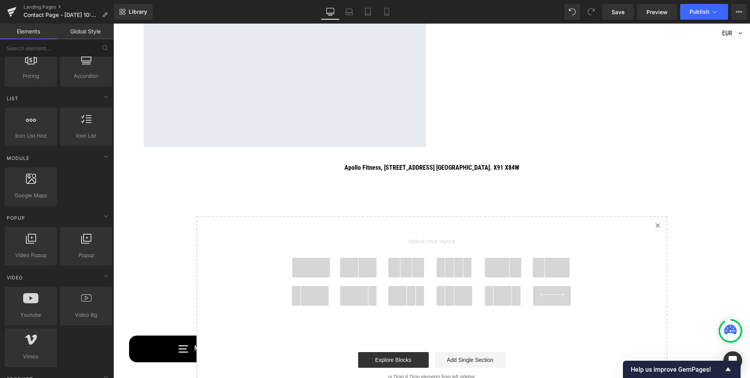
click at [657, 226] on icon at bounding box center [658, 225] width 4 height 4
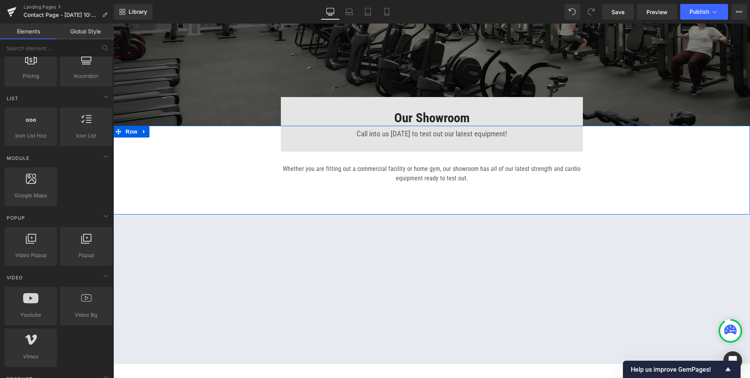
scroll to position [196, 0]
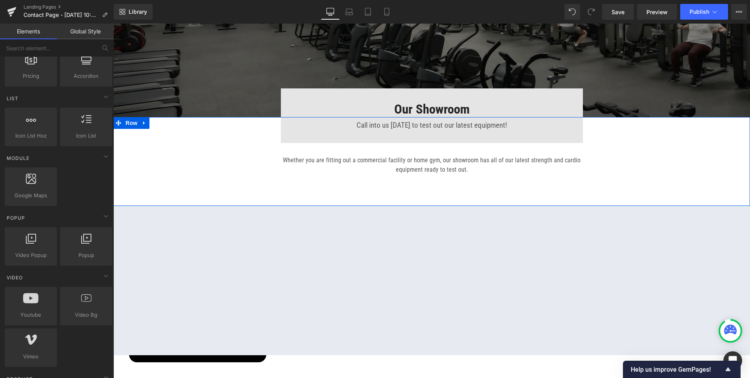
click at [426, 160] on div "Whether you are fitting out a commercial facility or home gym, our showroom has…" at bounding box center [432, 158] width 302 height 31
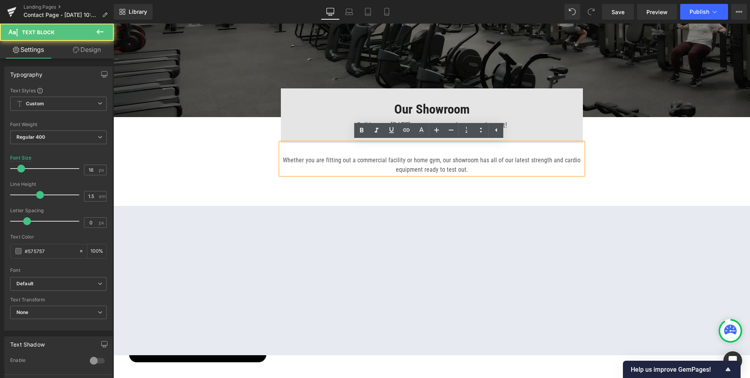
click at [264, 145] on div "Our Showroom Heading Call into us [DATE] to test out our latest equipment! Text…" at bounding box center [432, 148] width 471 height 62
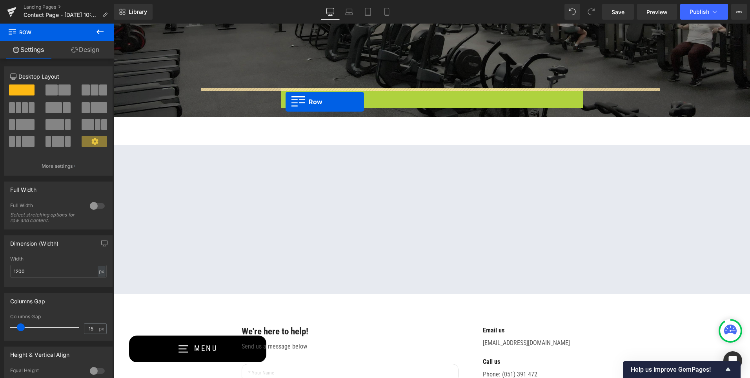
drag, startPoint x: 282, startPoint y: 96, endPoint x: 286, endPoint y: 102, distance: 7.1
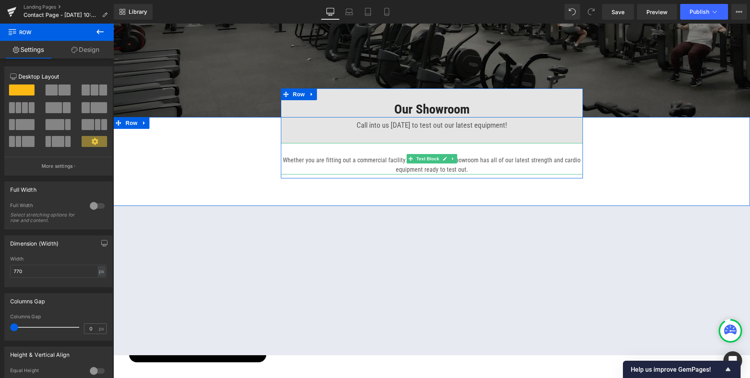
click at [290, 152] on div "Whether you are fitting out a commercial facility or home gym, our showroom has…" at bounding box center [432, 158] width 302 height 31
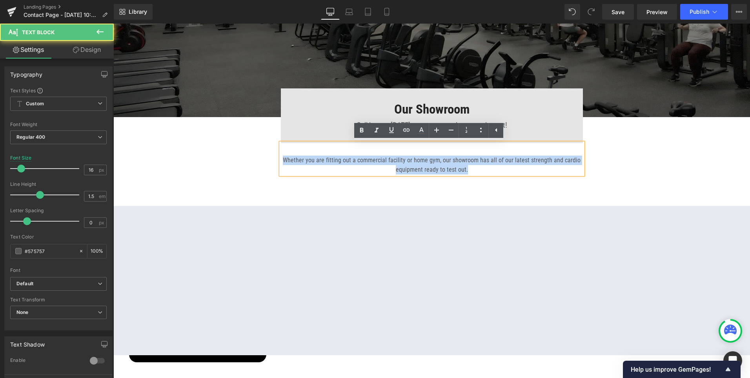
drag, startPoint x: 494, startPoint y: 168, endPoint x: 268, endPoint y: 147, distance: 226.7
click at [268, 147] on div "Our Showroom Heading Call into us [DATE] to test out our latest equipment! Text…" at bounding box center [432, 148] width 471 height 62
copy p "Whether you are fitting out a commercial facility or home gym, our showroom has…"
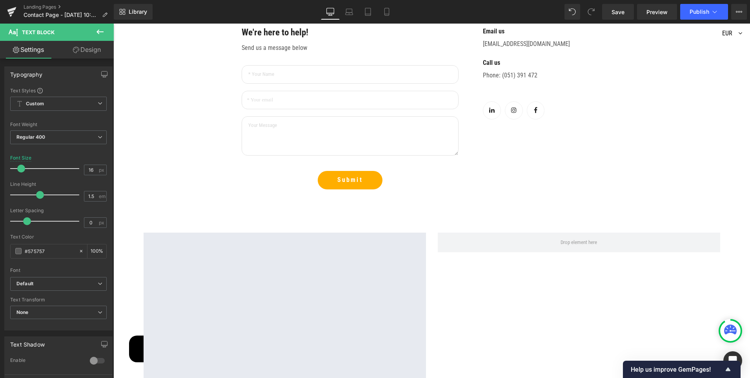
scroll to position [667, 0]
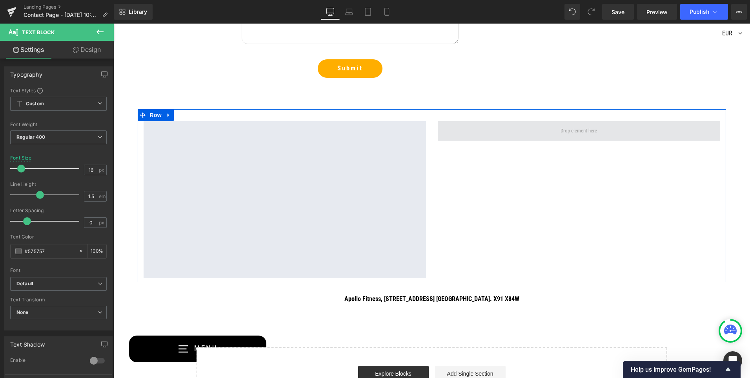
click at [507, 131] on span at bounding box center [579, 131] width 283 height 20
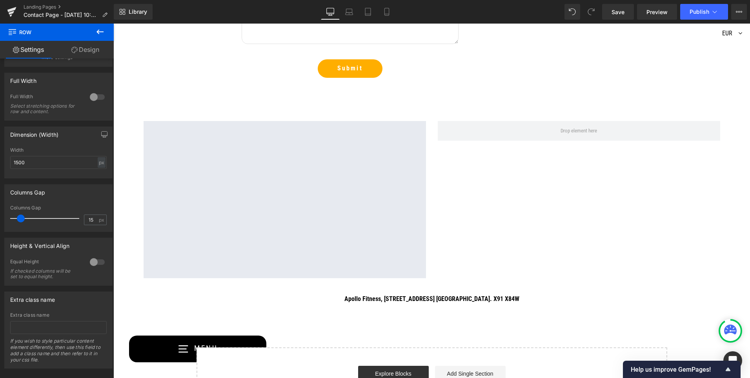
scroll to position [39, 0]
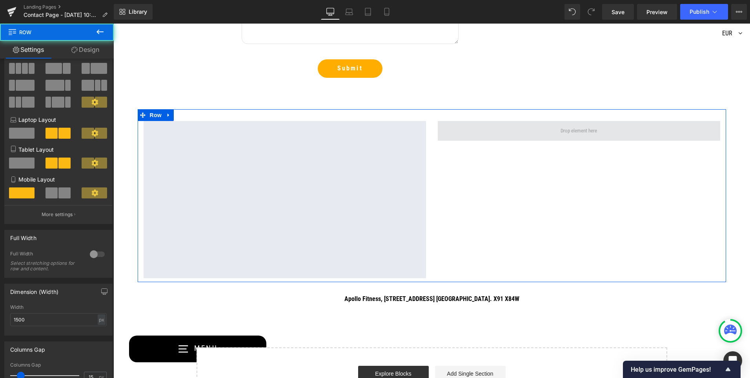
click at [505, 135] on span at bounding box center [579, 131] width 283 height 20
drag, startPoint x: 505, startPoint y: 135, endPoint x: 482, endPoint y: 127, distance: 24.8
click at [482, 127] on span at bounding box center [579, 131] width 283 height 20
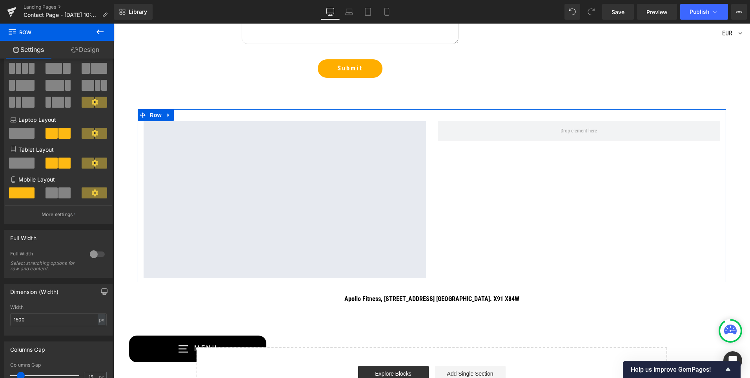
drag, startPoint x: 84, startPoint y: 51, endPoint x: 74, endPoint y: 31, distance: 21.8
click at [84, 51] on link "Design" at bounding box center [85, 50] width 57 height 18
click at [15, 45] on link "Settings" at bounding box center [28, 50] width 57 height 18
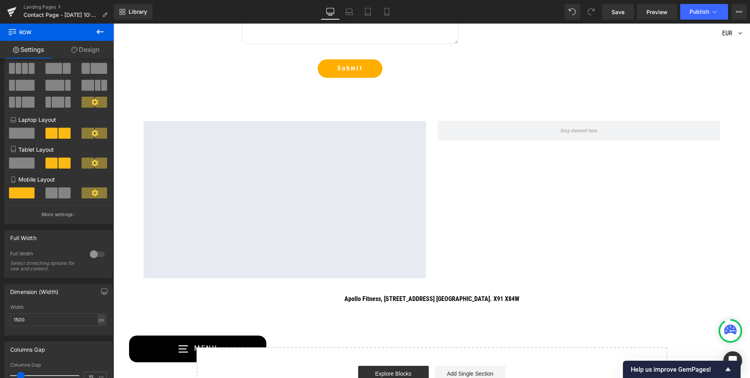
scroll to position [0, 0]
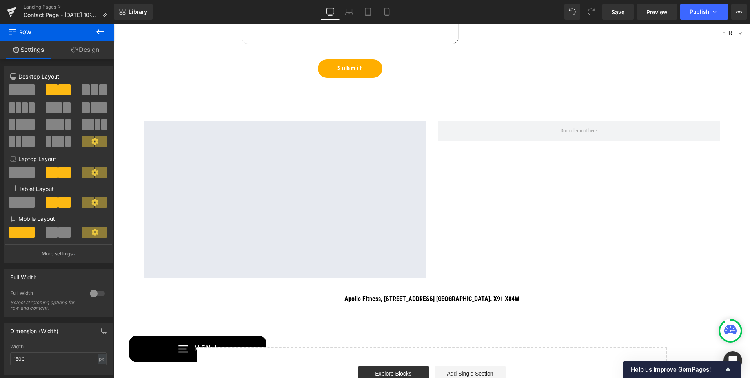
click at [98, 29] on icon at bounding box center [99, 31] width 9 height 9
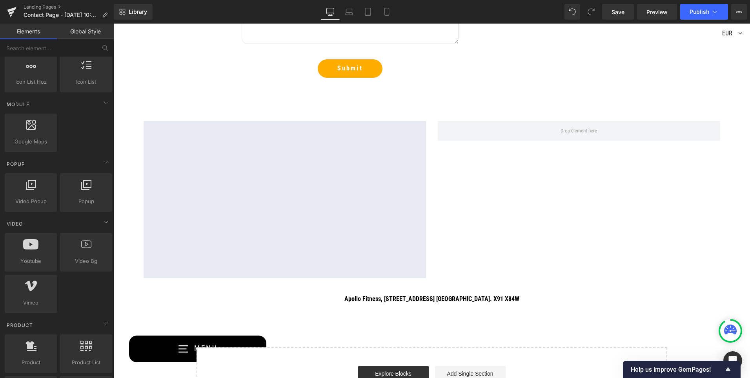
scroll to position [432, 0]
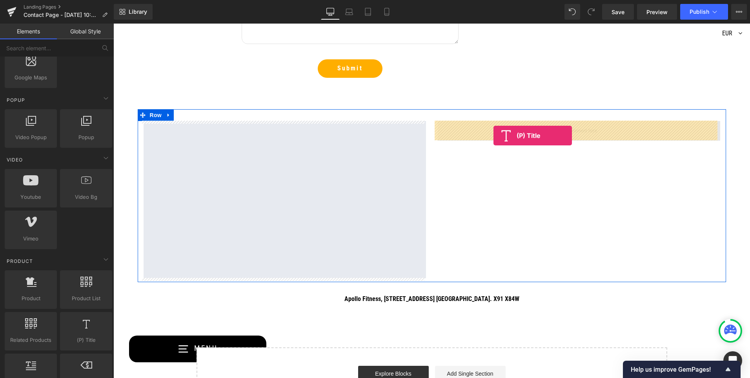
drag, startPoint x: 198, startPoint y: 358, endPoint x: 494, endPoint y: 135, distance: 370.2
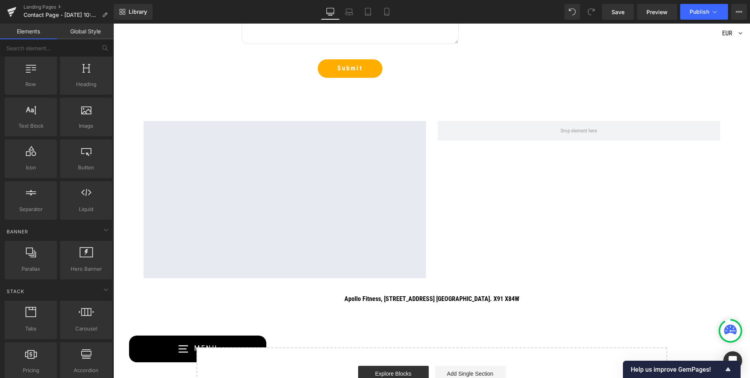
scroll to position [0, 0]
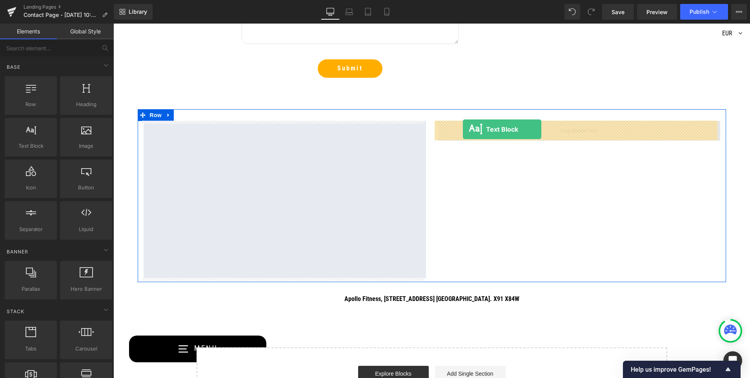
drag, startPoint x: 141, startPoint y: 164, endPoint x: 463, endPoint y: 129, distance: 323.7
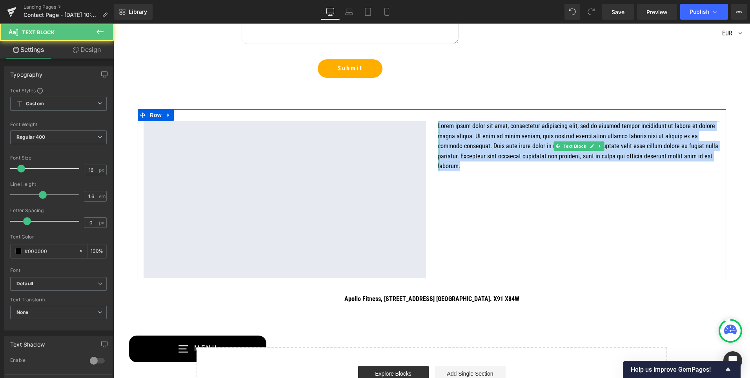
drag, startPoint x: 562, startPoint y: 167, endPoint x: 432, endPoint y: 124, distance: 136.7
click at [434, 124] on div "Lorem ipsum dolor sit amet, consectetur adipiscing elit, sed do eiusmod tempor …" at bounding box center [579, 146] width 294 height 50
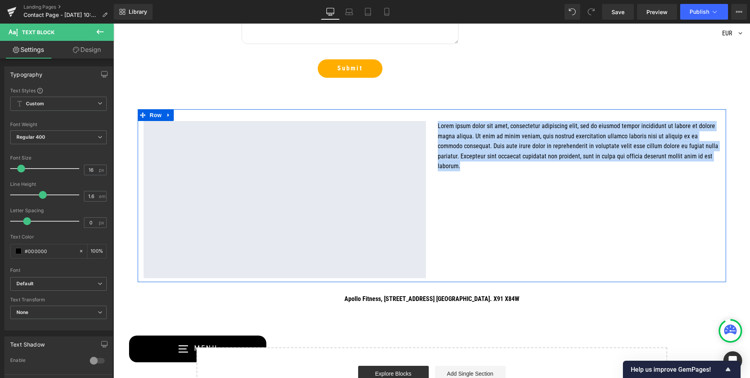
paste div
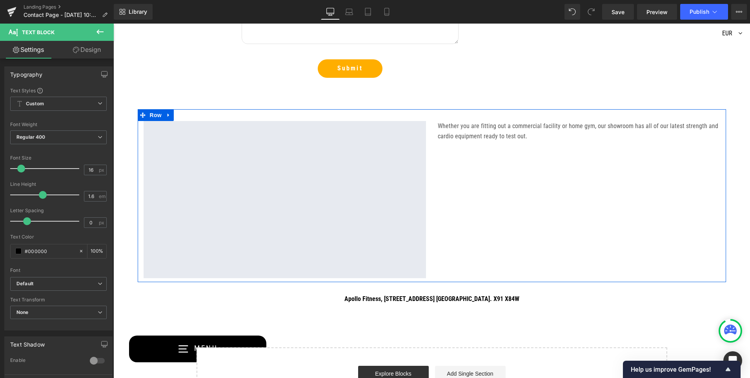
click at [506, 179] on div "Google Maps Whether you are fitting out a commercial facility or home gym, our …" at bounding box center [432, 195] width 589 height 173
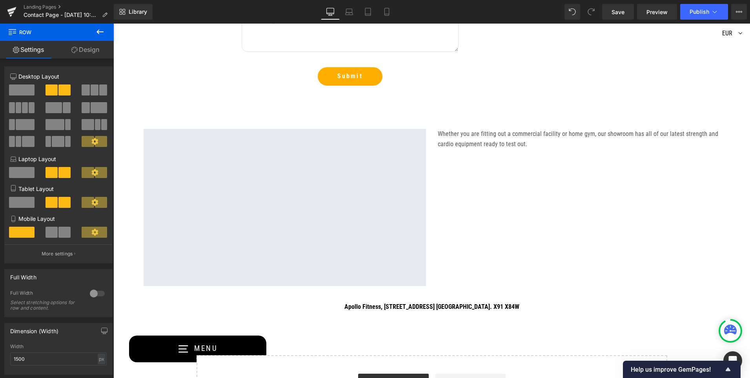
scroll to position [657, 0]
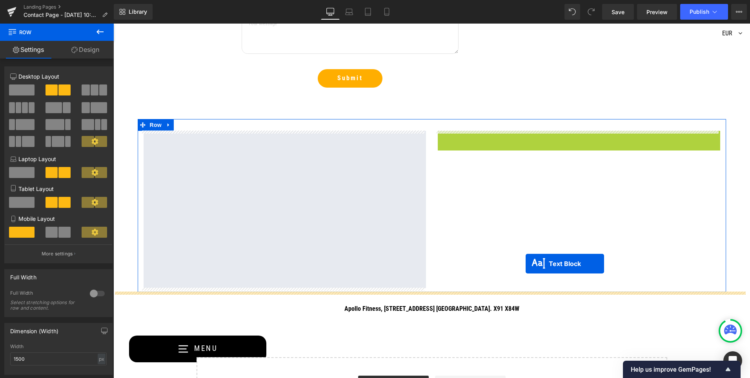
drag, startPoint x: 557, startPoint y: 141, endPoint x: 486, endPoint y: 176, distance: 79.2
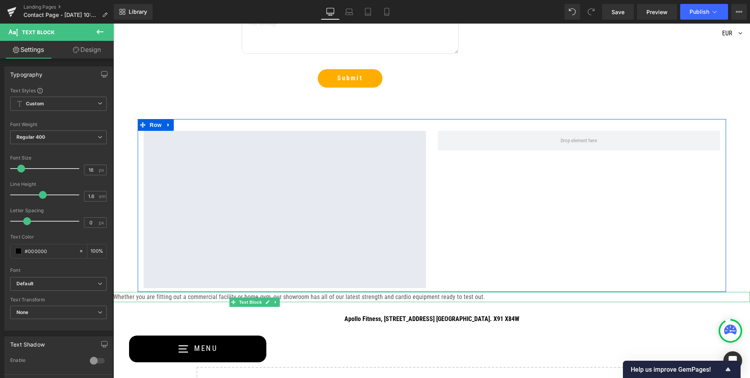
click at [473, 174] on div "Google Maps Row" at bounding box center [432, 205] width 589 height 173
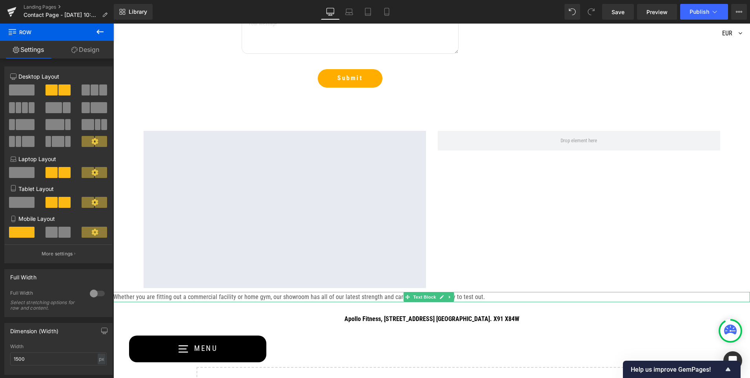
click at [124, 297] on span "Whether you are fitting out a commercial facility or home gym, our showroom has…" at bounding box center [299, 296] width 372 height 7
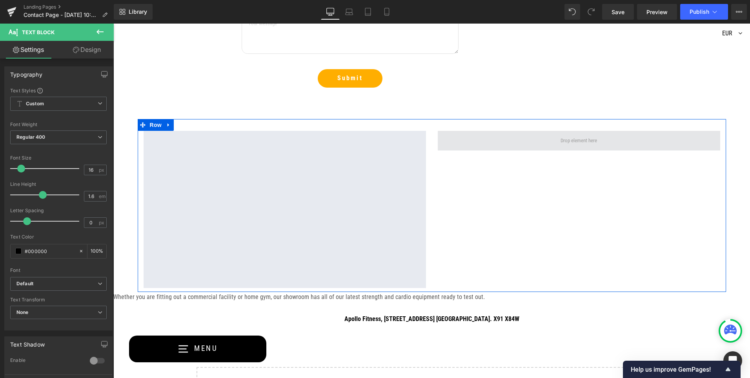
drag, startPoint x: 554, startPoint y: 140, endPoint x: 559, endPoint y: 140, distance: 5.1
click at [558, 140] on span at bounding box center [579, 141] width 42 height 12
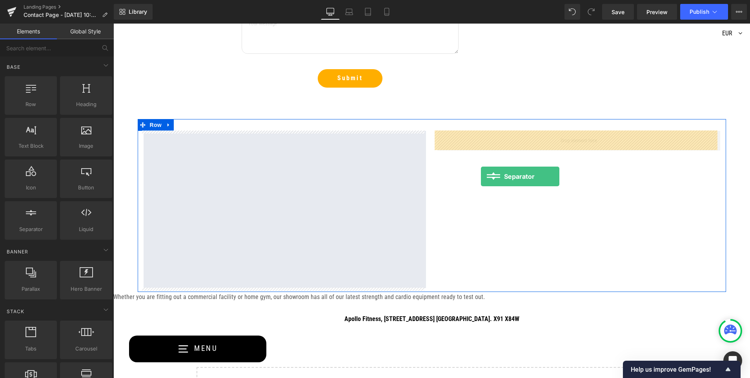
drag, startPoint x: 136, startPoint y: 242, endPoint x: 481, endPoint y: 176, distance: 351.6
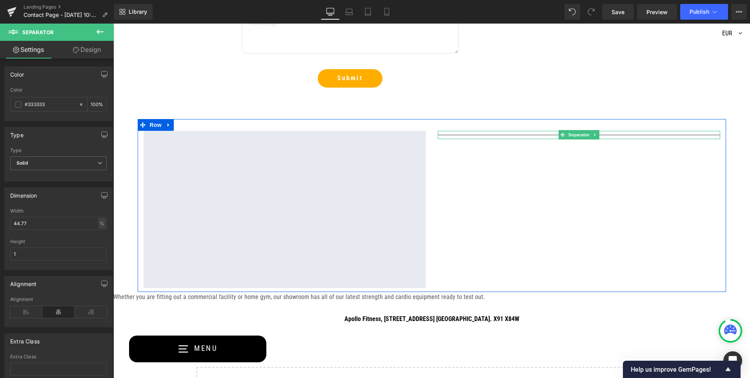
click at [479, 135] on hr at bounding box center [579, 137] width 283 height 4
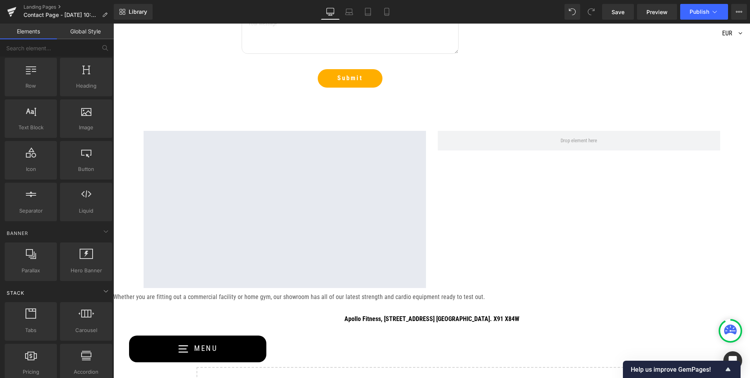
scroll to position [0, 0]
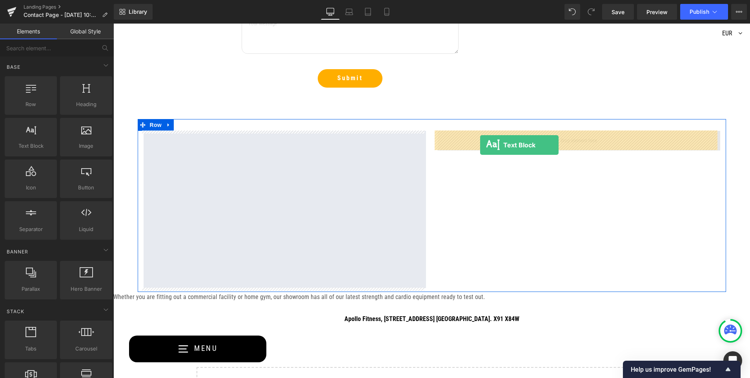
drag, startPoint x: 141, startPoint y: 162, endPoint x: 480, endPoint y: 145, distance: 340.3
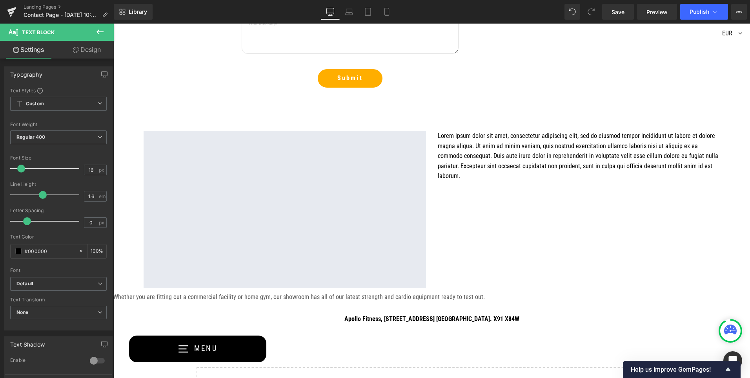
click at [97, 32] on icon at bounding box center [99, 31] width 9 height 9
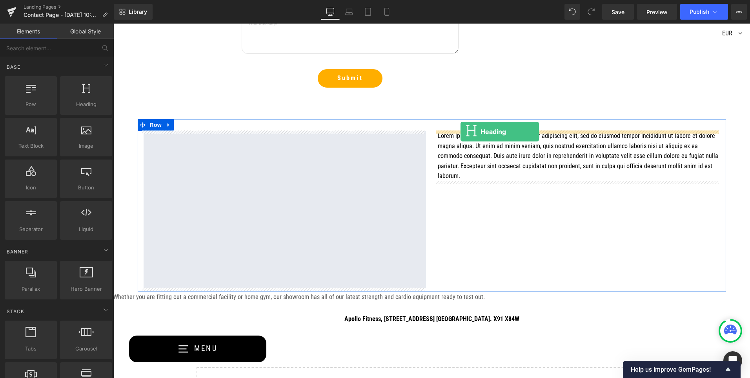
drag, startPoint x: 195, startPoint y: 121, endPoint x: 461, endPoint y: 131, distance: 266.3
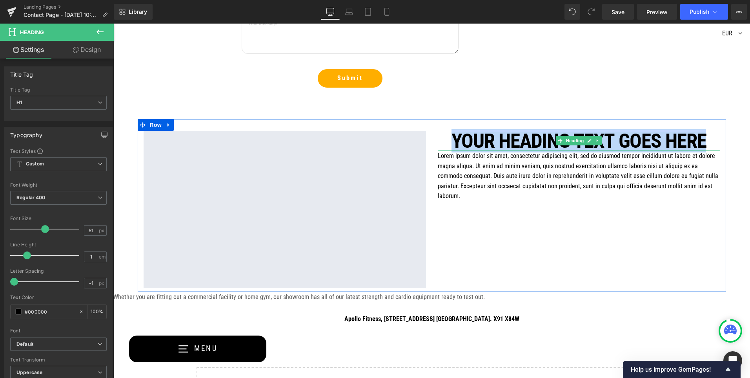
drag, startPoint x: 604, startPoint y: 161, endPoint x: 455, endPoint y: 138, distance: 151.6
click at [455, 138] on h1 "Your heading text goes here" at bounding box center [579, 141] width 283 height 20
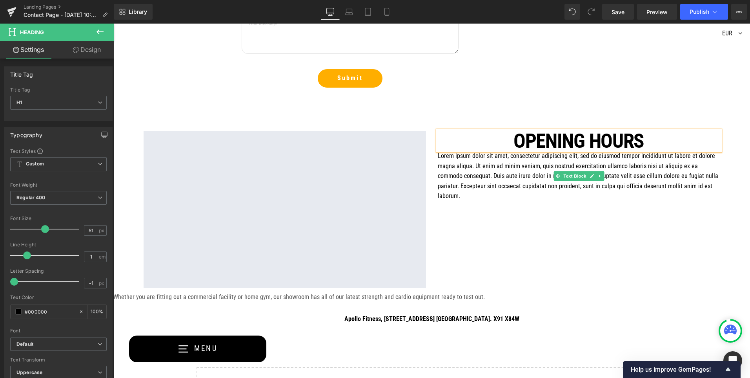
click at [470, 172] on p "Lorem ipsum dolor sit amet, consectetur adipiscing elit, sed do eiusmod tempor …" at bounding box center [579, 176] width 283 height 50
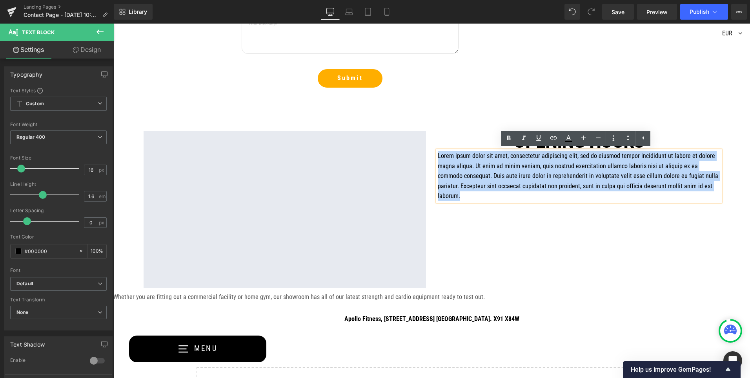
drag, startPoint x: 559, startPoint y: 196, endPoint x: 430, endPoint y: 147, distance: 137.5
click at [436, 146] on div "Opening hours Heading Lorem ipsum dolor sit amet, consectetur adipiscing elit, …" at bounding box center [579, 166] width 294 height 70
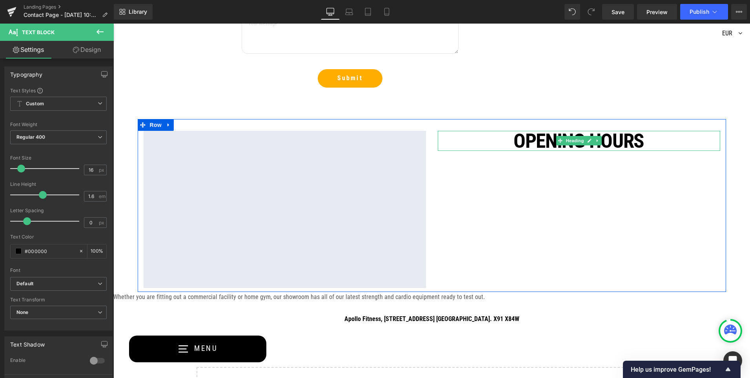
click at [490, 139] on h1 "Opening hours" at bounding box center [579, 141] width 283 height 20
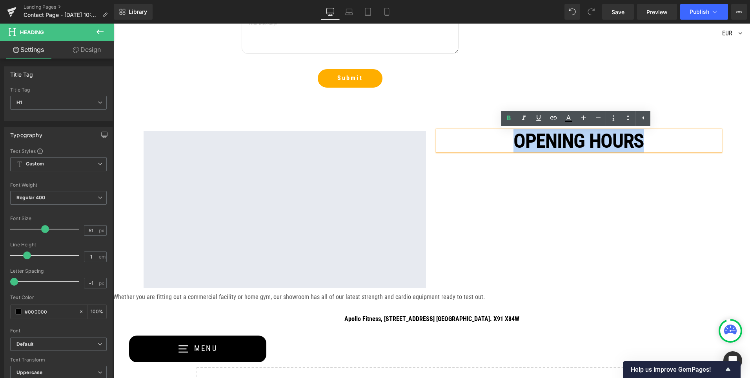
drag, startPoint x: 499, startPoint y: 142, endPoint x: 658, endPoint y: 140, distance: 159.0
click at [658, 140] on h1 "Opening hours" at bounding box center [579, 141] width 283 height 20
click at [468, 177] on div "Google Maps Opening hours Heading Text Block Row" at bounding box center [432, 205] width 589 height 173
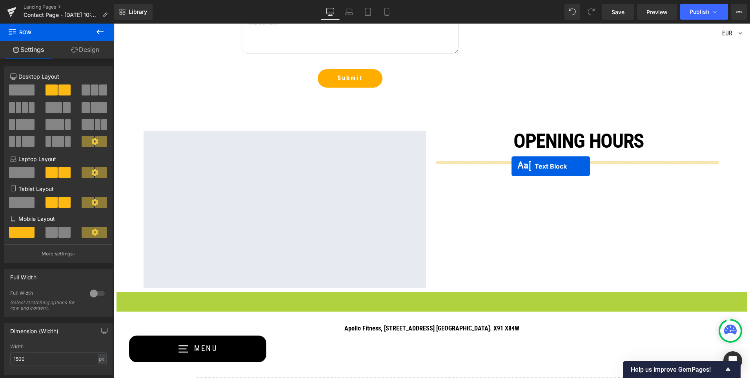
drag, startPoint x: 410, startPoint y: 295, endPoint x: 512, endPoint y: 166, distance: 164.6
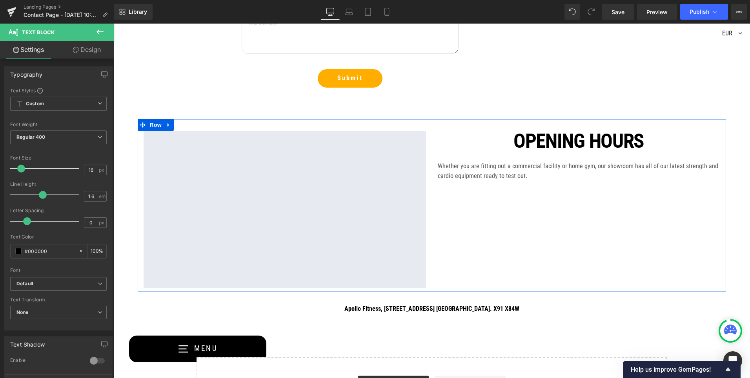
click at [493, 197] on div "Google Maps Opening hours Heading Text Block Whether you are fitting out a comm…" at bounding box center [432, 205] width 589 height 173
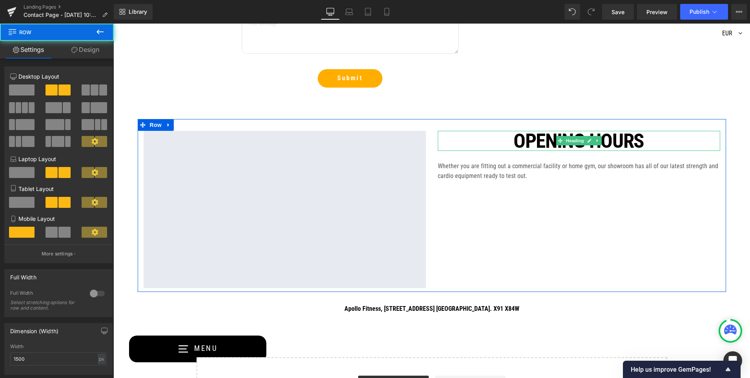
click at [531, 139] on h1 "Opening hours" at bounding box center [579, 141] width 283 height 20
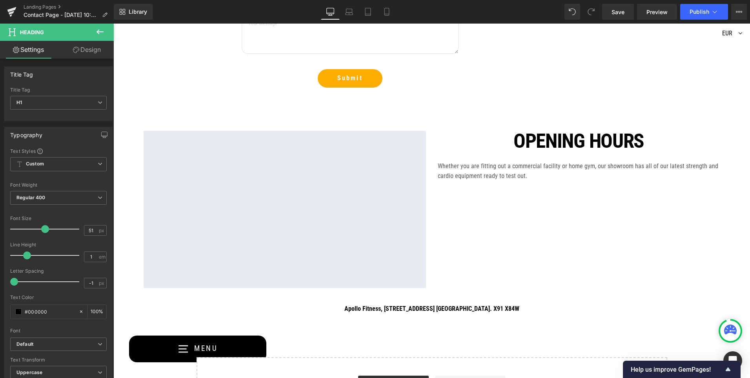
click at [97, 30] on icon at bounding box center [99, 31] width 9 height 9
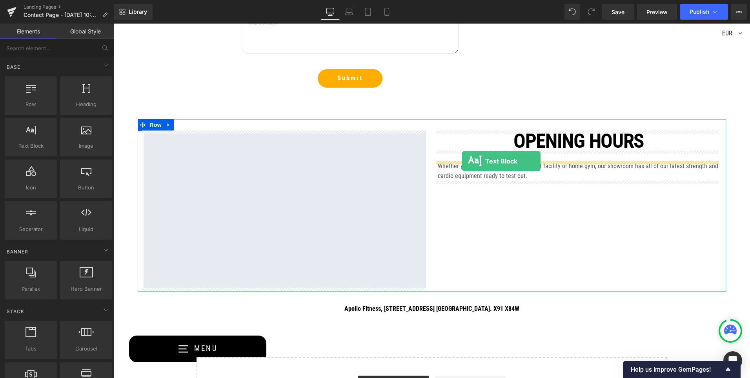
drag, startPoint x: 142, startPoint y: 169, endPoint x: 462, endPoint y: 161, distance: 320.4
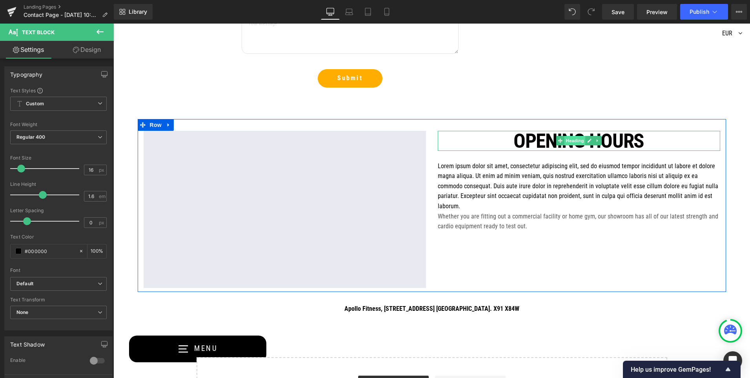
click at [573, 143] on span "Heading" at bounding box center [574, 140] width 21 height 9
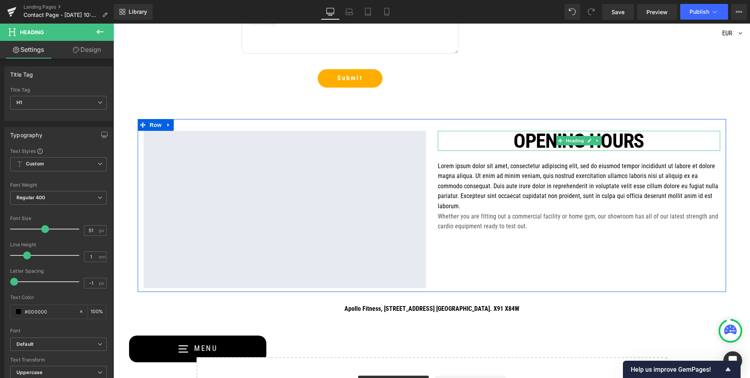
click at [625, 142] on h1 "Opening hours" at bounding box center [579, 141] width 283 height 20
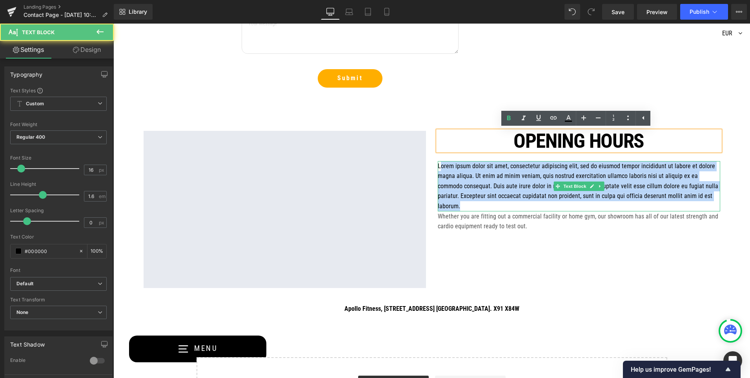
drag, startPoint x: 564, startPoint y: 206, endPoint x: 430, endPoint y: 169, distance: 138.7
click at [432, 169] on div "Opening hours Heading Text Block Lorem ipsum dolor sit amet, consectetur adipis…" at bounding box center [579, 181] width 294 height 100
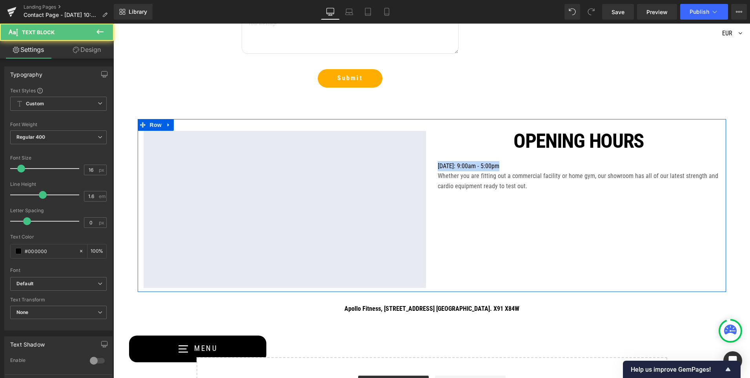
drag, startPoint x: 510, startPoint y: 165, endPoint x: 431, endPoint y: 160, distance: 79.4
click at [432, 160] on div "Opening hours Heading Text Block [DATE]: 9:00am - 5:00pm Text Block Whether you…" at bounding box center [579, 161] width 294 height 60
copy p "[DATE]: 9:00am - 5:00pm"
click at [510, 164] on p "[DATE]: 9:00am - 5:00pm" at bounding box center [579, 166] width 283 height 10
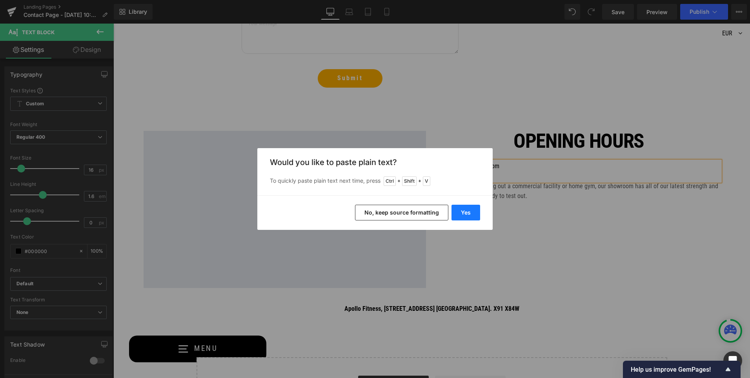
click at [462, 212] on button "Yes" at bounding box center [466, 212] width 29 height 16
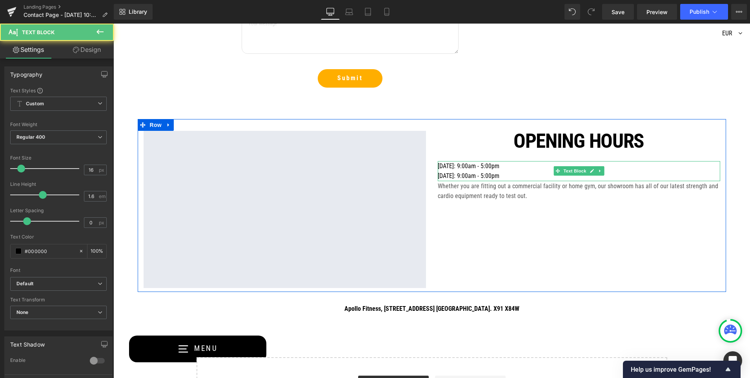
click at [518, 176] on p "[DATE]: 9:00am - 5:00pm" at bounding box center [579, 176] width 283 height 10
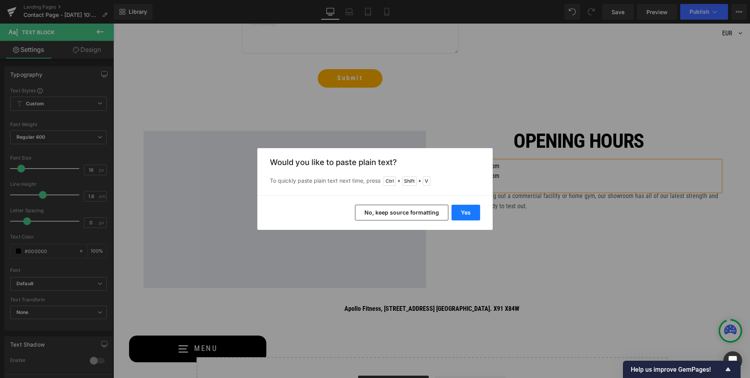
click at [465, 208] on button "Yes" at bounding box center [466, 212] width 29 height 16
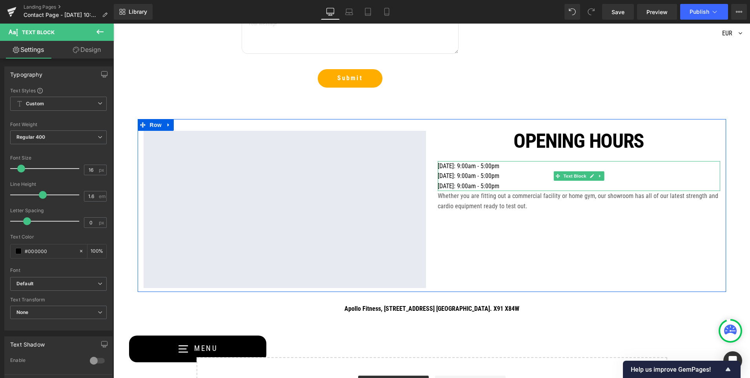
click at [512, 187] on p "[DATE]: 9:00am - 5:00pm" at bounding box center [579, 186] width 283 height 10
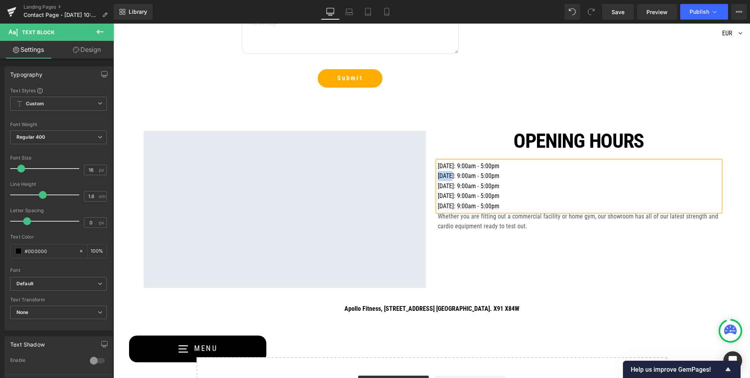
drag, startPoint x: 455, startPoint y: 174, endPoint x: 436, endPoint y: 173, distance: 18.1
click at [438, 173] on p "[DATE]: 9:00am - 5:00pm" at bounding box center [579, 176] width 283 height 10
click at [445, 187] on p "[DATE]: 9:00am - 5:00pm" at bounding box center [579, 186] width 283 height 10
click at [504, 184] on p "Wedsday: 9:00am - 5:00pm" at bounding box center [579, 186] width 283 height 10
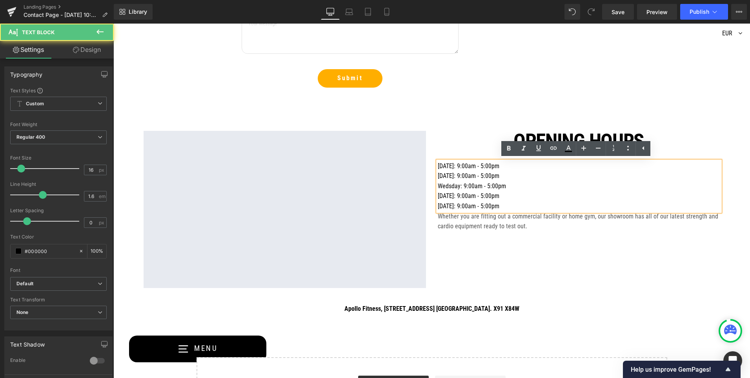
click at [447, 186] on p "Wedsday: 9:00am - 5:00pm" at bounding box center [579, 186] width 283 height 10
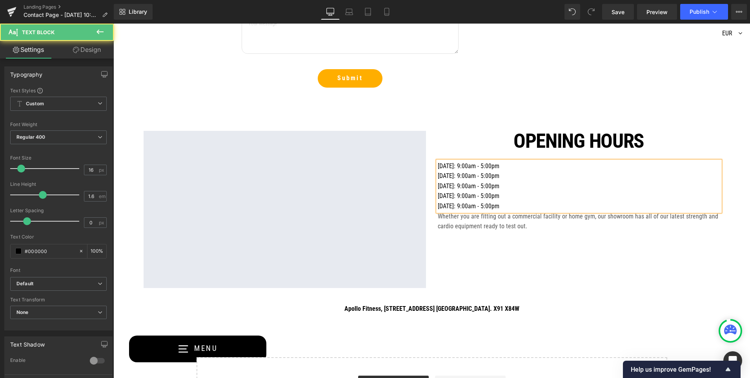
click at [451, 199] on p "[DATE]: 9:00am - 5:00pm" at bounding box center [579, 196] width 283 height 10
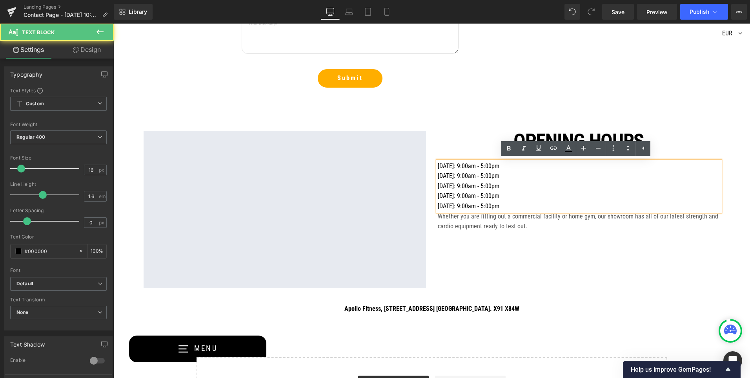
click at [446, 193] on p "[DATE]: 9:00am - 5:00pm" at bounding box center [579, 196] width 283 height 10
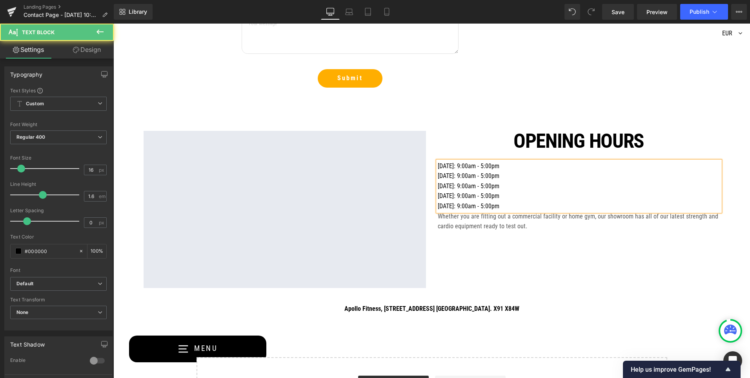
click at [447, 209] on p "[DATE]: 9:00am - 5:00pm" at bounding box center [579, 206] width 283 height 10
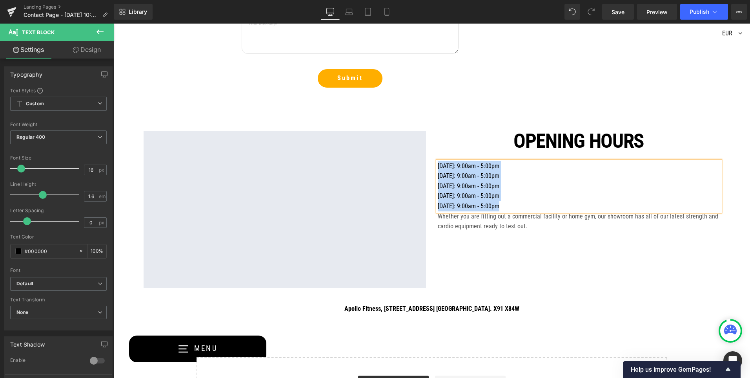
drag, startPoint x: 511, startPoint y: 207, endPoint x: 437, endPoint y: 165, distance: 85.6
click at [438, 165] on div "[DATE]: 9:00am - 5:00pm [DATE]: 9:00am - 5:00pm [DATE]: 9:00am - 5:00pm [DATE]:…" at bounding box center [579, 186] width 283 height 50
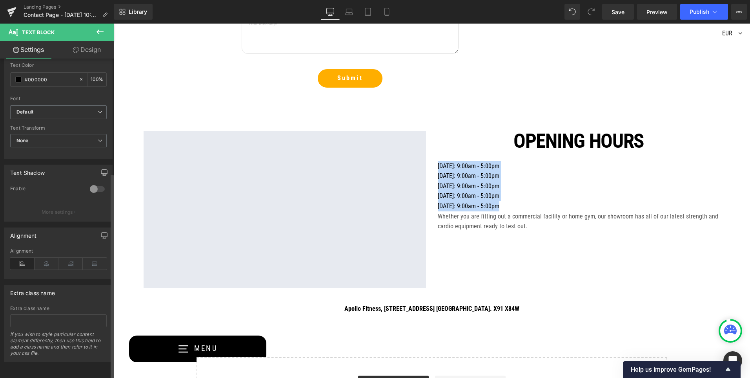
scroll to position [177, 0]
click at [45, 261] on icon at bounding box center [47, 263] width 24 height 12
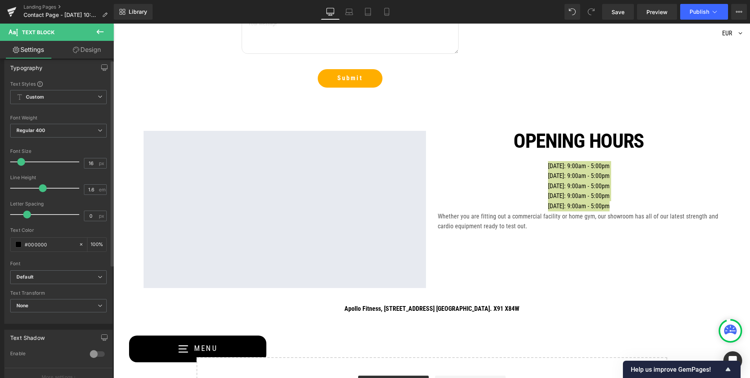
scroll to position [0, 0]
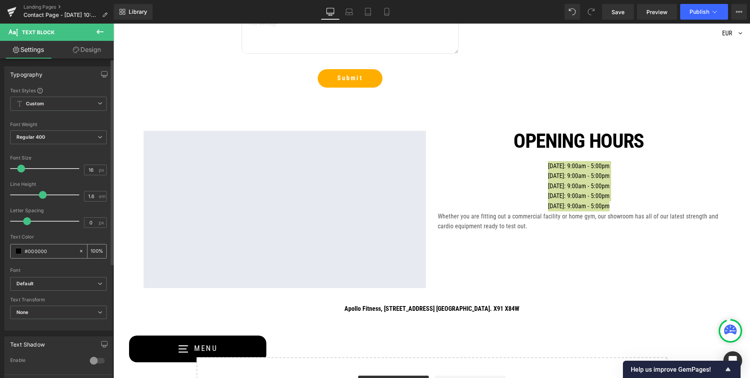
click at [19, 254] on span at bounding box center [18, 251] width 6 height 6
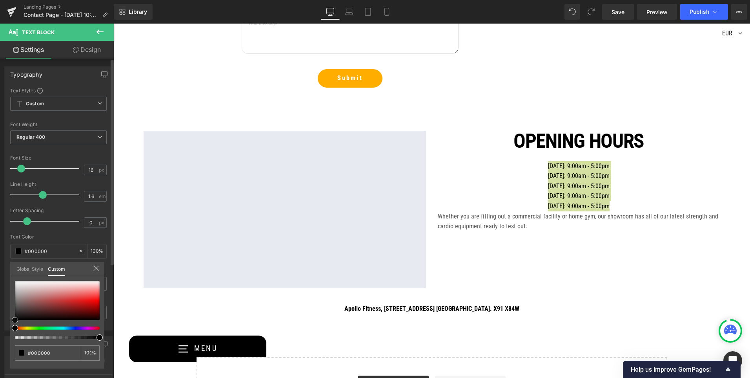
type input "#a9a2a2"
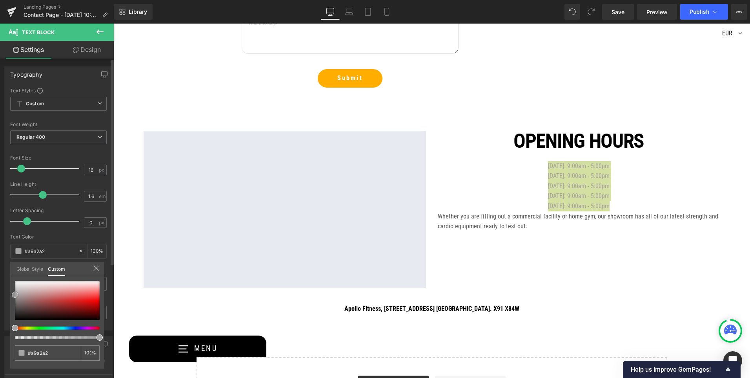
type input "#a8a3a3"
type input "#a5a5a5"
type input "#a8a8a8"
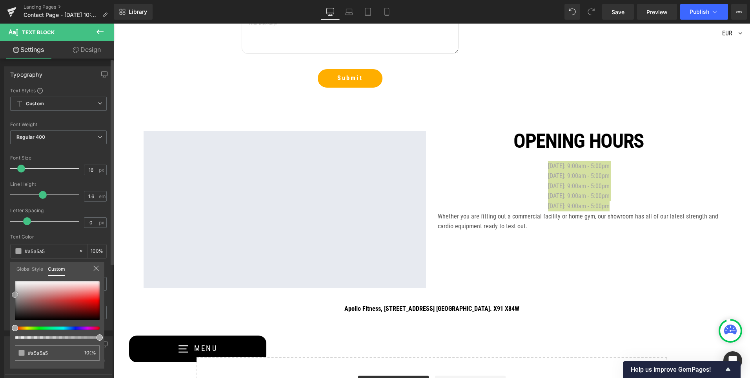
type input "#a8a8a8"
type input "#adadad"
type input "#a5a5a5"
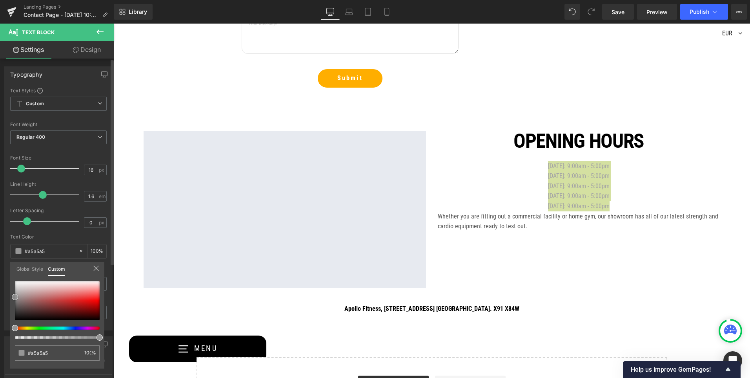
type input "#999999"
type input "#8c8c8c"
type input "#878787"
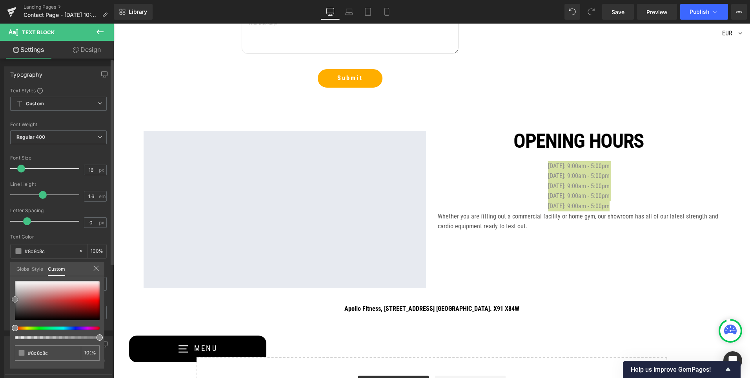
type input "#878787"
type input "#828282"
type input "#7f7f7f"
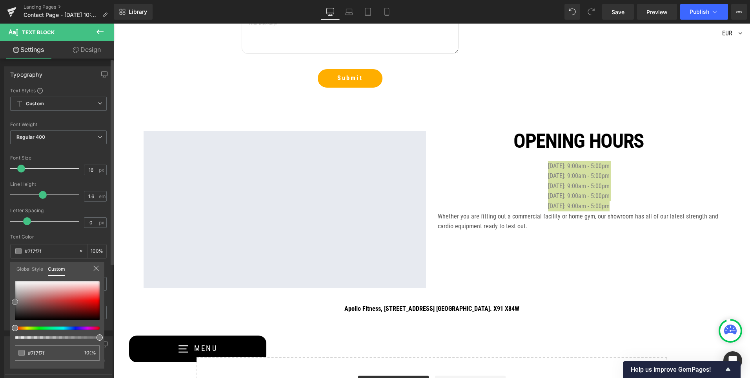
type input "#777777"
drag, startPoint x: 18, startPoint y: 294, endPoint x: 4, endPoint y: 301, distance: 15.8
click at [4, 301] on div "Typography Text Styles Custom Custom Setup Global Style Custom Setup Global Sty…" at bounding box center [58, 195] width 117 height 270
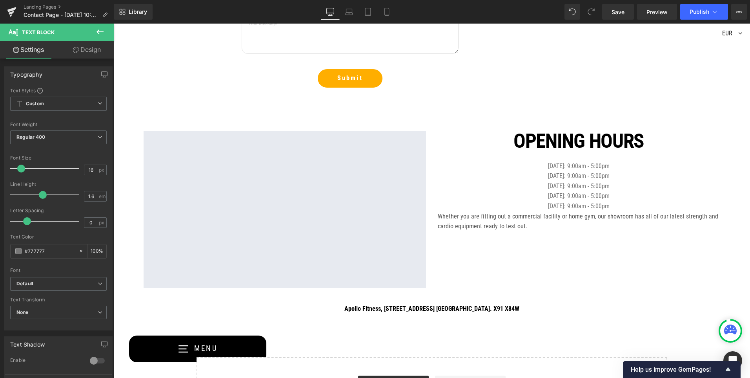
click at [113, 24] on div "80px" at bounding box center [113, 24] width 0 height 0
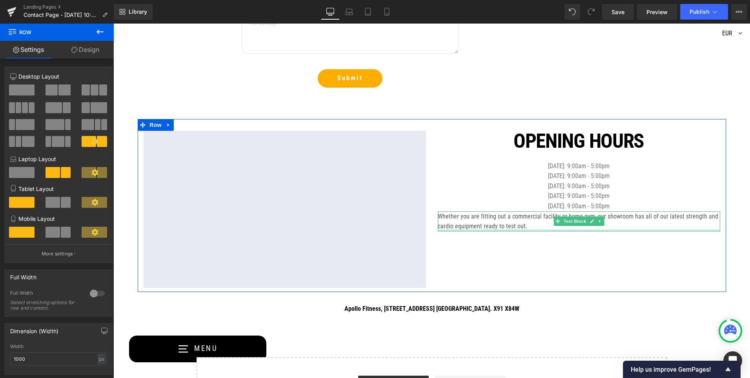
click at [577, 229] on div at bounding box center [579, 230] width 283 height 2
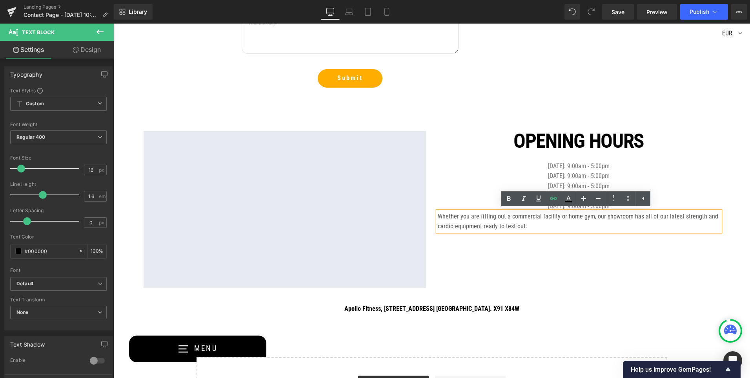
click at [478, 182] on p "[DATE]: 9:00am - 5:00pm" at bounding box center [579, 186] width 283 height 10
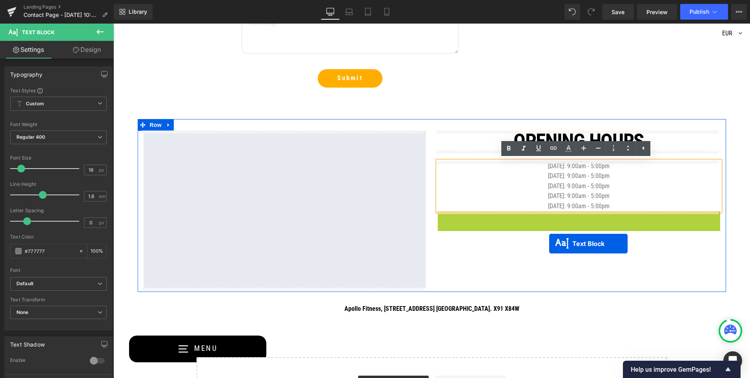
drag, startPoint x: 555, startPoint y: 220, endPoint x: 549, endPoint y: 243, distance: 23.9
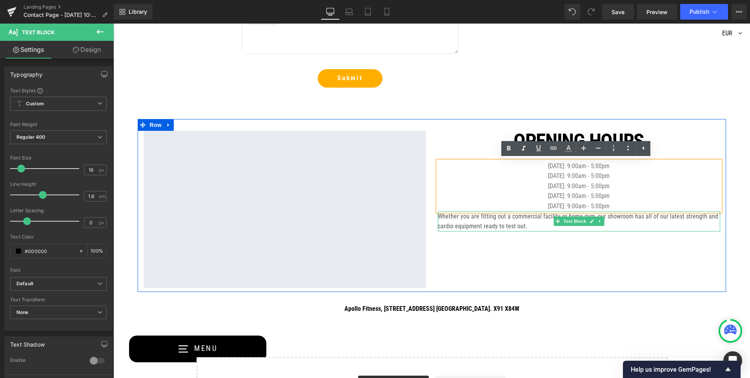
click at [516, 242] on div "Google Maps Opening hours Heading Text Block [DATE]: 9:00am - 5:00pm [DATE]: 9:…" at bounding box center [432, 205] width 589 height 173
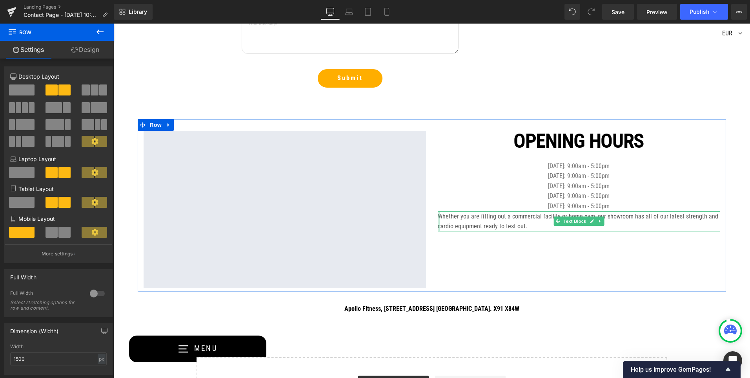
click at [438, 216] on div at bounding box center [439, 221] width 2 height 20
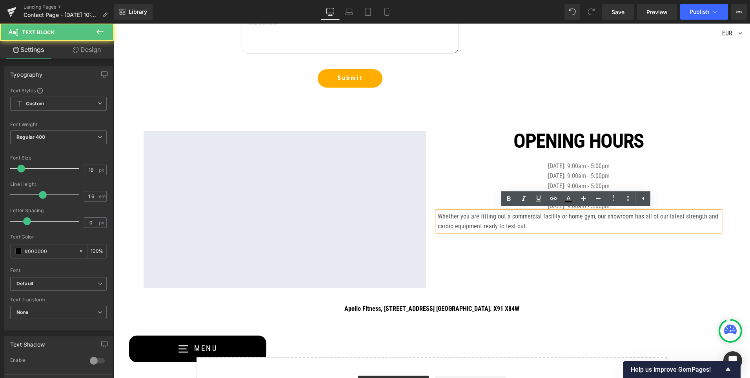
click at [438, 216] on span "Whether you are fitting out a commercial facility or home gym, our showroom has…" at bounding box center [578, 221] width 281 height 18
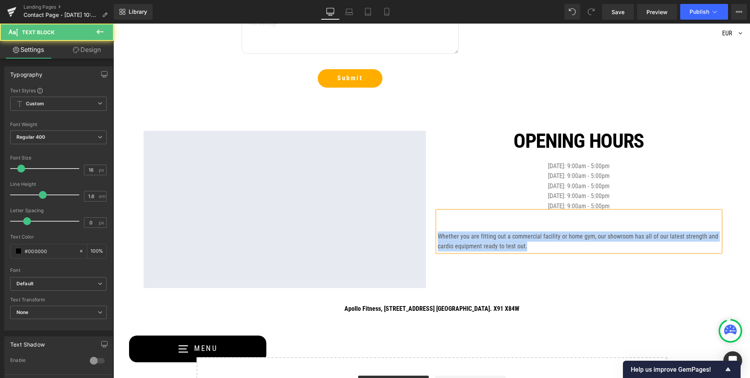
drag, startPoint x: 575, startPoint y: 245, endPoint x: 428, endPoint y: 237, distance: 147.4
click at [428, 237] on div "Google Maps Opening hours Heading Text Block [DATE]: 9:00am - 5:00pm [DATE]: 9:…" at bounding box center [432, 205] width 589 height 173
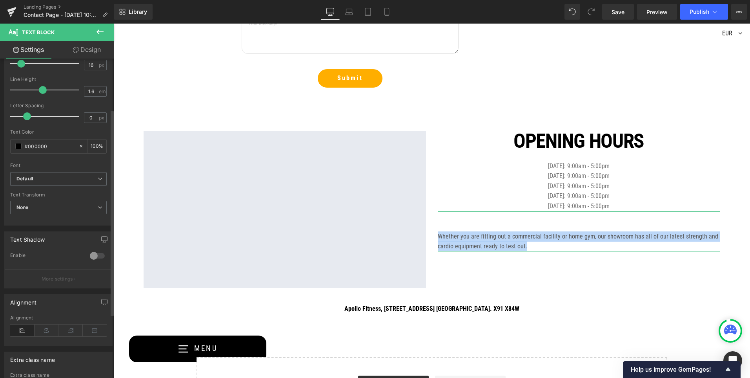
scroll to position [118, 0]
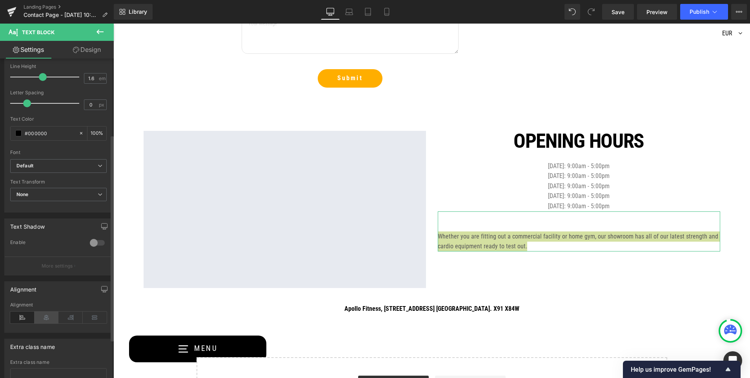
click at [49, 317] on icon at bounding box center [47, 317] width 24 height 12
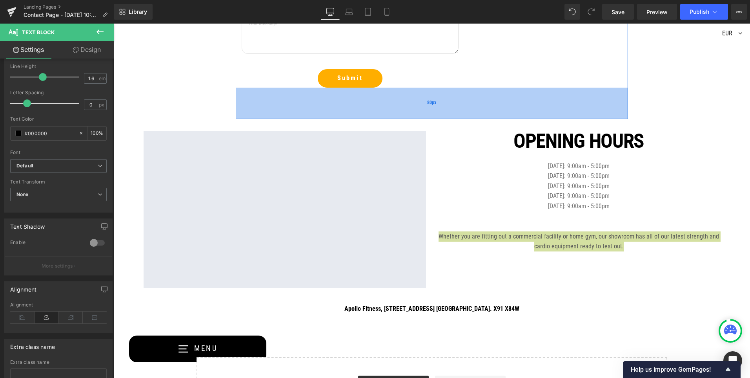
click at [473, 91] on div "80px" at bounding box center [432, 103] width 392 height 31
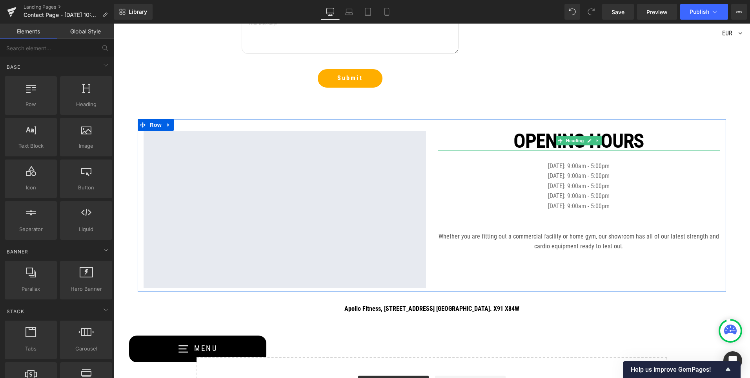
click at [502, 136] on h1 "Opening hours" at bounding box center [579, 141] width 283 height 20
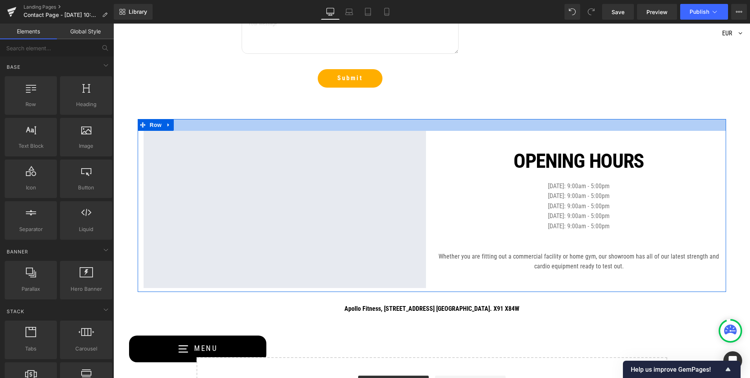
drag, startPoint x: 189, startPoint y: 127, endPoint x: 190, endPoint y: 131, distance: 4.9
click at [189, 127] on div at bounding box center [432, 125] width 589 height 12
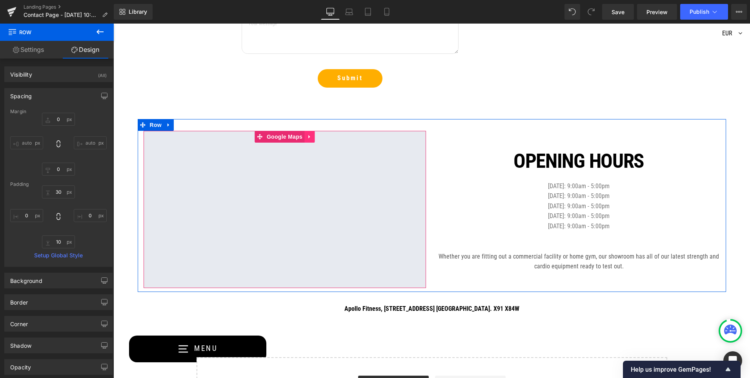
click at [307, 140] on link at bounding box center [310, 137] width 10 height 12
click at [312, 139] on icon at bounding box center [314, 136] width 5 height 5
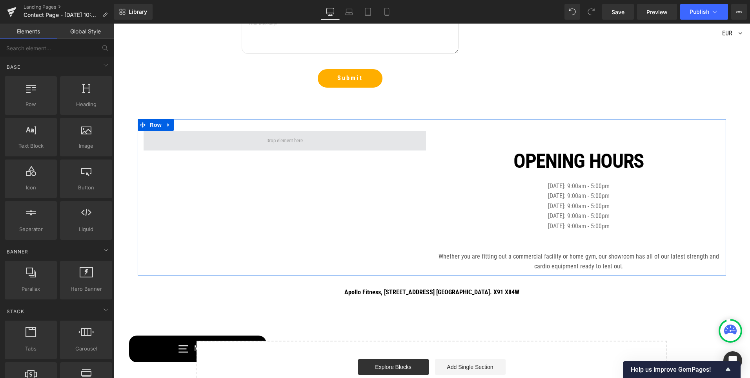
click at [375, 141] on span at bounding box center [285, 141] width 283 height 20
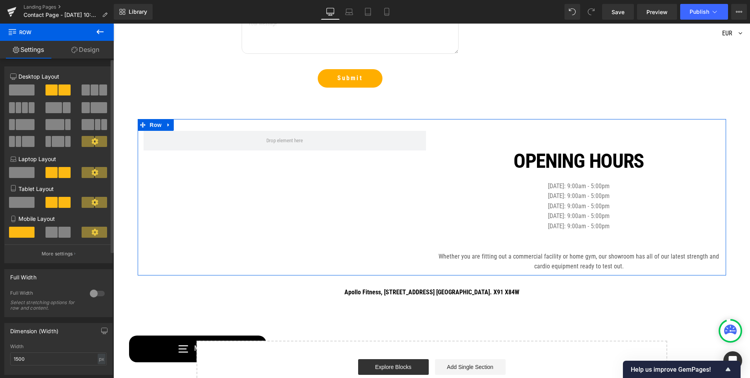
click at [15, 87] on span at bounding box center [22, 89] width 26 height 11
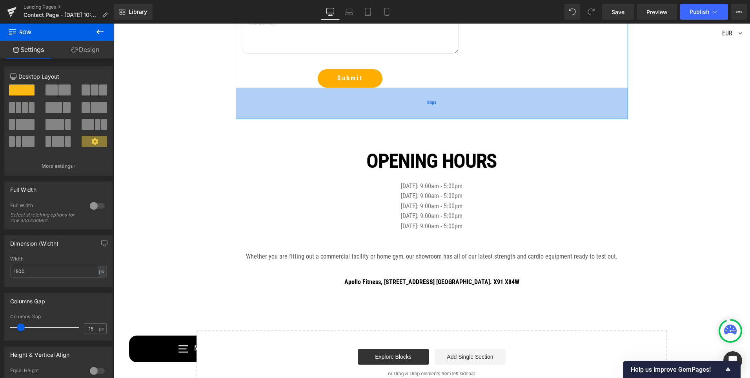
click at [475, 98] on div "80px" at bounding box center [432, 103] width 392 height 31
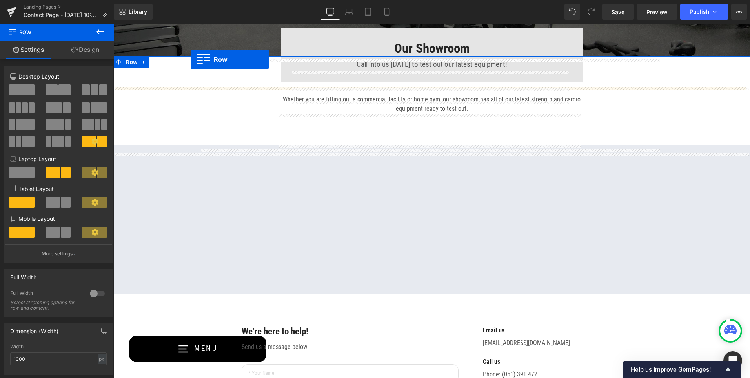
scroll to position [226, 0]
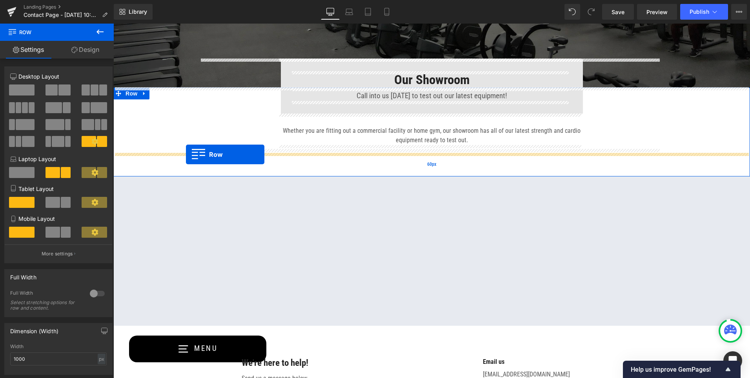
drag, startPoint x: 138, startPoint y: 165, endPoint x: 186, endPoint y: 154, distance: 49.1
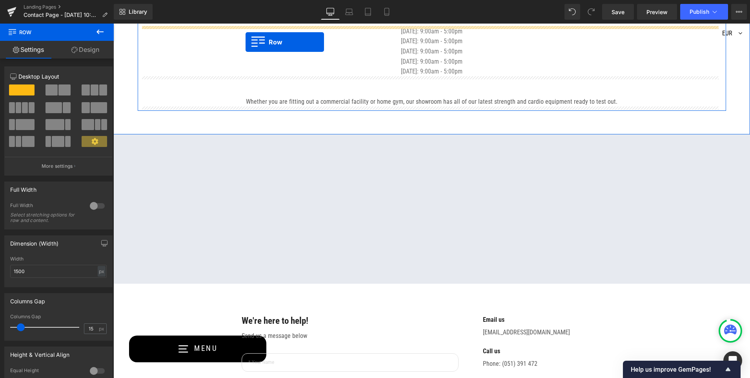
scroll to position [391, 0]
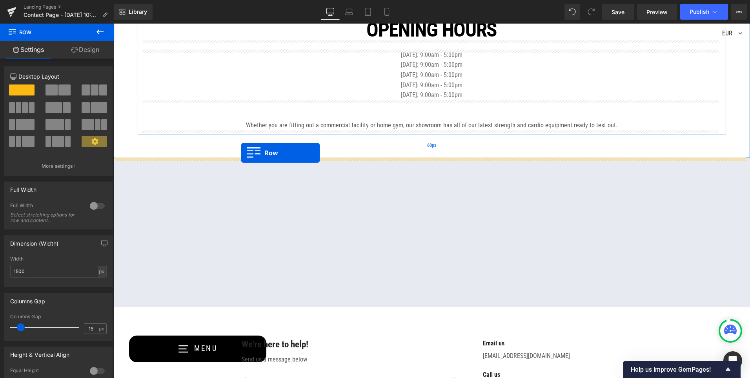
drag, startPoint x: 199, startPoint y: 271, endPoint x: 241, endPoint y: 153, distance: 125.8
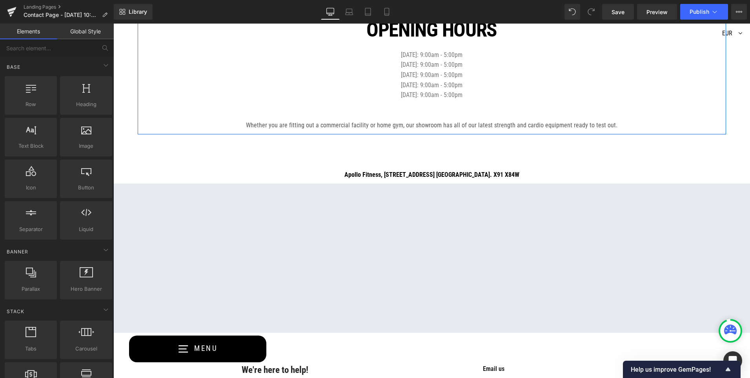
click at [149, 175] on div "Our Showroom Heading Text Block Row Hero Banner 196px 216px Our Showroom Headin…" at bounding box center [431, 172] width 637 height 977
click at [149, 174] on div "Our Showroom Heading Text Block Row Hero Banner 196px 216px Our Showroom Headin…" at bounding box center [431, 172] width 637 height 977
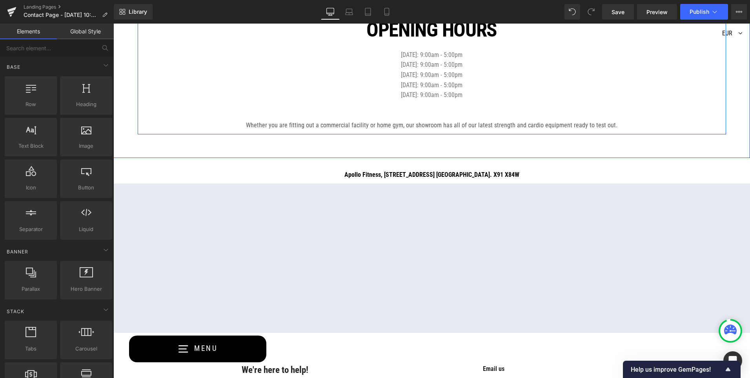
click at [121, 102] on div "Our Showroom Heading Call into us [DATE] to test out our latest equipment! Text…" at bounding box center [431, 29] width 637 height 212
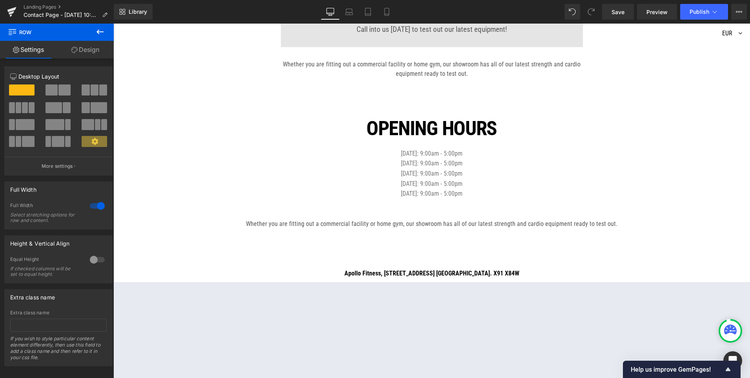
scroll to position [312, 0]
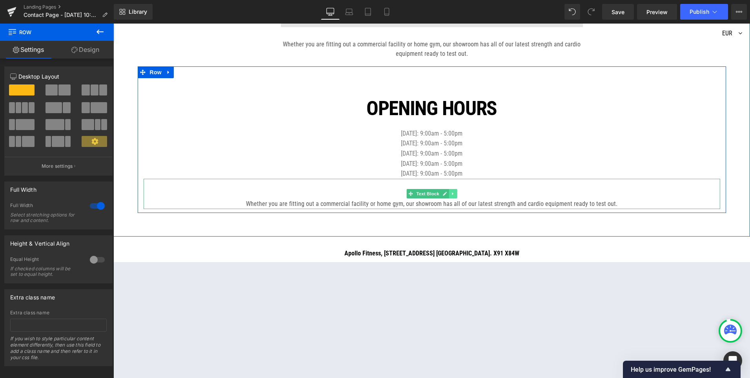
click at [452, 193] on icon at bounding box center [453, 193] width 4 height 5
click at [456, 195] on link at bounding box center [457, 193] width 8 height 9
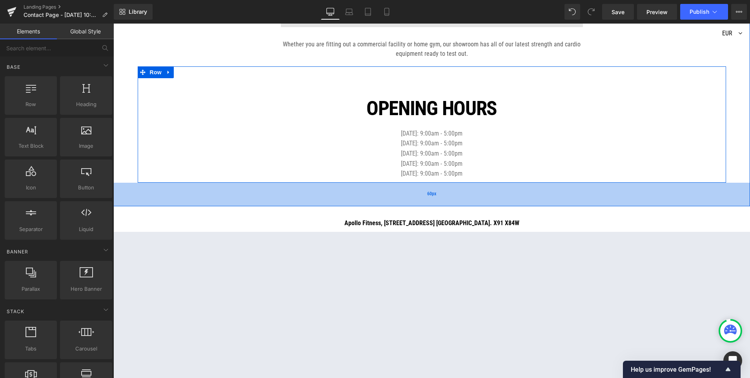
click at [287, 198] on div "60px" at bounding box center [431, 195] width 637 height 24
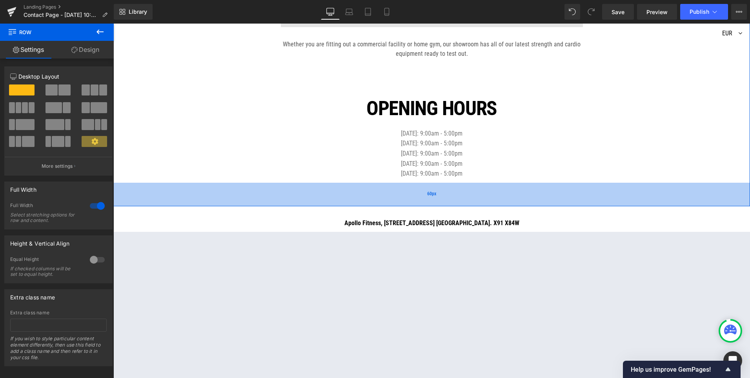
click at [427, 192] on span "60px" at bounding box center [431, 193] width 9 height 7
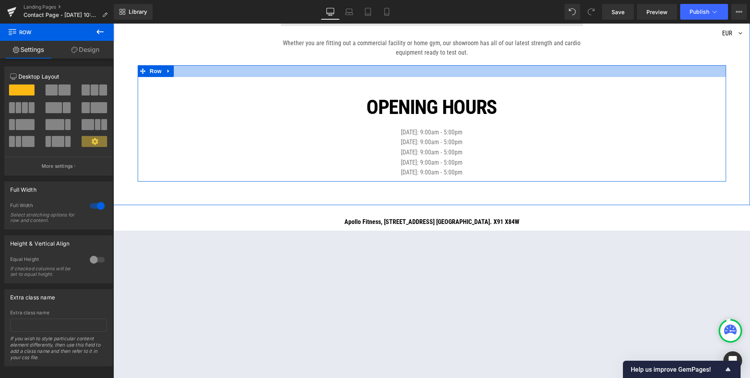
scroll to position [314, 0]
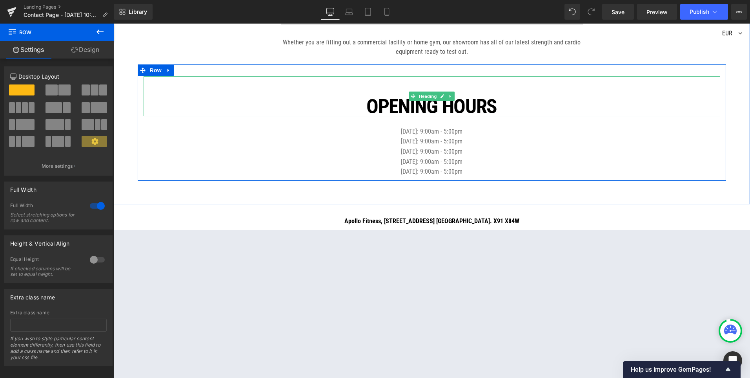
click at [368, 109] on h1 "Opening hours" at bounding box center [432, 106] width 577 height 20
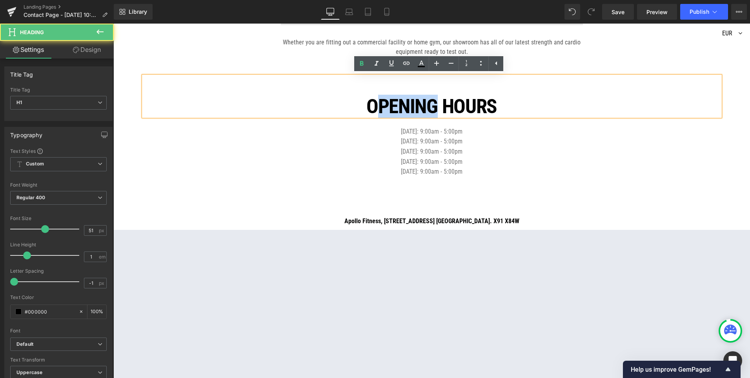
drag, startPoint x: 368, startPoint y: 102, endPoint x: 436, endPoint y: 110, distance: 68.4
click at [436, 110] on h1 "Opening hours" at bounding box center [432, 106] width 577 height 20
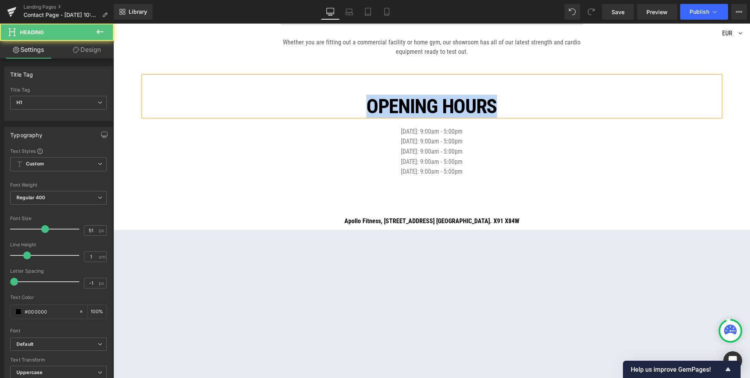
drag, startPoint x: 523, startPoint y: 109, endPoint x: 356, endPoint y: 110, distance: 166.8
click at [356, 110] on h1 "OPENING hours" at bounding box center [432, 106] width 577 height 20
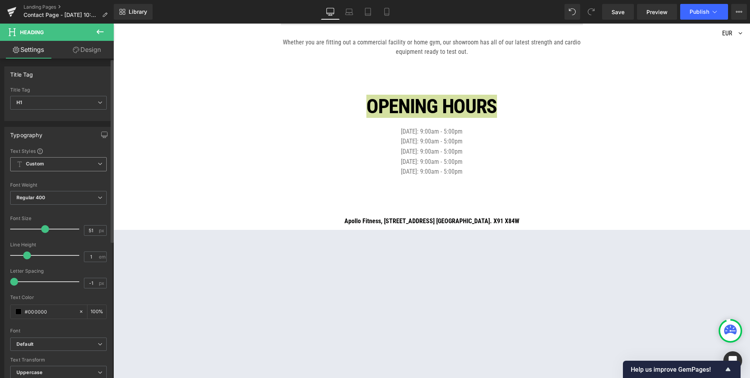
click at [58, 162] on span "Custom Setup Global Style" at bounding box center [58, 164] width 97 height 14
click at [58, 162] on span "Custom Setup Global Style" at bounding box center [56, 164] width 93 height 14
click at [80, 103] on span "H1" at bounding box center [58, 103] width 97 height 14
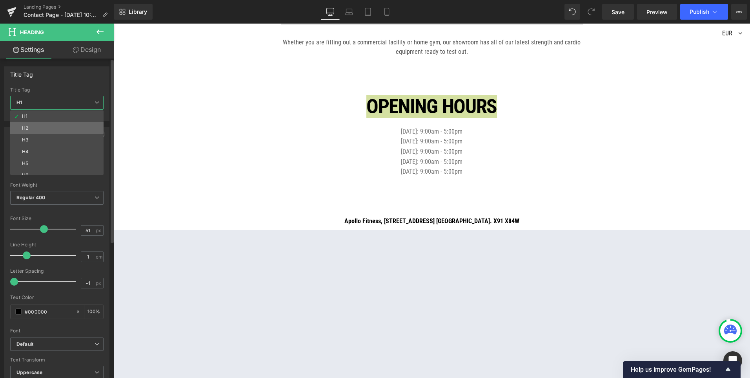
click at [49, 126] on li "H2" at bounding box center [58, 128] width 97 height 12
type input "33"
type input "1.6"
type input "0"
type input "100"
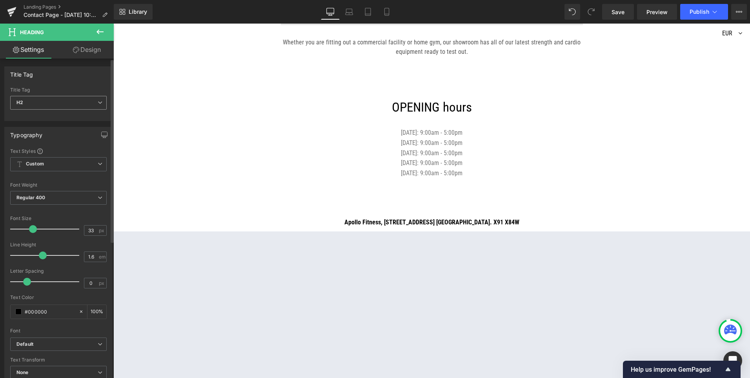
click at [66, 99] on span "H2" at bounding box center [58, 103] width 97 height 14
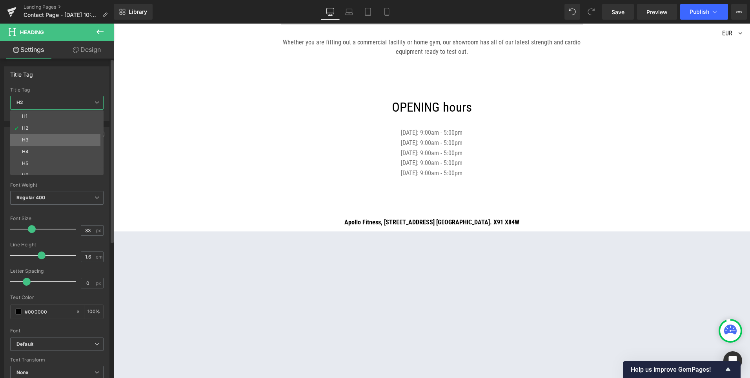
click at [45, 137] on li "H3" at bounding box center [58, 140] width 97 height 12
type input "29"
type input "1"
type input "-0.72"
type input "100"
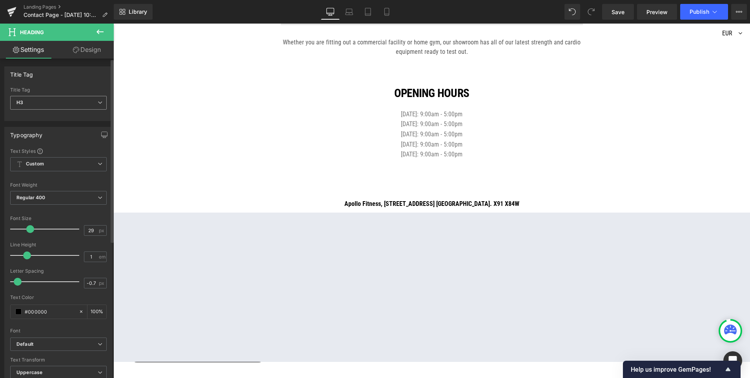
click at [70, 101] on span "H3" at bounding box center [58, 103] width 97 height 14
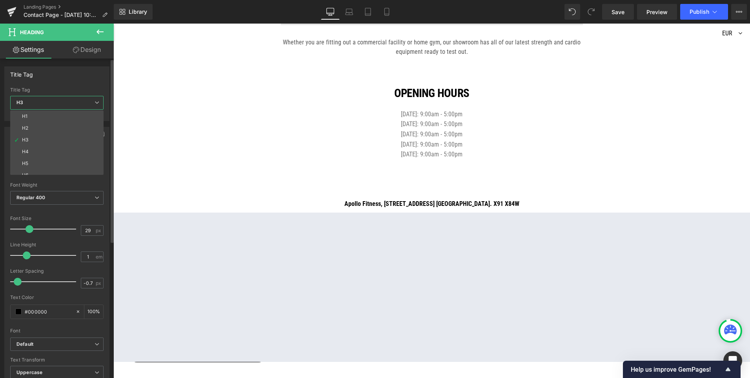
drag, startPoint x: 43, startPoint y: 147, endPoint x: 46, endPoint y: 141, distance: 7.2
click at [43, 147] on li "H4" at bounding box center [58, 152] width 97 height 12
type input "22"
type input "-0.55"
type input "100"
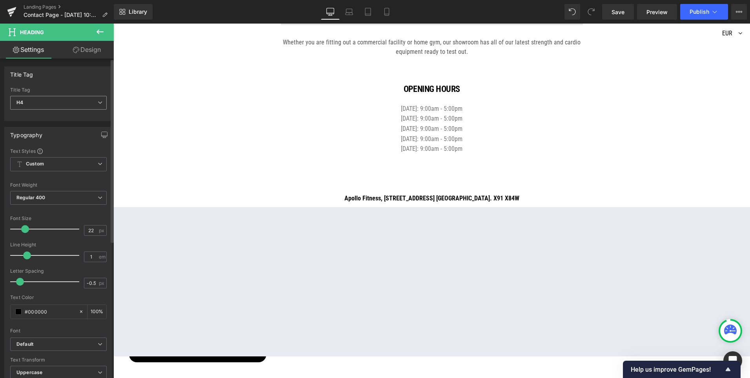
click at [67, 102] on span "H4" at bounding box center [58, 103] width 97 height 14
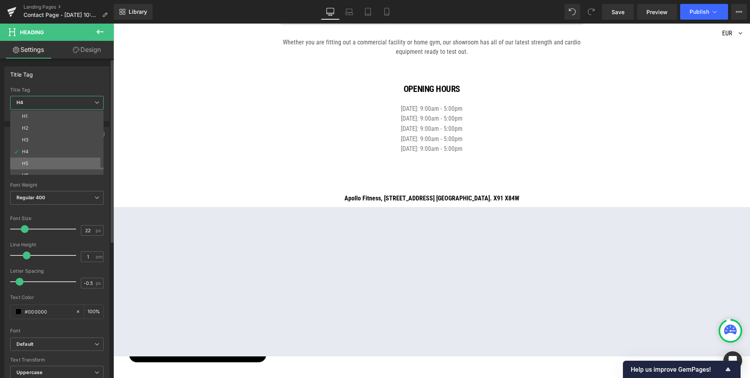
click at [40, 161] on li "H5" at bounding box center [58, 163] width 97 height 12
type input "20"
type input "-0.5"
type input "100"
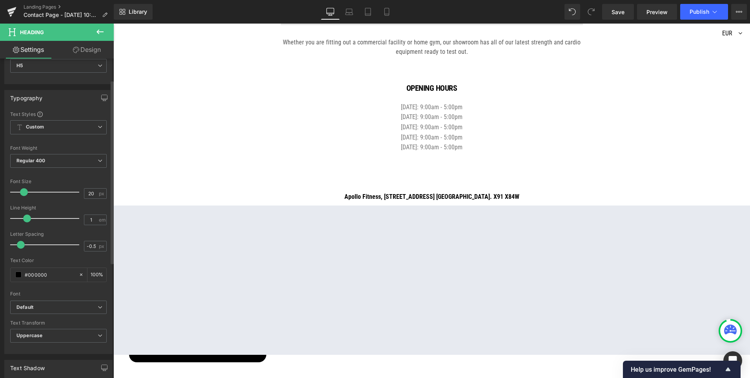
scroll to position [0, 0]
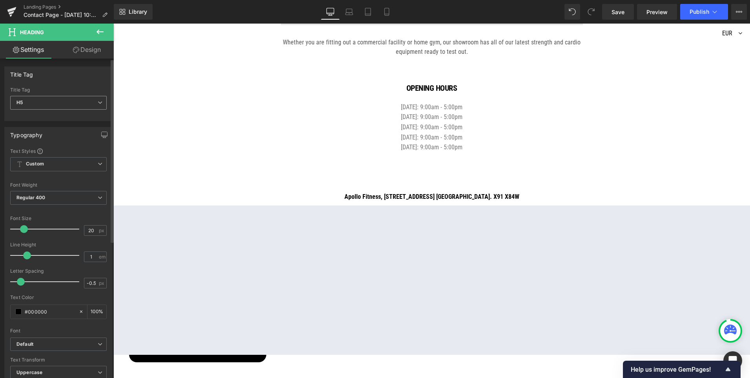
click at [55, 100] on span "H5" at bounding box center [58, 103] width 97 height 14
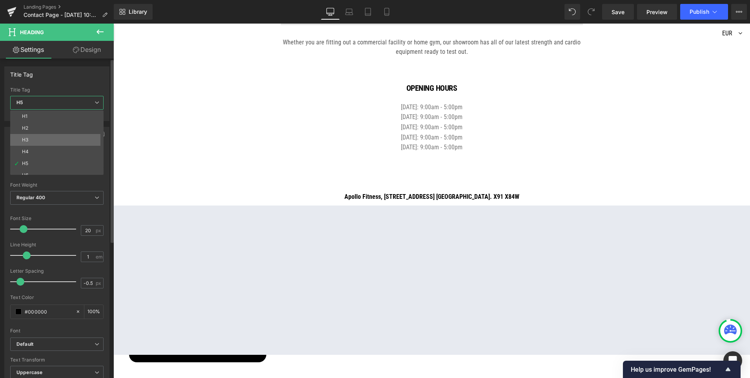
click at [39, 144] on li "H3" at bounding box center [58, 140] width 97 height 12
type input "29"
type input "-0.72"
type input "100"
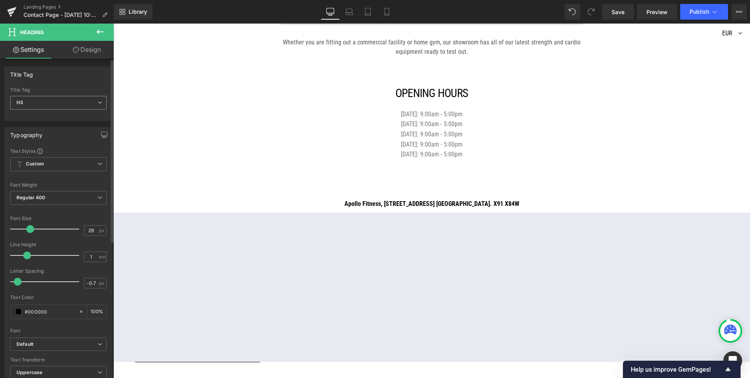
click at [57, 104] on span "H3" at bounding box center [58, 103] width 97 height 14
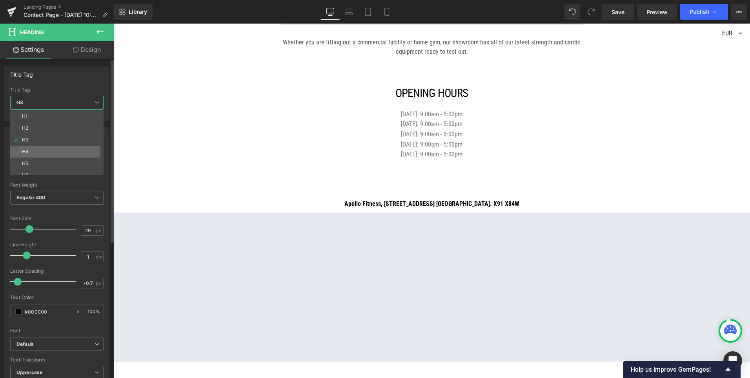
drag, startPoint x: 44, startPoint y: 148, endPoint x: 15, endPoint y: 135, distance: 31.1
click at [44, 148] on li "H4" at bounding box center [58, 152] width 97 height 12
type input "22"
type input "-0.55"
type input "100"
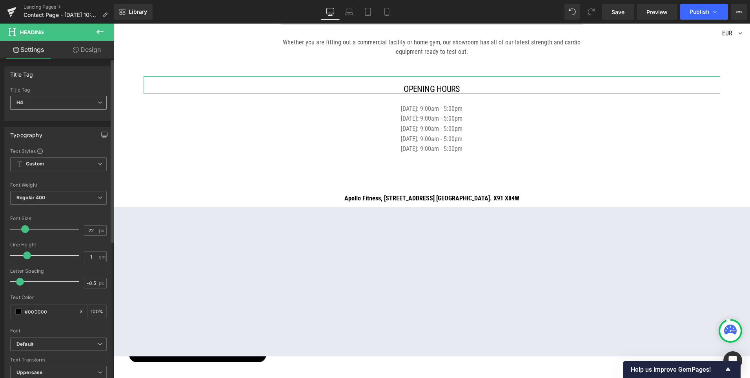
click at [71, 102] on span "H4" at bounding box center [58, 103] width 97 height 14
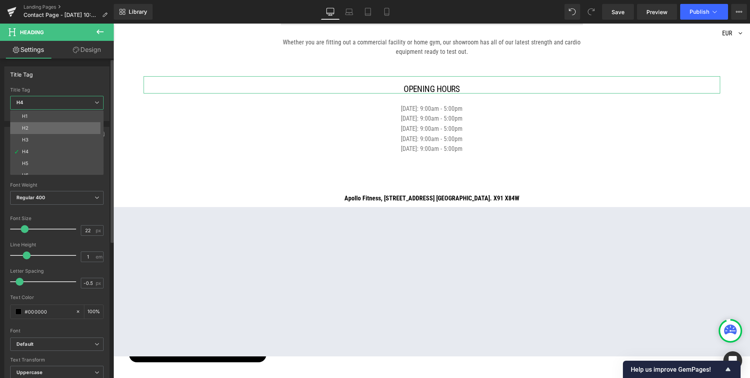
click at [52, 126] on li "H2" at bounding box center [58, 128] width 97 height 12
type input "33"
type input "1.6"
type input "0"
type input "100"
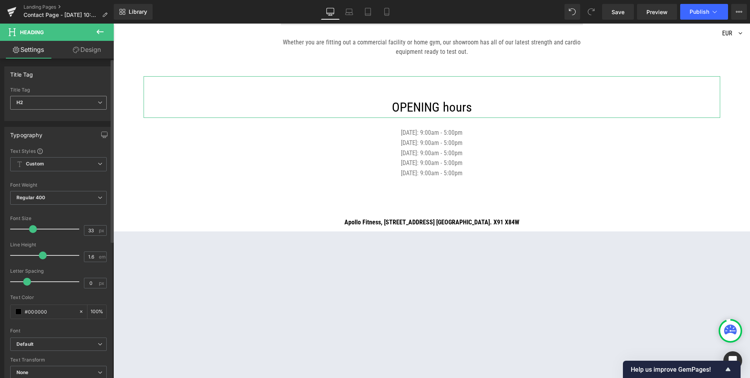
click at [69, 100] on span "H2" at bounding box center [58, 103] width 97 height 14
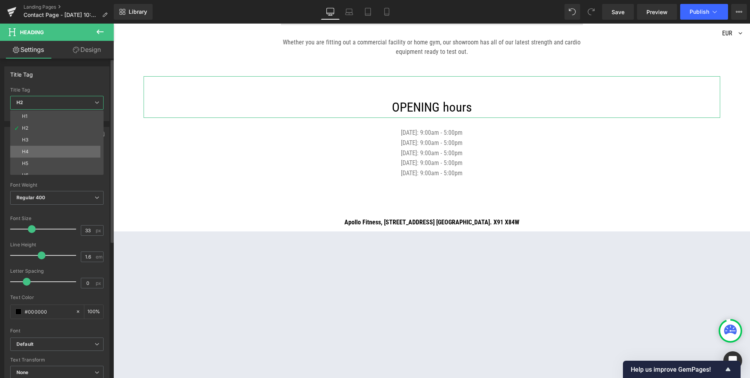
click at [41, 155] on li "H4" at bounding box center [58, 152] width 97 height 12
type input "22"
type input "1"
type input "-0.55"
type input "100"
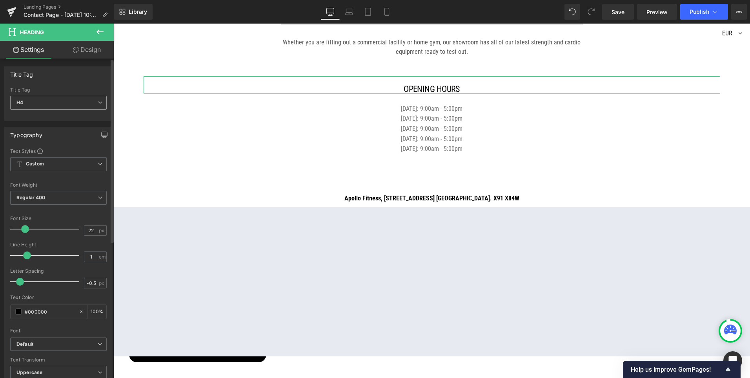
click at [69, 100] on span "H4" at bounding box center [58, 103] width 97 height 14
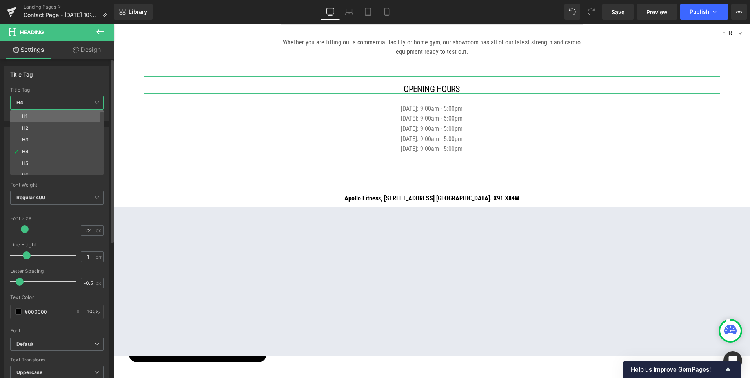
click at [53, 120] on li "H1" at bounding box center [58, 116] width 97 height 12
type input "51"
type input "-1"
type input "100"
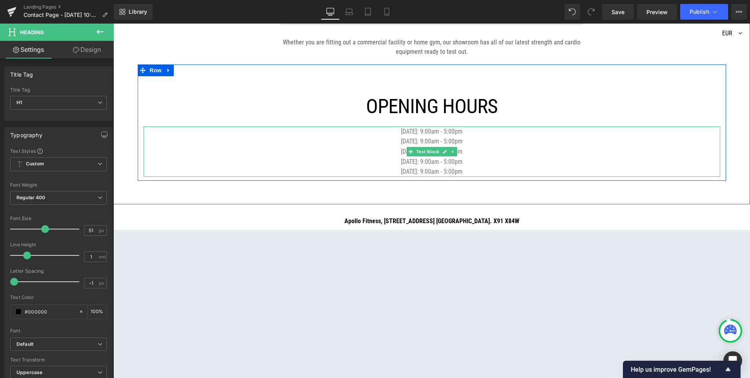
click at [332, 143] on p "[DATE]: 9:00am - 5:00pm" at bounding box center [432, 141] width 577 height 10
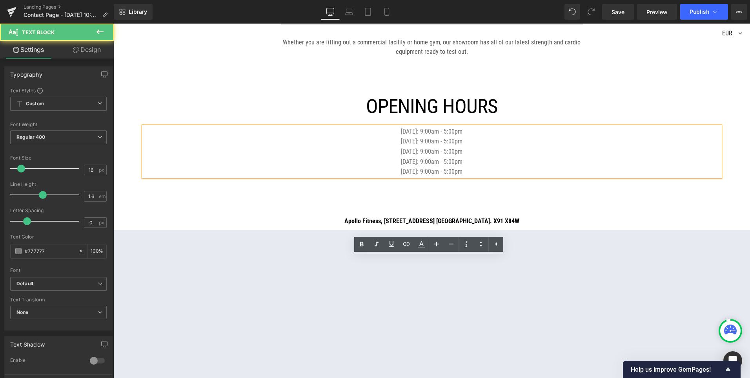
scroll to position [157, 0]
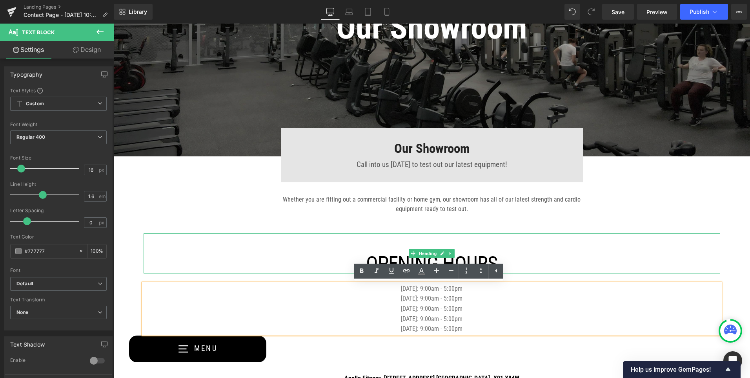
click at [316, 254] on h1 "OPENING hours" at bounding box center [432, 263] width 577 height 20
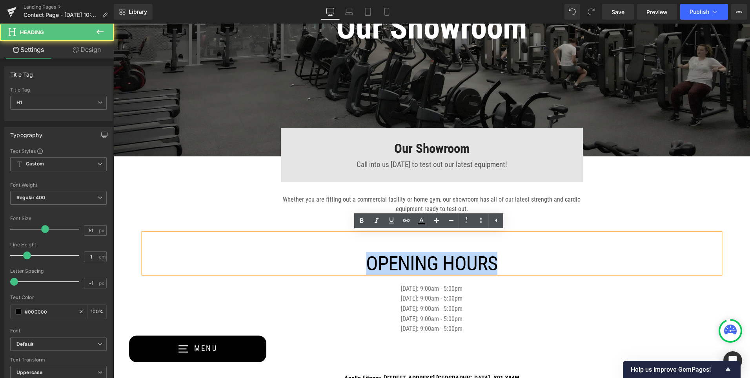
drag, startPoint x: 345, startPoint y: 257, endPoint x: 532, endPoint y: 272, distance: 187.4
click at [532, 272] on h1 "OPENING hours" at bounding box center [432, 263] width 577 height 20
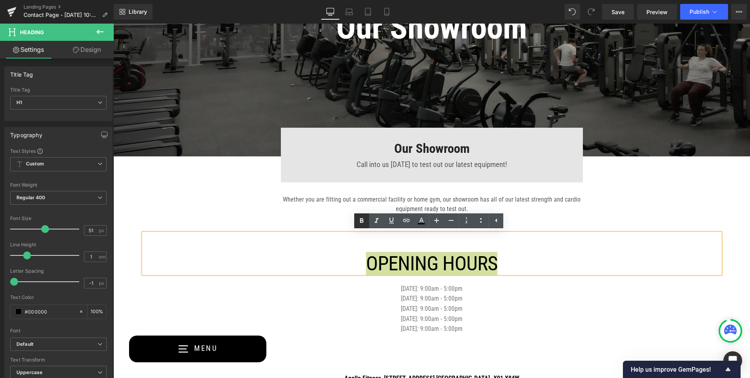
click at [362, 218] on icon at bounding box center [361, 220] width 9 height 9
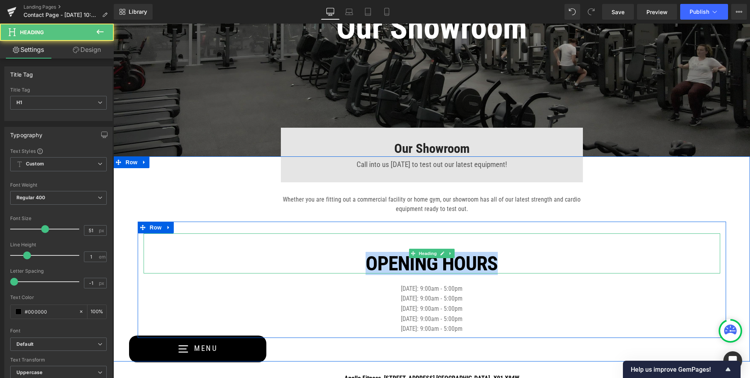
drag, startPoint x: 362, startPoint y: 262, endPoint x: 533, endPoint y: 270, distance: 171.7
click at [533, 270] on h1 "OPENING hours" at bounding box center [432, 263] width 577 height 20
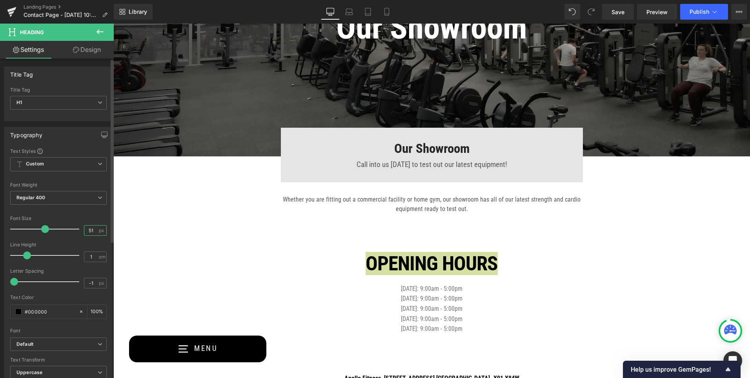
drag, startPoint x: 91, startPoint y: 230, endPoint x: 81, endPoint y: 231, distance: 9.5
click at [84, 231] on input "51" at bounding box center [91, 230] width 14 height 10
type input "40"
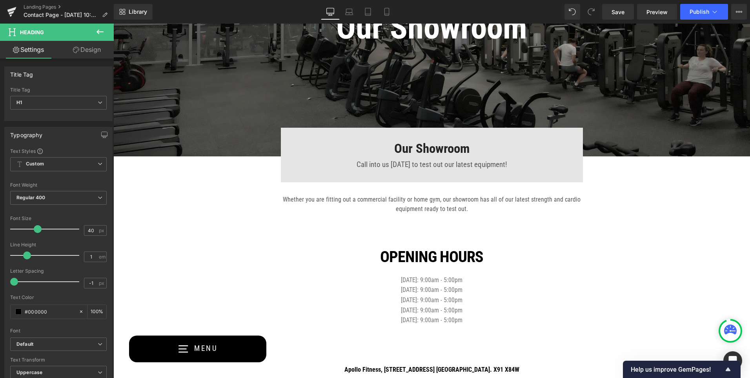
click at [276, 284] on p "[DATE]: 9:00am - 5:00pm" at bounding box center [432, 280] width 577 height 10
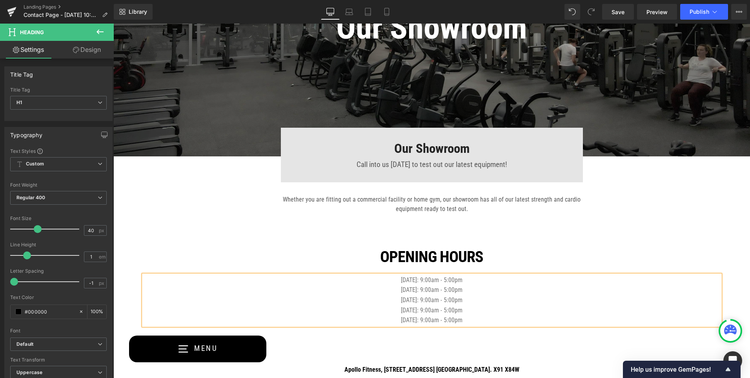
click at [313, 258] on h1 "OPENING hours" at bounding box center [432, 257] width 577 height 16
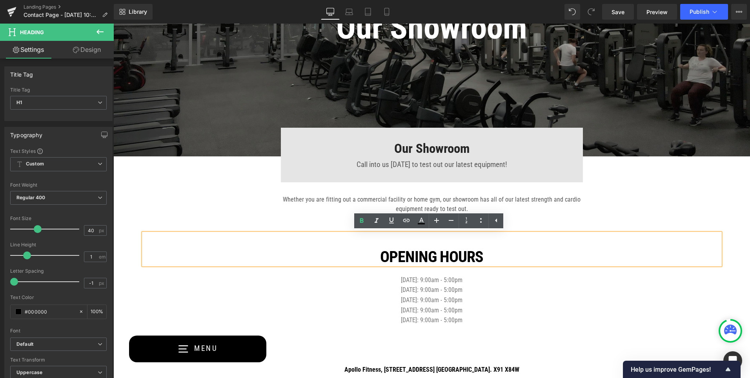
click at [383, 256] on strong "OPENING hours" at bounding box center [431, 256] width 103 height 18
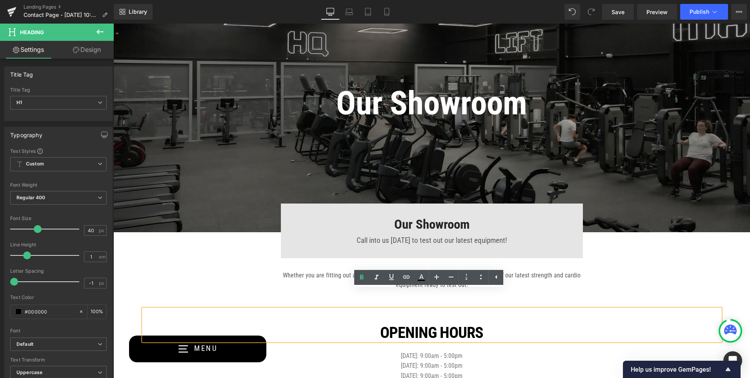
scroll to position [42, 0]
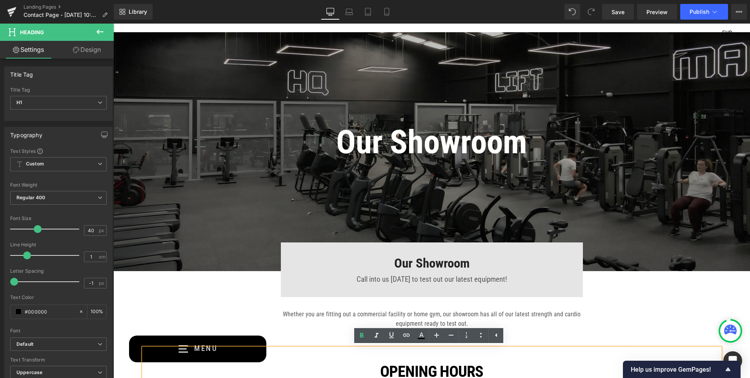
click at [240, 193] on div "Our Showroom Heading Text Block Row Hero Banner 196px 216px" at bounding box center [431, 151] width 637 height 239
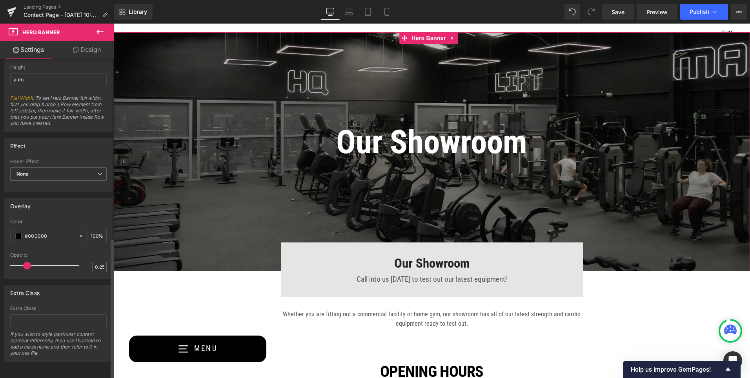
scroll to position [406, 0]
click at [98, 262] on input "0.25" at bounding box center [100, 267] width 14 height 10
click at [100, 262] on input "0.25" at bounding box center [100, 267] width 14 height 10
type input "0.2"
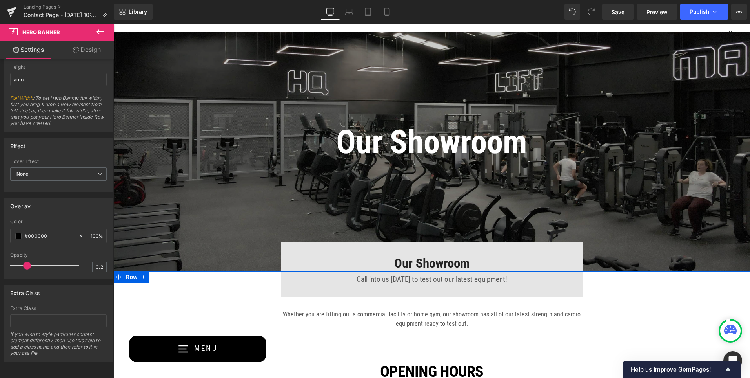
click at [170, 296] on div "Our Showroom Heading Call into us [DATE] to test out our latest equipment! Text…" at bounding box center [431, 357] width 637 height 173
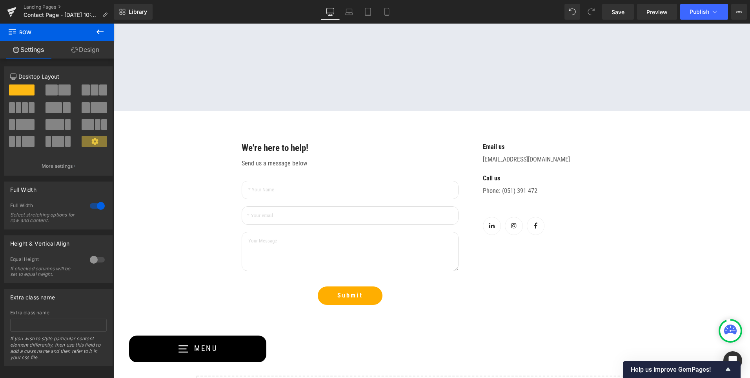
scroll to position [592, 0]
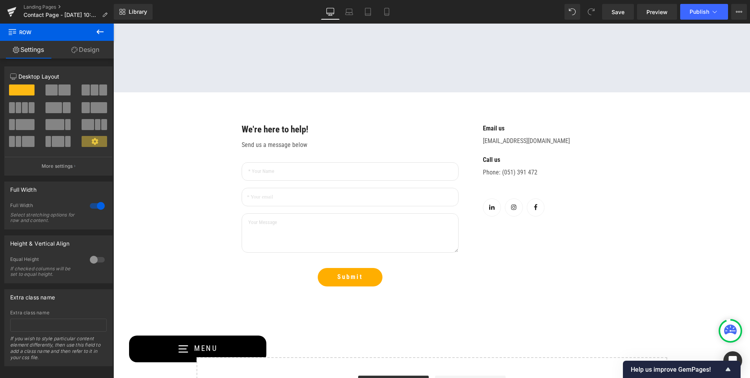
click at [99, 33] on icon at bounding box center [99, 31] width 9 height 9
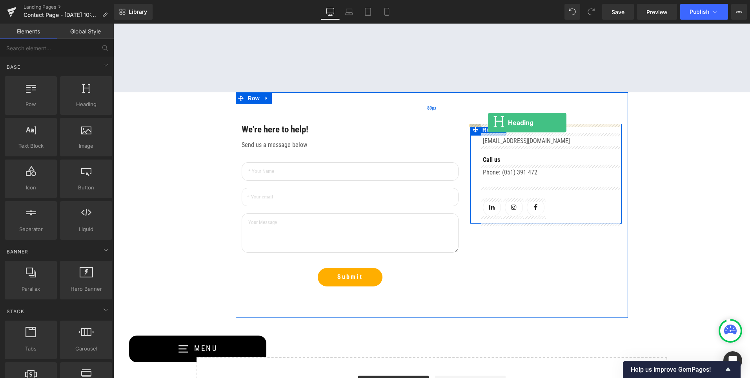
drag, startPoint x: 190, startPoint y: 133, endPoint x: 488, endPoint y: 122, distance: 298.9
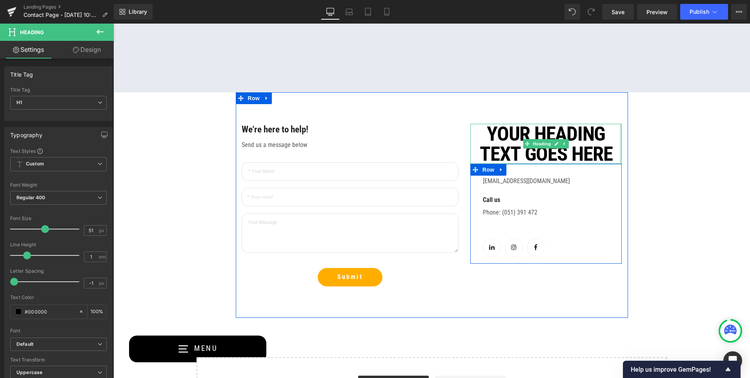
click at [620, 155] on div at bounding box center [621, 144] width 2 height 40
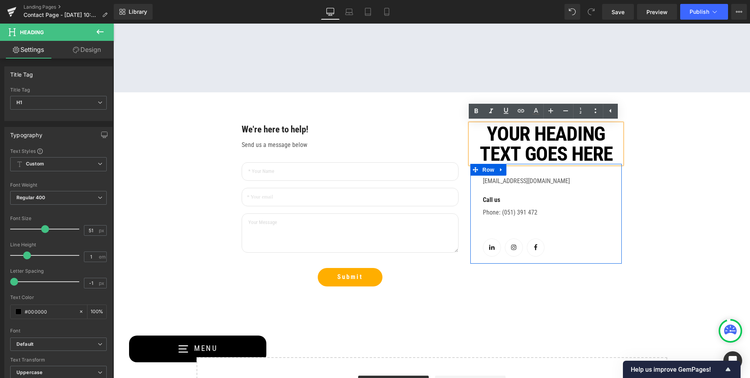
click at [616, 155] on h1 "Your heading text goes here" at bounding box center [547, 144] width 152 height 40
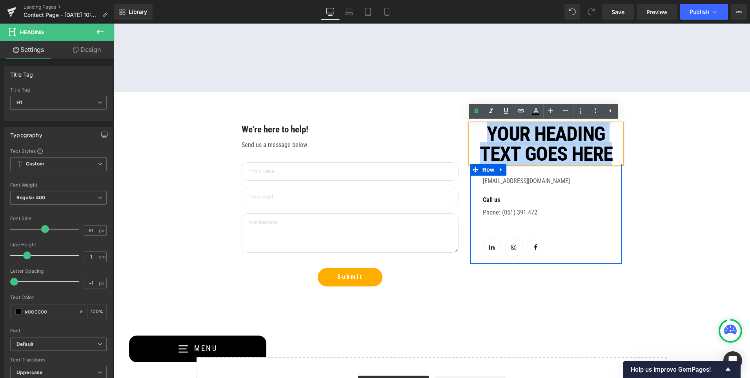
drag, startPoint x: 616, startPoint y: 157, endPoint x: 460, endPoint y: 129, distance: 158.3
click at [460, 129] on div "We're here to help! Text Block Send us a message below Text Block Text Field Em…" at bounding box center [432, 204] width 392 height 225
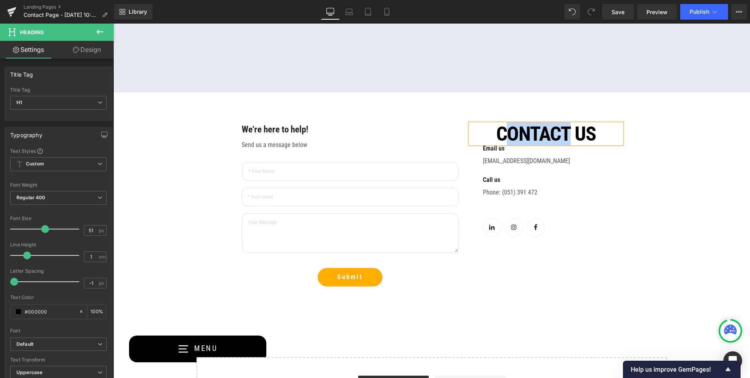
drag, startPoint x: 502, startPoint y: 135, endPoint x: 567, endPoint y: 142, distance: 65.9
click at [567, 142] on h1 "CONTACT Us" at bounding box center [547, 134] width 152 height 20
click at [600, 135] on h1 "Contact Us" at bounding box center [547, 134] width 152 height 20
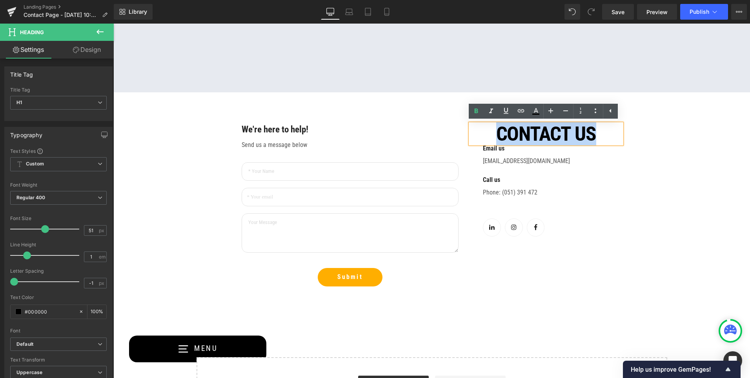
drag, startPoint x: 601, startPoint y: 135, endPoint x: 473, endPoint y: 134, distance: 128.0
click at [473, 134] on h1 "Contact Us" at bounding box center [547, 134] width 152 height 20
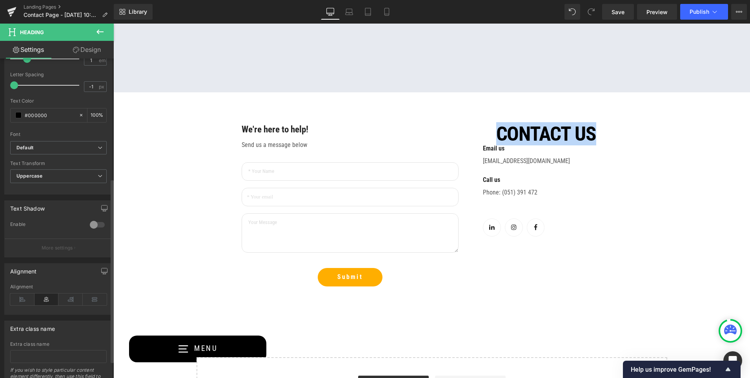
scroll to position [238, 0]
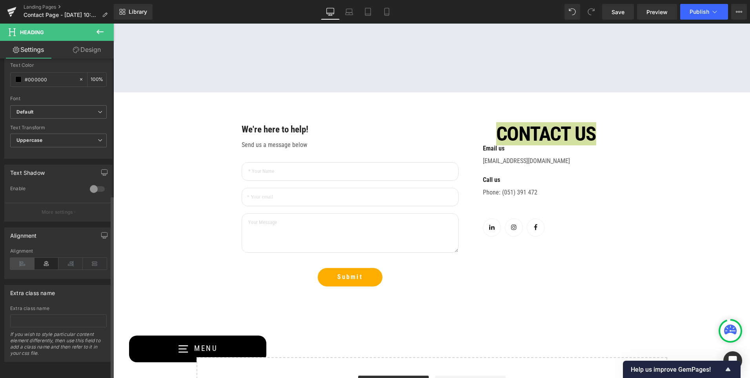
click at [18, 258] on icon at bounding box center [22, 263] width 24 height 12
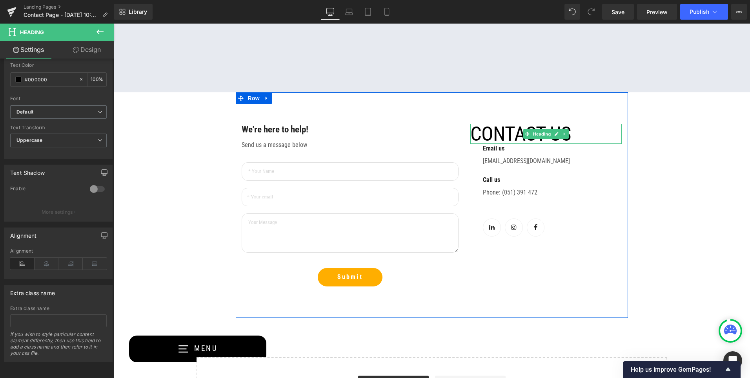
click at [475, 134] on h1 "Contact Us" at bounding box center [547, 134] width 152 height 20
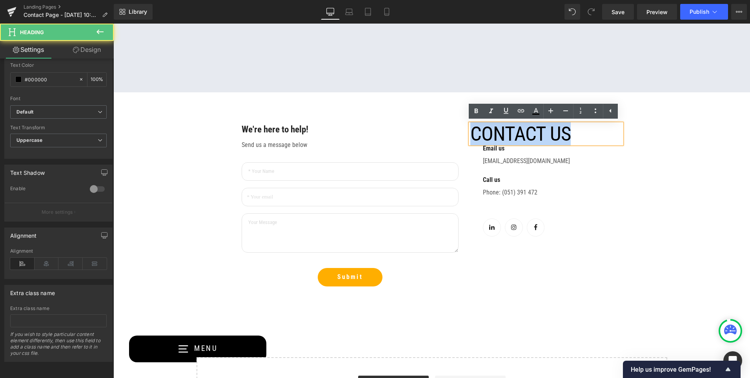
drag, startPoint x: 470, startPoint y: 135, endPoint x: 584, endPoint y: 140, distance: 113.9
click at [584, 140] on h1 "Contact Us" at bounding box center [547, 134] width 152 height 20
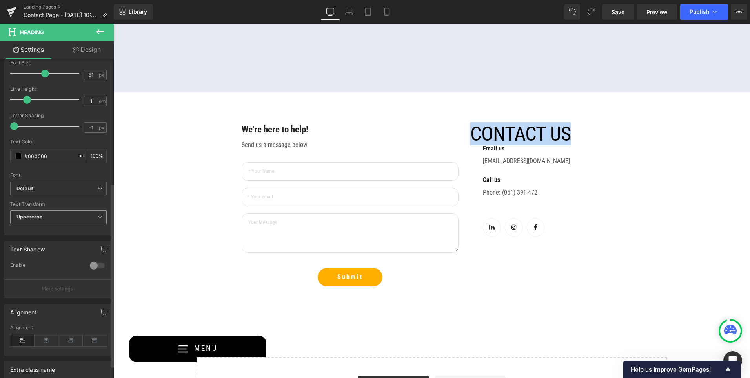
scroll to position [120, 0]
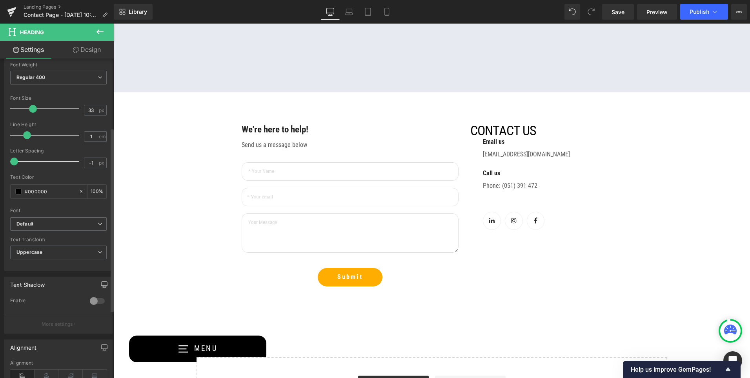
type input "32"
drag, startPoint x: 44, startPoint y: 109, endPoint x: 31, endPoint y: 112, distance: 12.9
click at [31, 112] on span at bounding box center [32, 109] width 8 height 8
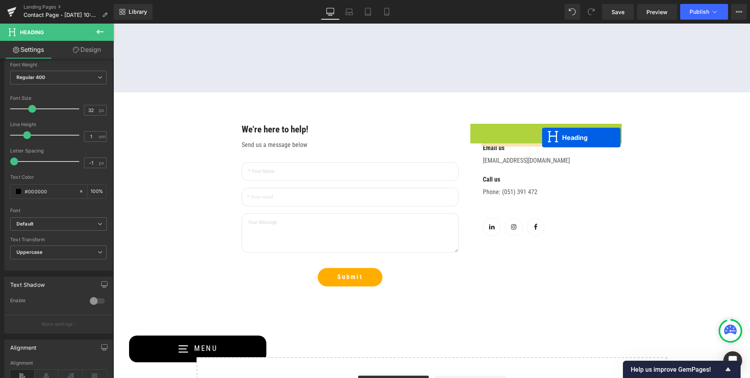
drag, startPoint x: 526, startPoint y: 130, endPoint x: 542, endPoint y: 137, distance: 18.1
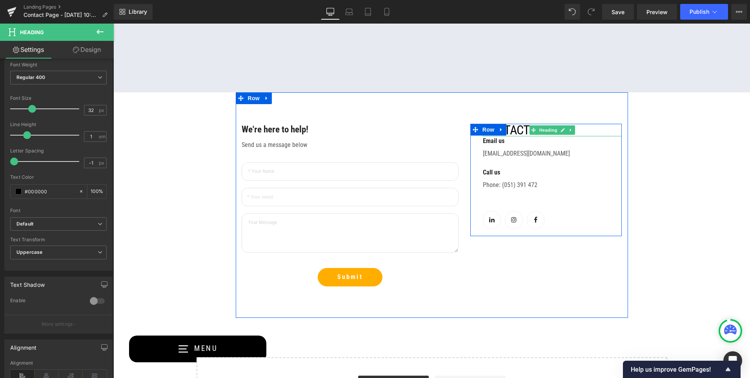
click at [520, 129] on h1 "Contact Us" at bounding box center [552, 130] width 139 height 13
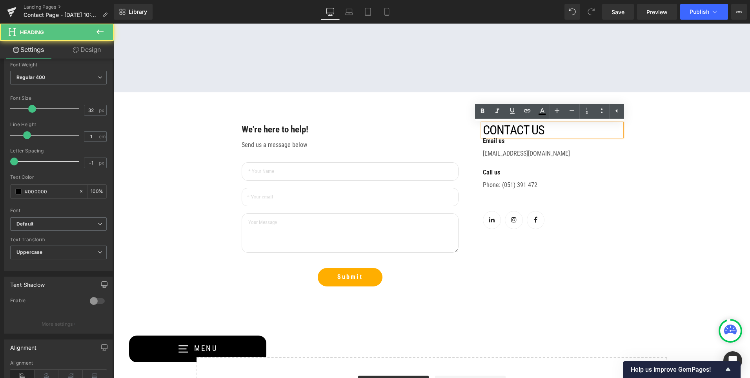
click at [483, 132] on h1 "Contact Us" at bounding box center [552, 130] width 139 height 13
click at [451, 102] on div "We're here to help! Text Block Send us a message below Text Block Text Field Em…" at bounding box center [432, 204] width 392 height 225
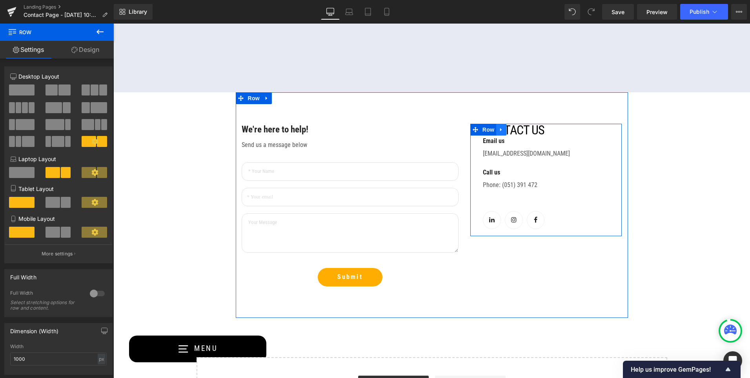
drag, startPoint x: 582, startPoint y: 131, endPoint x: 498, endPoint y: 131, distance: 83.6
click at [498, 131] on div "Contact Us Heading Email us Text Block NaNpx [EMAIL_ADDRESS][DOMAIN_NAME] Text …" at bounding box center [547, 180] width 152 height 112
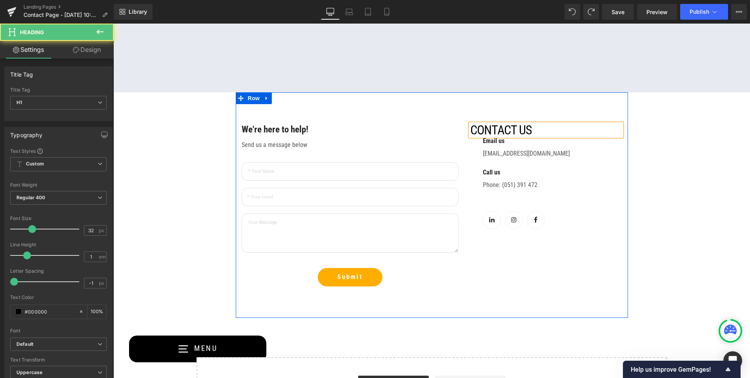
click at [537, 129] on h1 "Contact Us" at bounding box center [547, 130] width 152 height 13
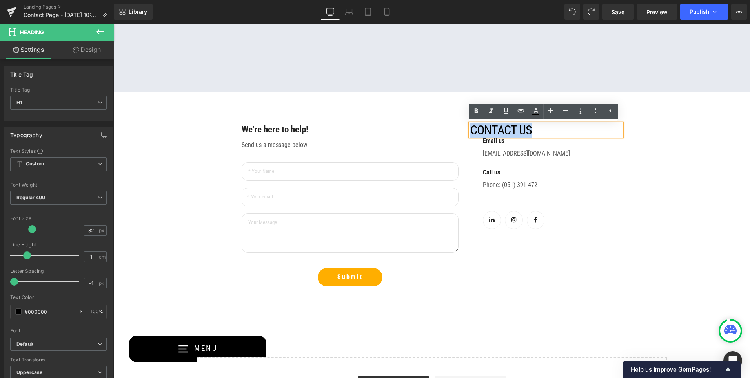
drag, startPoint x: 538, startPoint y: 126, endPoint x: 471, endPoint y: 129, distance: 67.5
click at [471, 129] on h1 "Contact Us" at bounding box center [547, 130] width 152 height 13
click at [369, 129] on icon at bounding box center [371, 129] width 4 height 5
click at [365, 130] on icon at bounding box center [367, 130] width 4 height 4
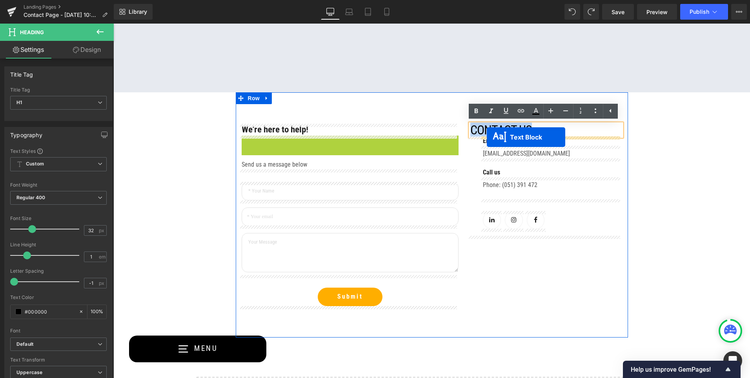
drag, startPoint x: 327, startPoint y: 141, endPoint x: 487, endPoint y: 137, distance: 160.2
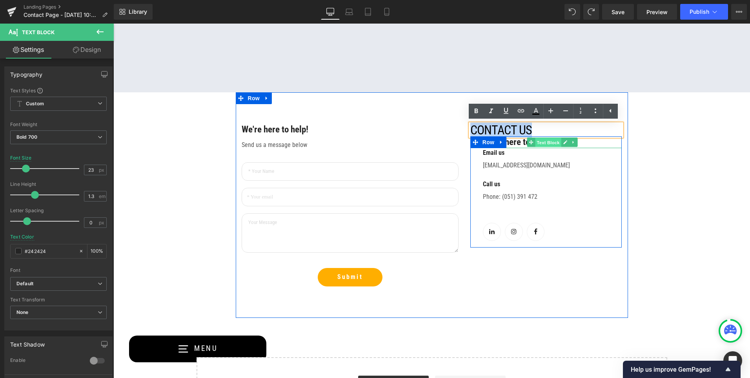
click at [555, 142] on span "Text Block" at bounding box center [549, 142] width 26 height 9
click at [588, 144] on p "We're here to help!" at bounding box center [552, 142] width 139 height 12
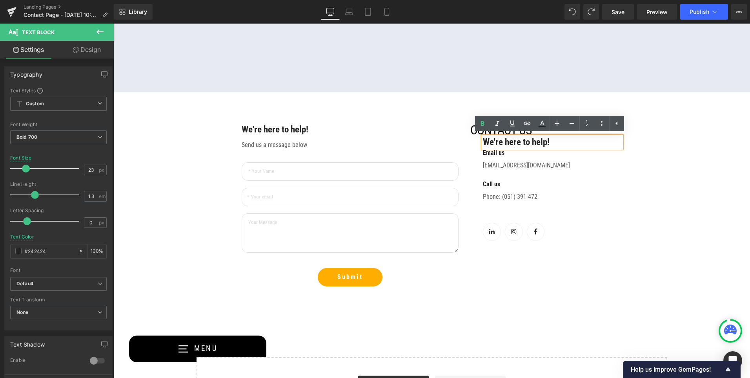
drag, startPoint x: 542, startPoint y: 192, endPoint x: 480, endPoint y: 135, distance: 84.2
click at [542, 192] on div "Phone: (051) 391 472" at bounding box center [552, 200] width 139 height 22
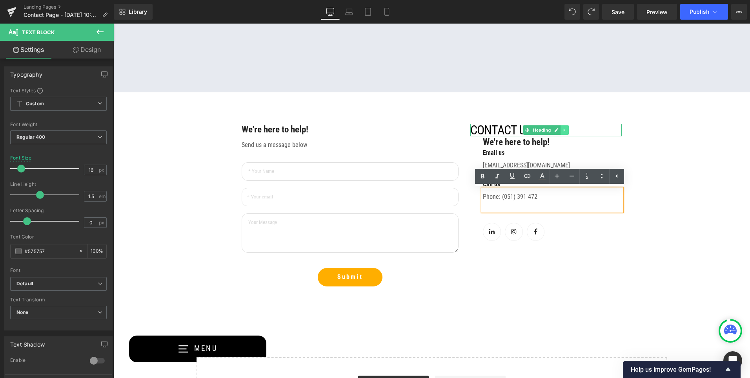
click at [563, 131] on icon at bounding box center [565, 130] width 4 height 5
click at [567, 131] on icon at bounding box center [569, 130] width 4 height 4
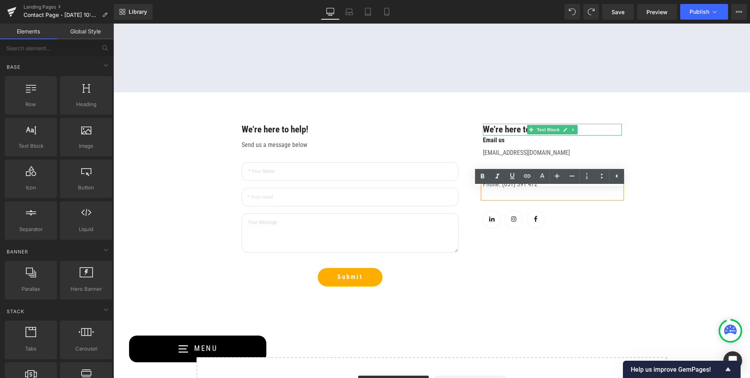
click at [500, 127] on p "We're here to help!" at bounding box center [552, 130] width 139 height 12
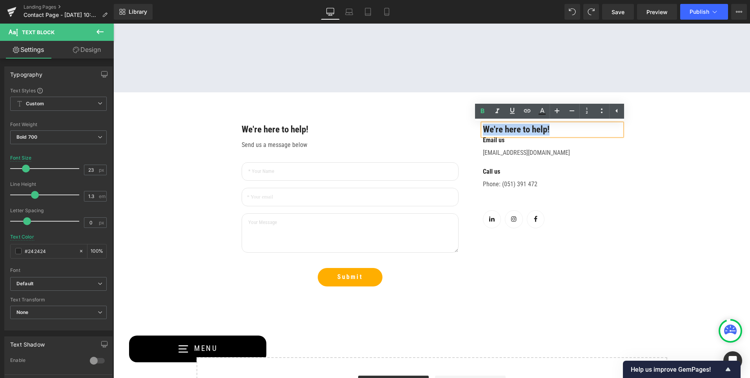
drag, startPoint x: 555, startPoint y: 130, endPoint x: 480, endPoint y: 131, distance: 74.2
click at [483, 131] on p "We're here to help!" at bounding box center [552, 130] width 139 height 12
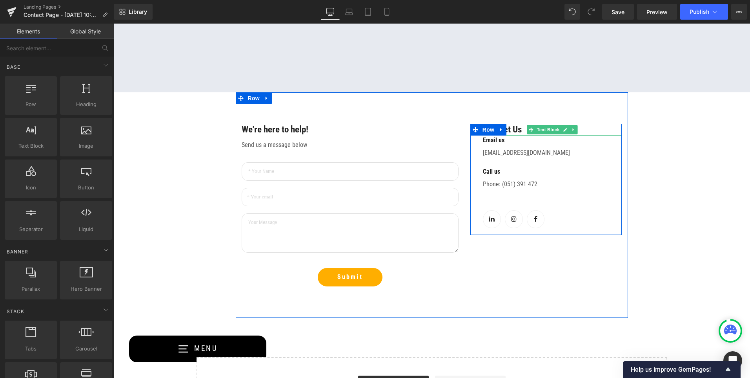
click at [521, 127] on p "Contact Us" at bounding box center [552, 130] width 139 height 12
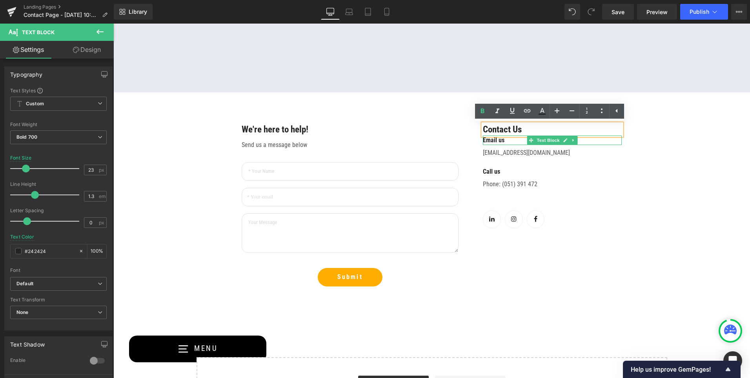
click at [484, 141] on span "Email us" at bounding box center [494, 139] width 22 height 7
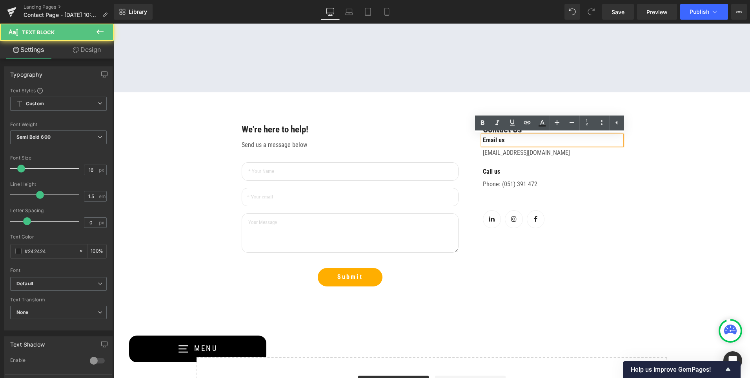
click at [483, 139] on span "Email us" at bounding box center [494, 139] width 22 height 7
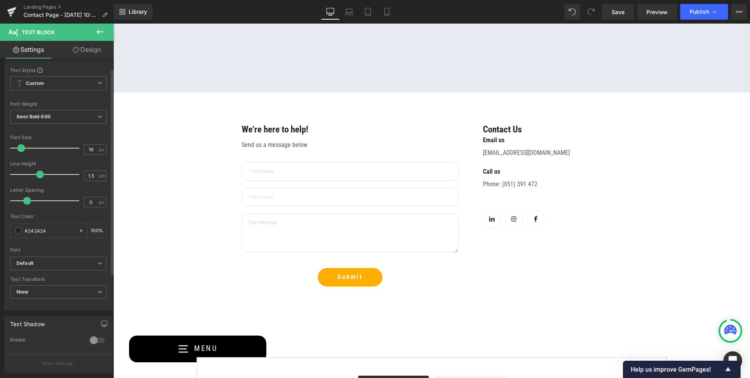
scroll to position [0, 0]
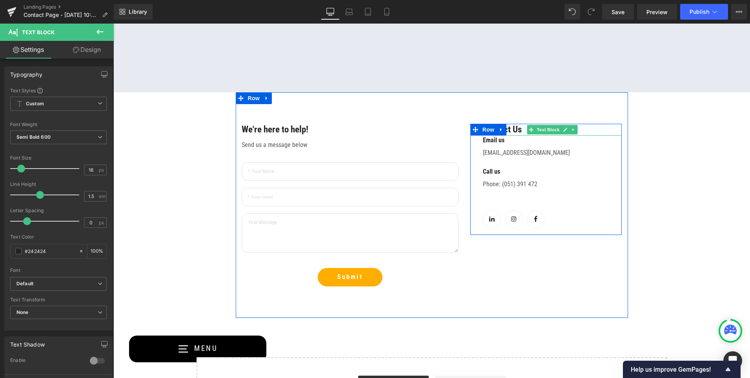
click at [593, 130] on p "Contact Us" at bounding box center [552, 130] width 139 height 12
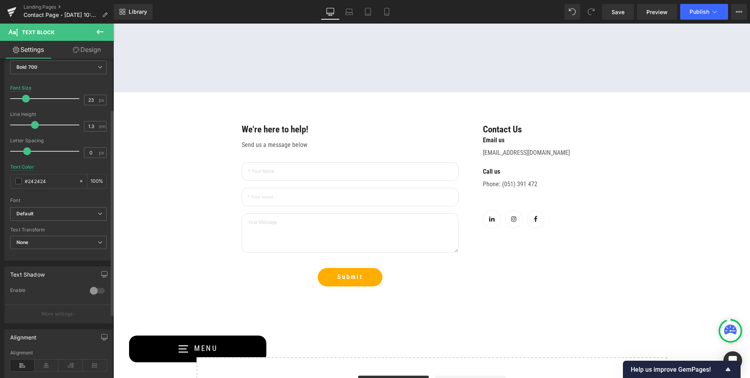
scroll to position [78, 0]
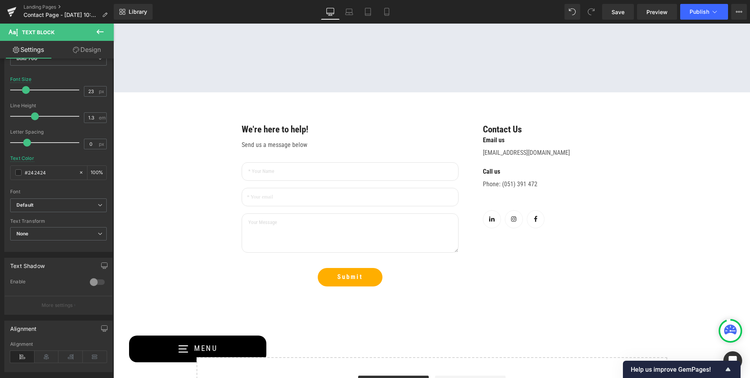
click at [81, 49] on link "Design" at bounding box center [86, 50] width 57 height 18
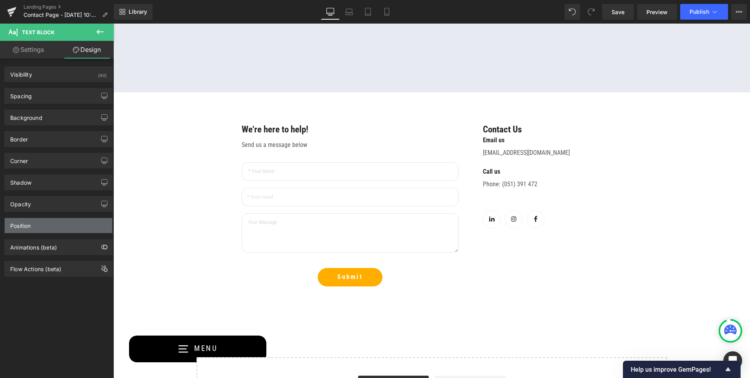
click at [49, 228] on div "Position" at bounding box center [59, 225] width 108 height 15
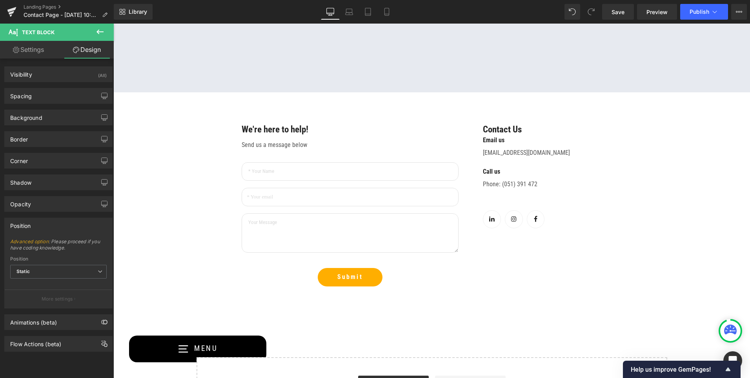
click at [52, 221] on div "Position" at bounding box center [59, 225] width 108 height 15
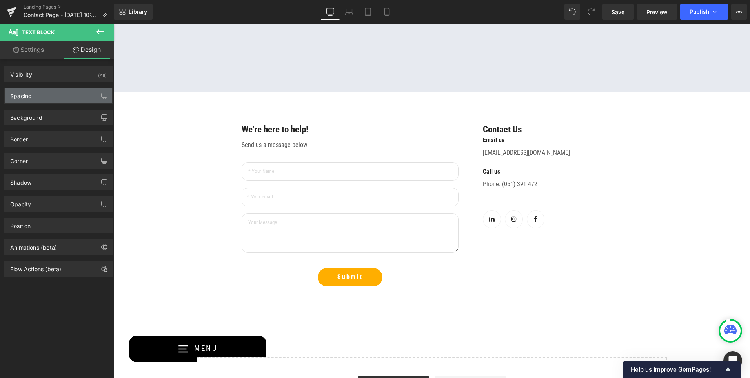
click at [53, 89] on div "Spacing" at bounding box center [59, 95] width 108 height 15
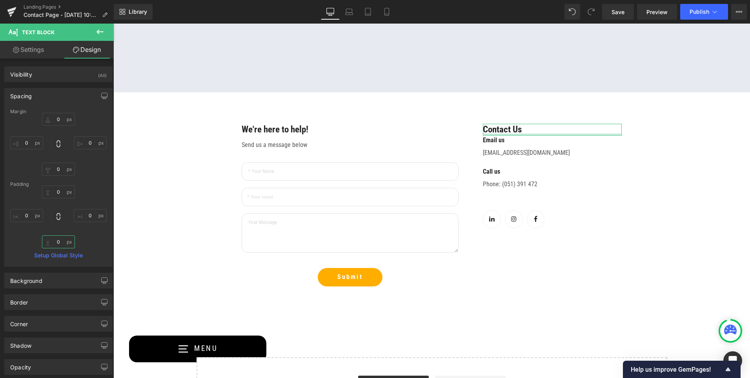
click at [60, 243] on input "0" at bounding box center [58, 241] width 33 height 13
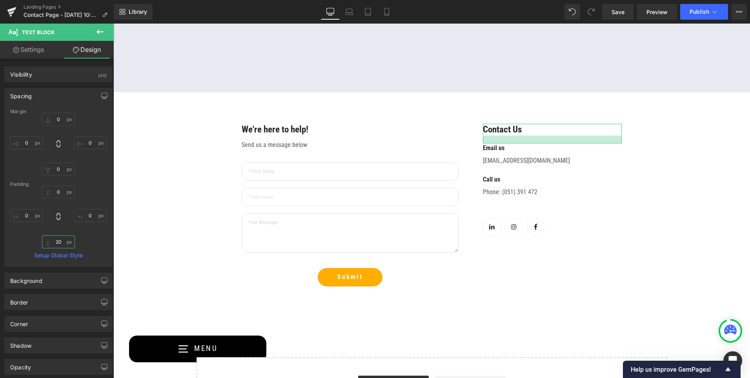
click at [58, 243] on input "20" at bounding box center [58, 241] width 33 height 13
type input "2"
type input "10"
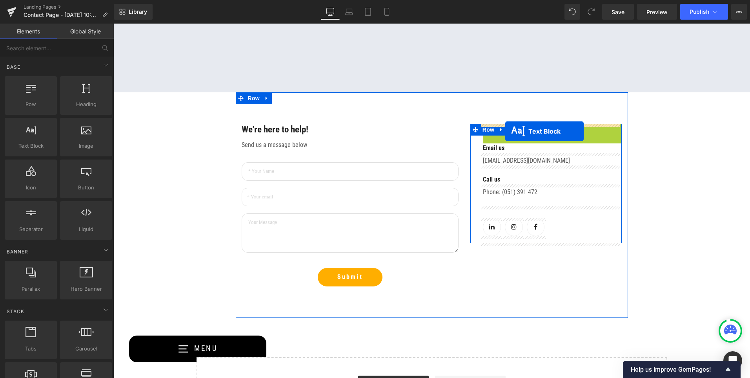
drag, startPoint x: 528, startPoint y: 131, endPoint x: 506, endPoint y: 131, distance: 22.4
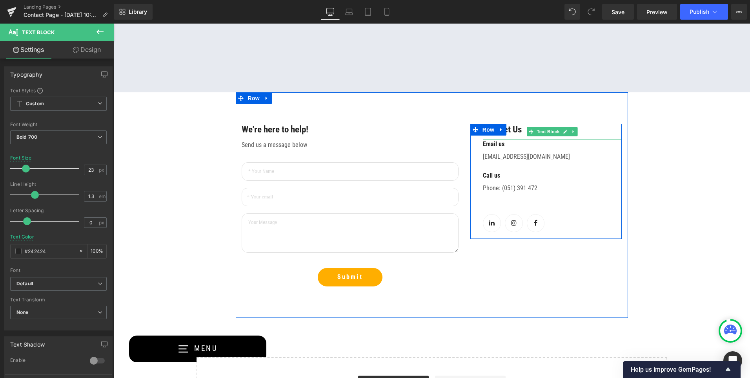
click at [509, 129] on p "Contact Us" at bounding box center [552, 130] width 139 height 12
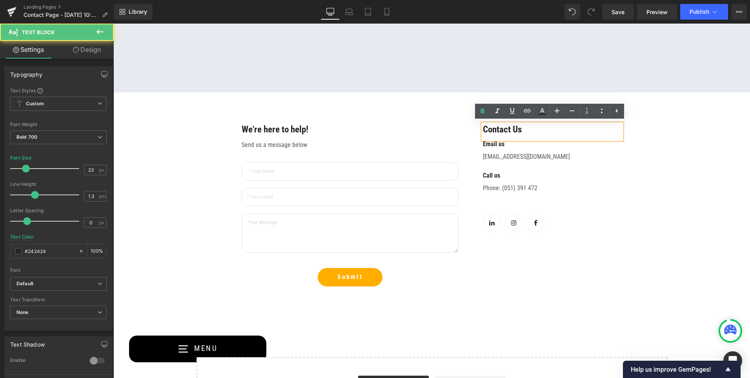
click at [483, 128] on p "Contact Us" at bounding box center [552, 130] width 139 height 12
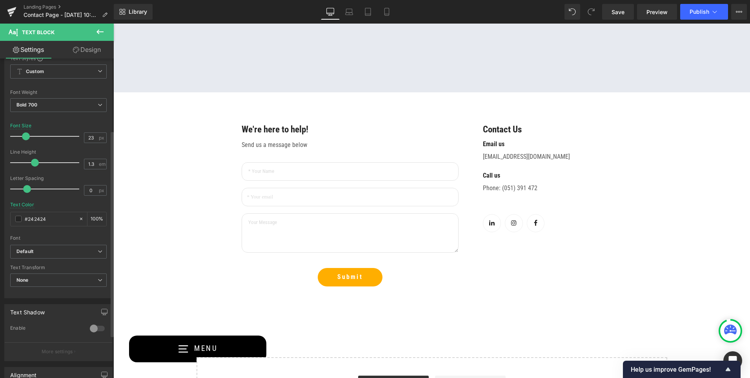
scroll to position [0, 0]
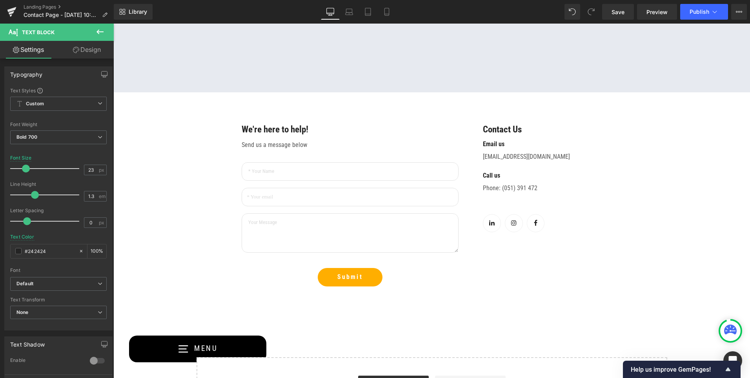
click at [88, 49] on link "Design" at bounding box center [86, 50] width 57 height 18
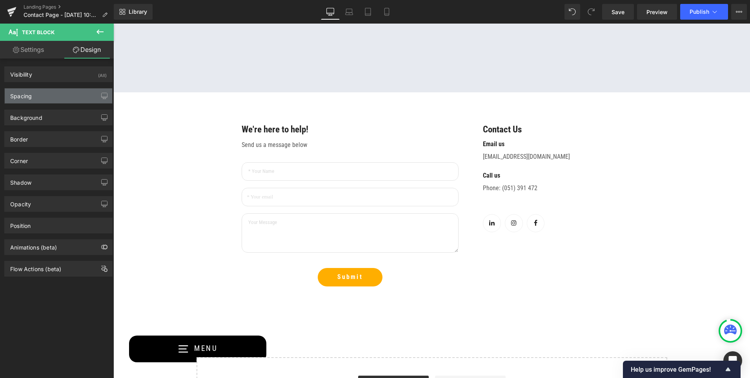
click at [26, 99] on div "Spacing" at bounding box center [21, 93] width 22 height 11
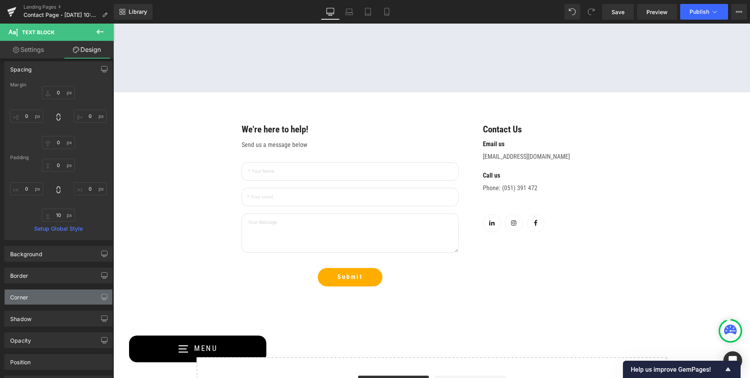
scroll to position [39, 0]
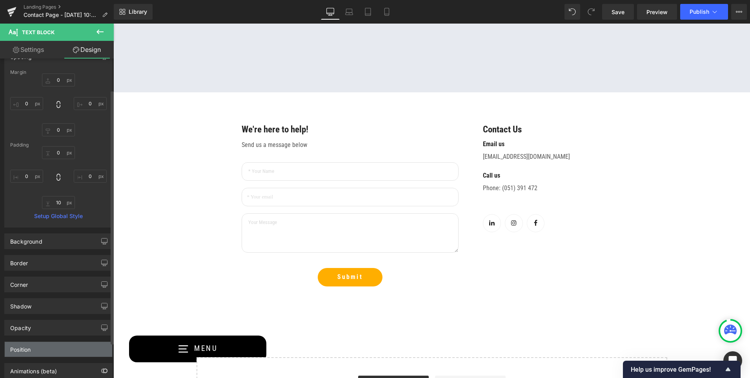
click at [57, 344] on div "Position" at bounding box center [59, 348] width 108 height 15
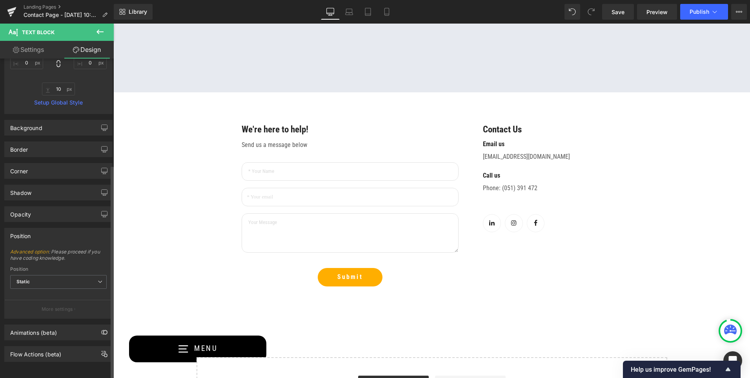
scroll to position [159, 0]
click at [44, 210] on div "Opacity" at bounding box center [59, 213] width 108 height 15
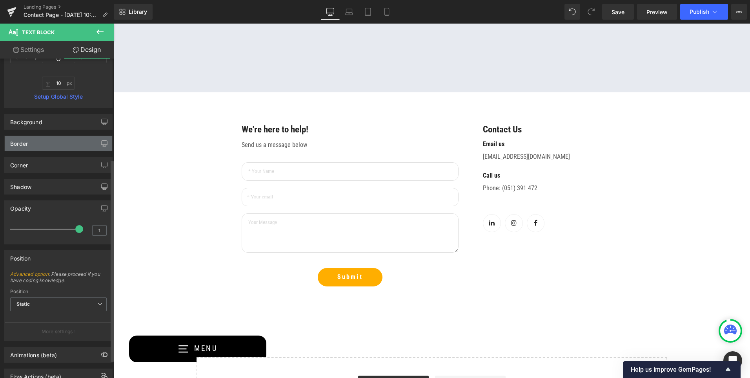
click at [43, 148] on div "Border" at bounding box center [59, 143] width 108 height 15
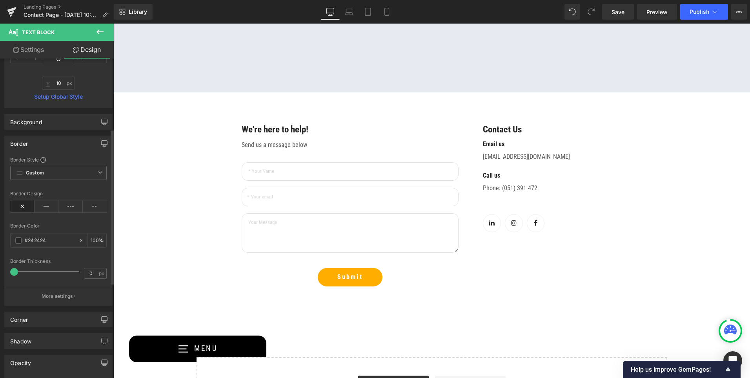
scroll to position [145, 0]
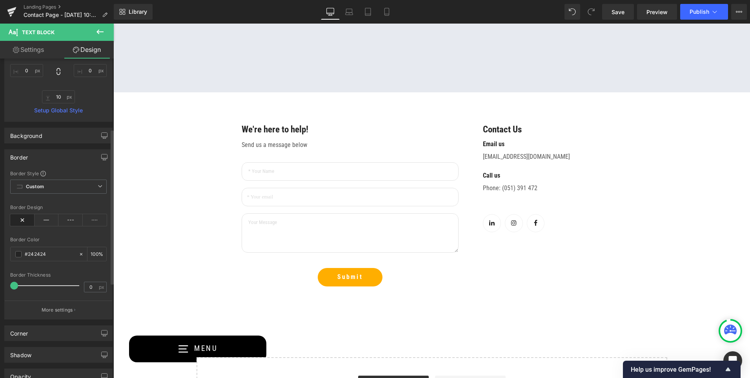
click at [37, 158] on div "Border" at bounding box center [59, 157] width 108 height 15
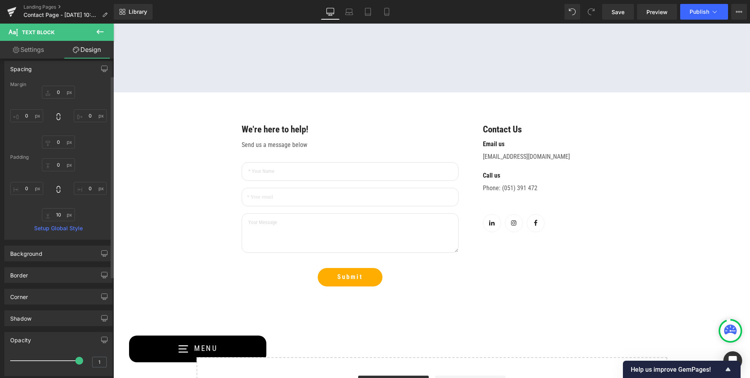
scroll to position [0, 0]
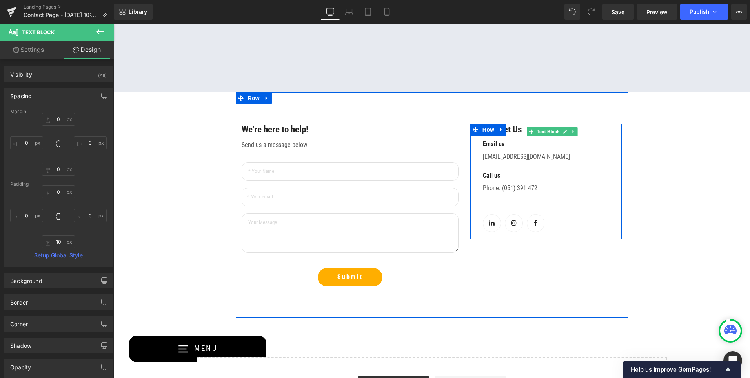
click at [519, 129] on p "Contact Us" at bounding box center [552, 130] width 139 height 12
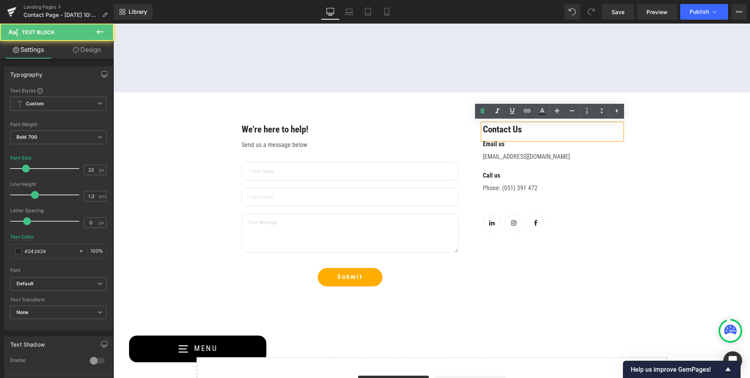
click at [532, 127] on p "Contact Us" at bounding box center [552, 130] width 139 height 12
click at [483, 130] on p "Contact Us" at bounding box center [552, 130] width 139 height 12
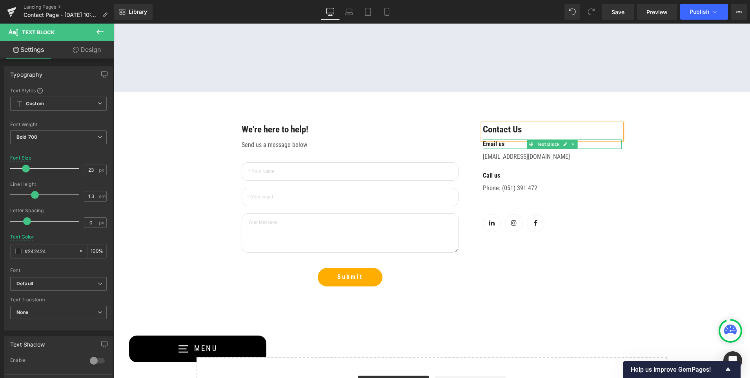
click at [483, 144] on span "Email us" at bounding box center [494, 143] width 22 height 7
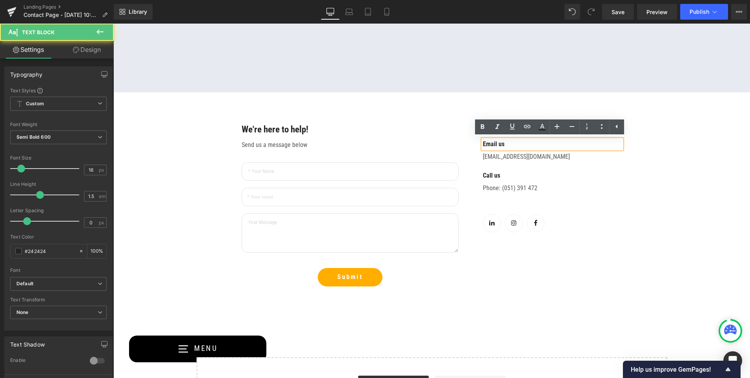
click at [484, 143] on span "Email us" at bounding box center [494, 143] width 22 height 7
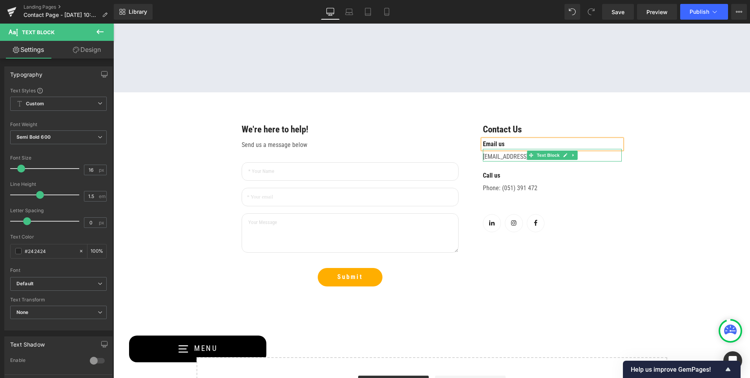
click at [488, 157] on p "[EMAIL_ADDRESS][DOMAIN_NAME]" at bounding box center [552, 156] width 139 height 9
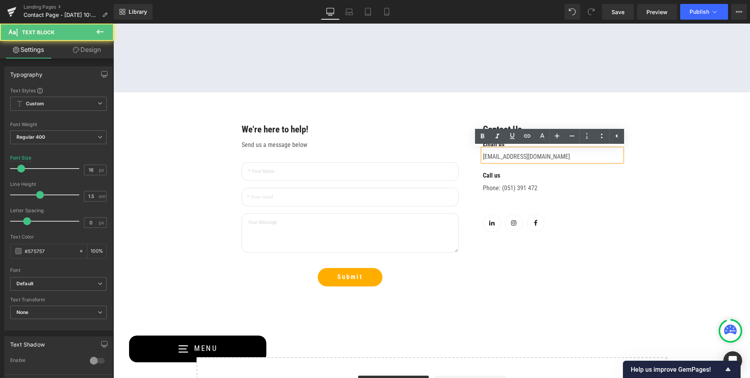
click at [487, 157] on p "[EMAIL_ADDRESS][DOMAIN_NAME]" at bounding box center [552, 156] width 139 height 9
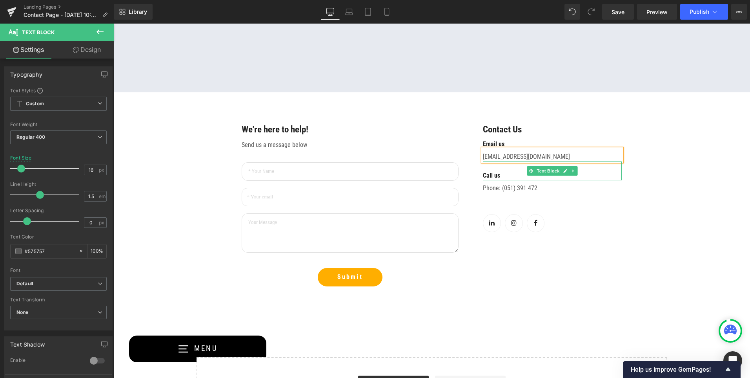
click at [487, 177] on p "Call us" at bounding box center [552, 175] width 139 height 9
click at [487, 173] on p "Call us" at bounding box center [552, 175] width 139 height 9
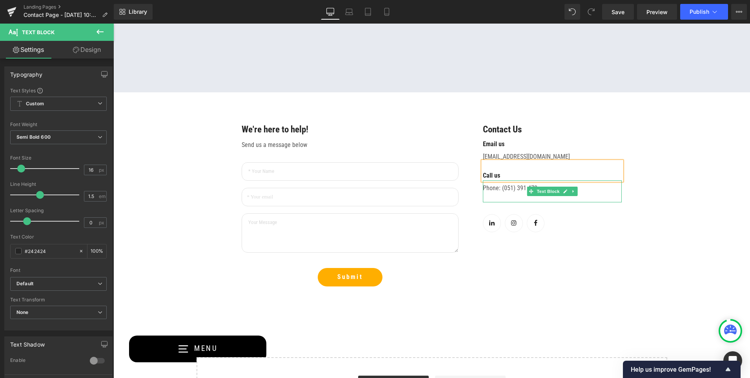
click at [485, 186] on p "Phone: (051) 391 472" at bounding box center [552, 192] width 139 height 19
click at [487, 188] on p "Phone: (051) 391 472" at bounding box center [552, 192] width 139 height 19
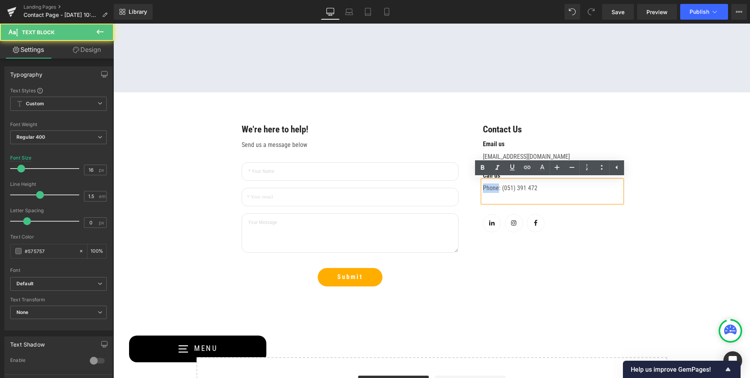
click at [487, 187] on p "Phone: (051) 391 472" at bounding box center [552, 192] width 139 height 19
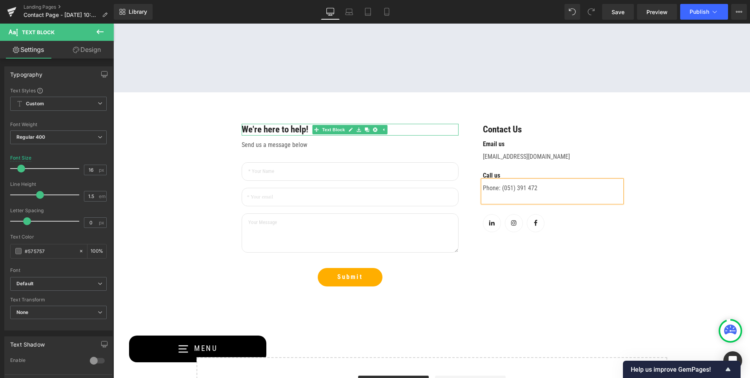
drag, startPoint x: 521, startPoint y: 129, endPoint x: 425, endPoint y: 126, distance: 96.2
click at [425, 126] on p "We're here to help!" at bounding box center [350, 130] width 217 height 12
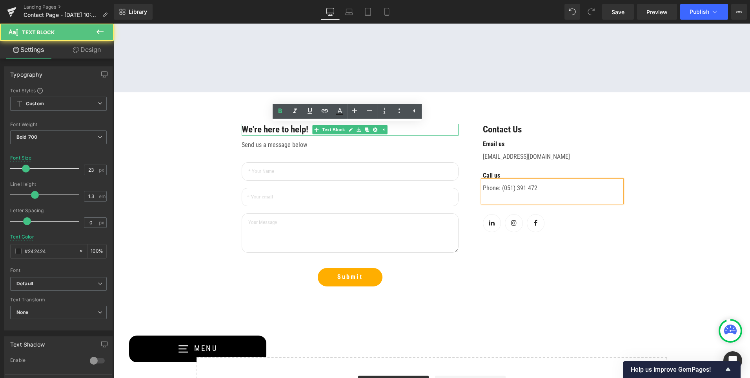
drag, startPoint x: 312, startPoint y: 103, endPoint x: 407, endPoint y: 105, distance: 95.4
click at [408, 106] on link at bounding box center [414, 111] width 15 height 15
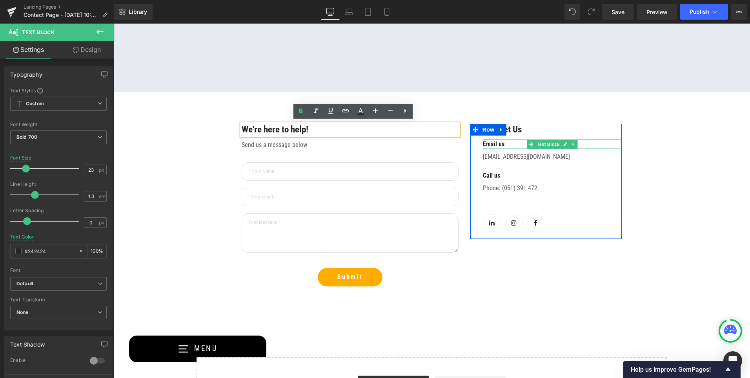
click at [506, 144] on p "Email us" at bounding box center [552, 143] width 139 height 9
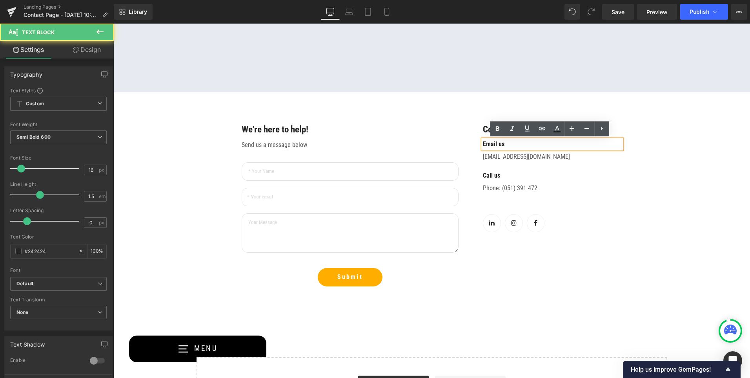
click at [505, 142] on span "Email us" at bounding box center [494, 143] width 22 height 7
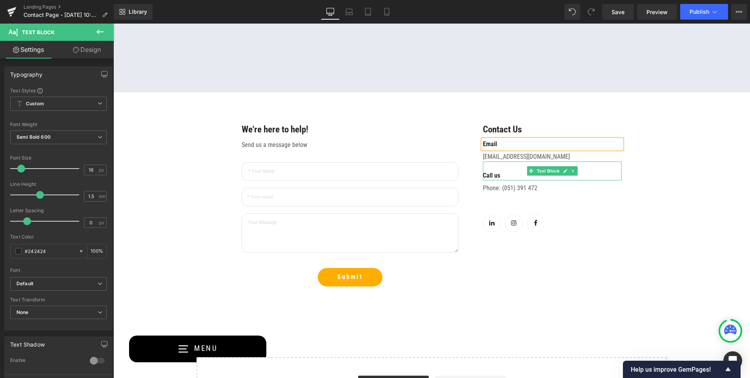
click at [501, 175] on p "Call us" at bounding box center [552, 175] width 139 height 9
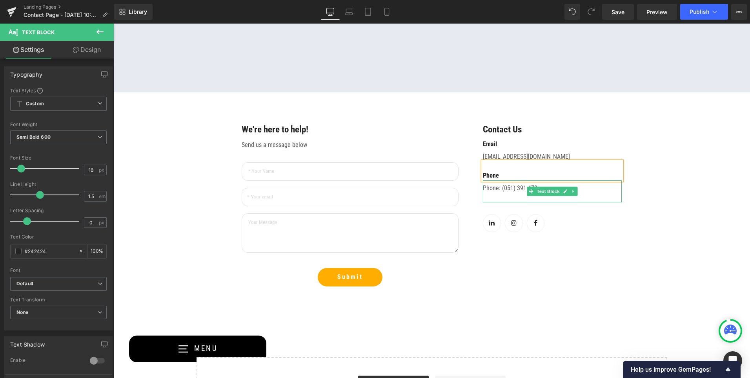
click at [502, 188] on p "Phone: (051) 391 472" at bounding box center [552, 192] width 139 height 19
click at [503, 188] on p "Phone: (051) 391 472" at bounding box center [552, 192] width 139 height 19
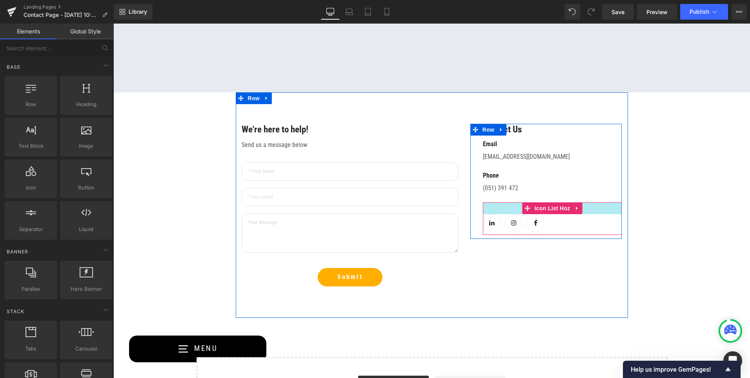
click at [498, 205] on div "NaNpx" at bounding box center [552, 208] width 139 height 12
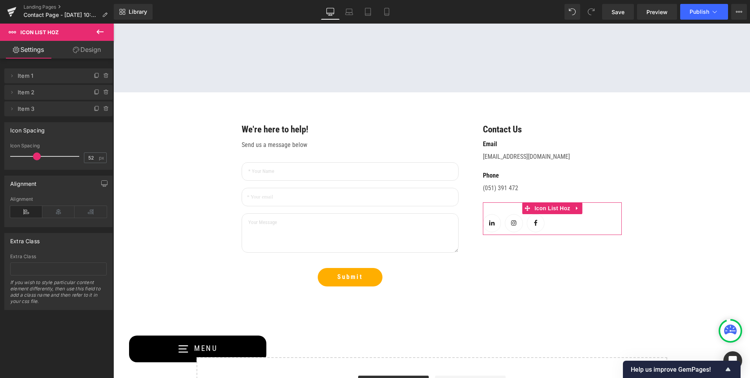
click at [79, 52] on link "Design" at bounding box center [86, 50] width 57 height 18
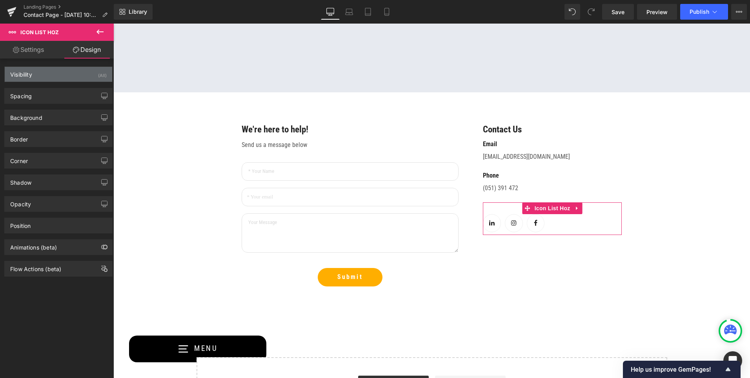
click at [47, 80] on div "Visibility (All)" at bounding box center [59, 74] width 108 height 15
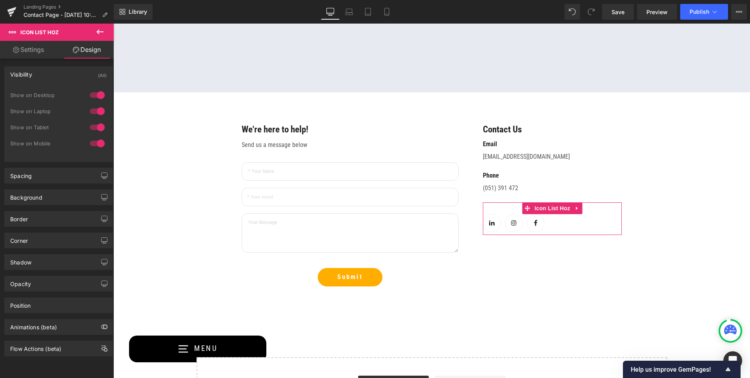
click at [50, 73] on div "Visibility (All)" at bounding box center [59, 74] width 108 height 15
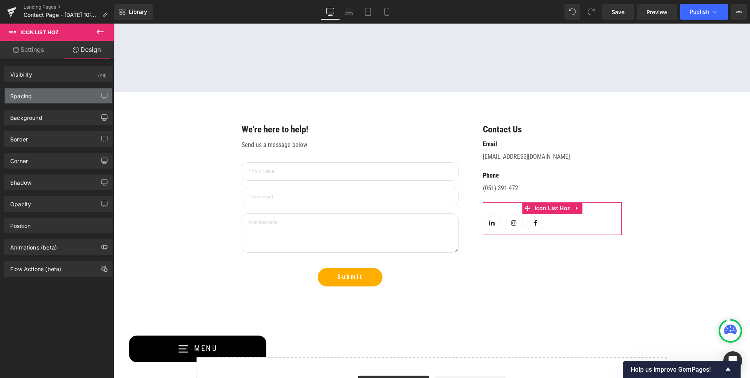
click at [42, 100] on div "Spacing" at bounding box center [59, 95] width 108 height 15
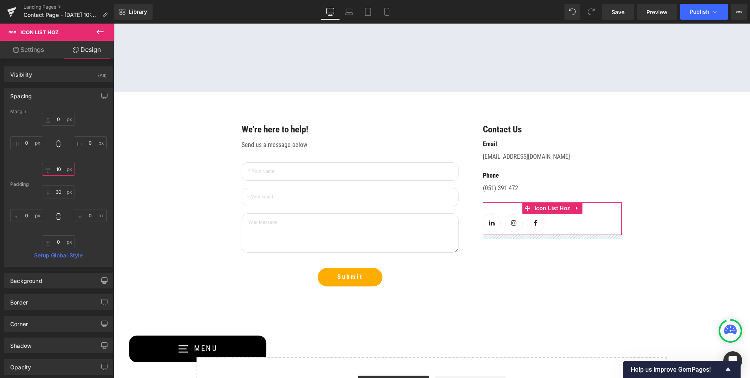
click at [58, 170] on input "10" at bounding box center [58, 168] width 33 height 13
click at [60, 192] on input "30" at bounding box center [58, 191] width 33 height 13
click at [58, 193] on input "30" at bounding box center [58, 191] width 33 height 13
type input "0"
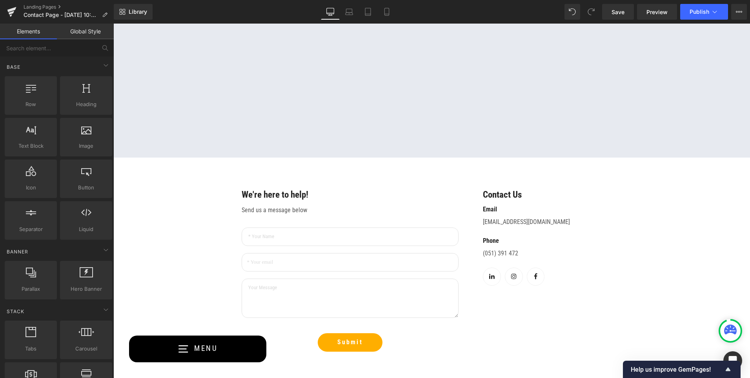
scroll to position [513, 0]
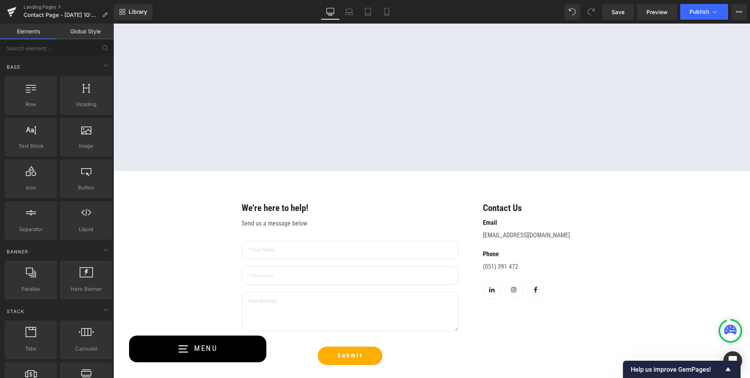
click at [156, 213] on div "Our Showroom Heading Text Block Row Hero Banner 196px 216px Our Showroom Headin…" at bounding box center [431, 30] width 637 height 938
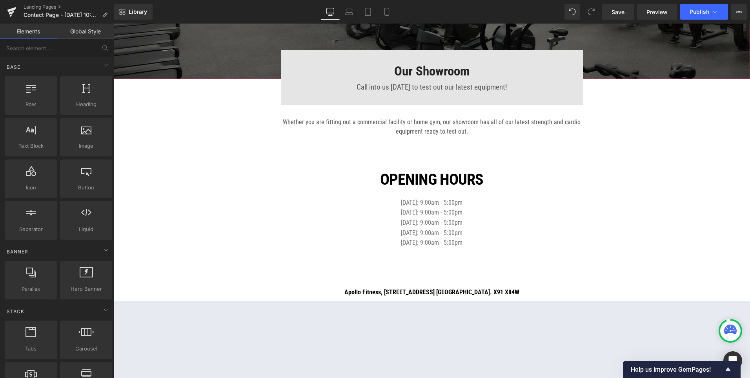
scroll to position [235, 0]
